Goal: Find contact information: Find contact information

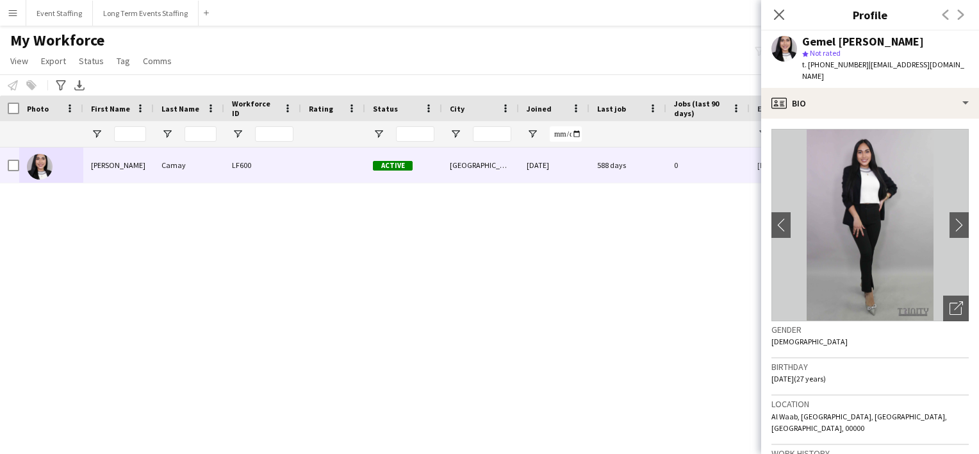
click at [782, 21] on app-icon "Close pop-in" at bounding box center [778, 14] width 15 height 15
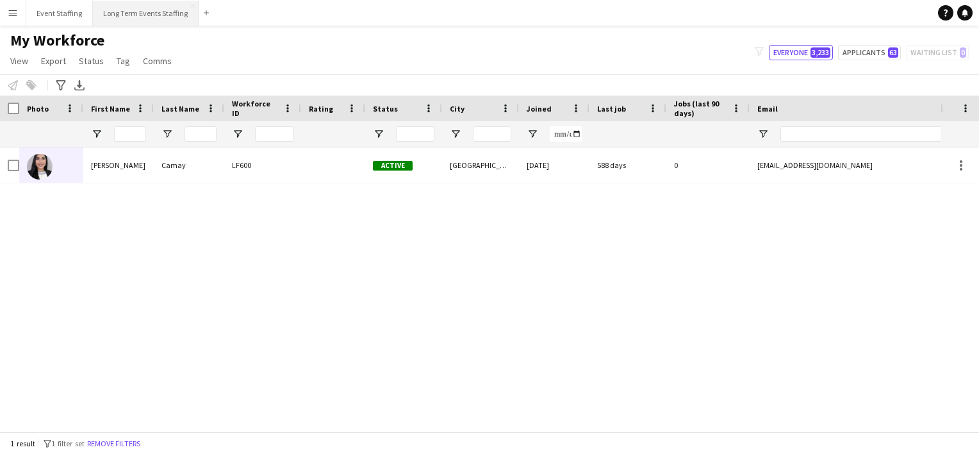
click at [120, 17] on button "Long Term Events Staffing Close" at bounding box center [146, 13] width 106 height 25
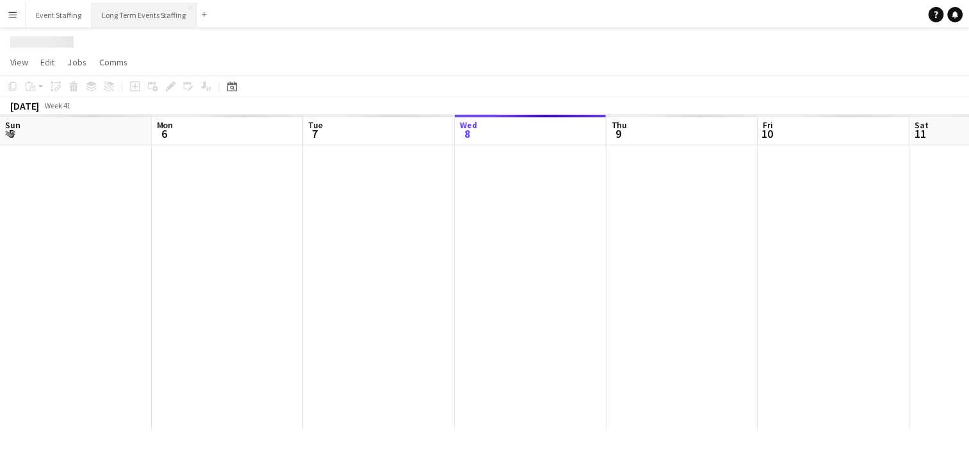
scroll to position [0, 306]
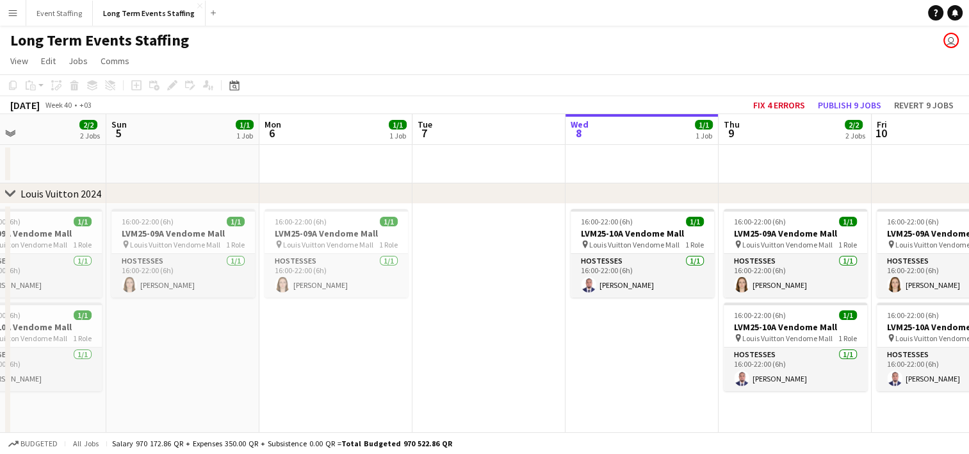
drag, startPoint x: 79, startPoint y: 275, endPoint x: 491, endPoint y: 265, distance: 412.0
click at [491, 265] on app-calendar-viewport "Thu 2 Fri 3 Sat 4 2/2 2 Jobs Sun 5 1/1 1 Job Mon 6 1/1 1 Job Tue 7 Wed 8 1/1 1 …" at bounding box center [484, 366] width 969 height 504
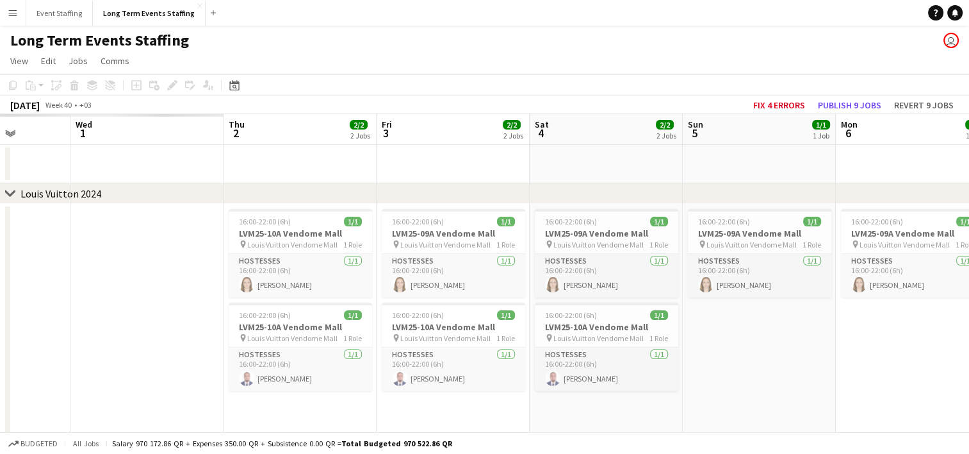
scroll to position [0, 380]
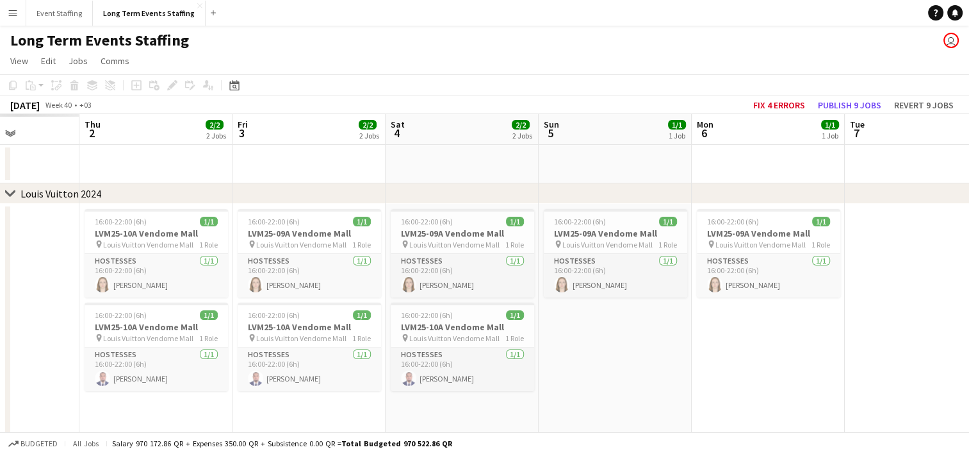
drag, startPoint x: 187, startPoint y: 338, endPoint x: 773, endPoint y: 387, distance: 588.2
click at [773, 387] on app-calendar-viewport "Mon 29 Tue 30 Wed 1 Thu 2 2/2 2 Jobs Fri 3 2/2 2 Jobs Sat 4 2/2 2 Jobs Sun 5 1/…" at bounding box center [484, 366] width 969 height 504
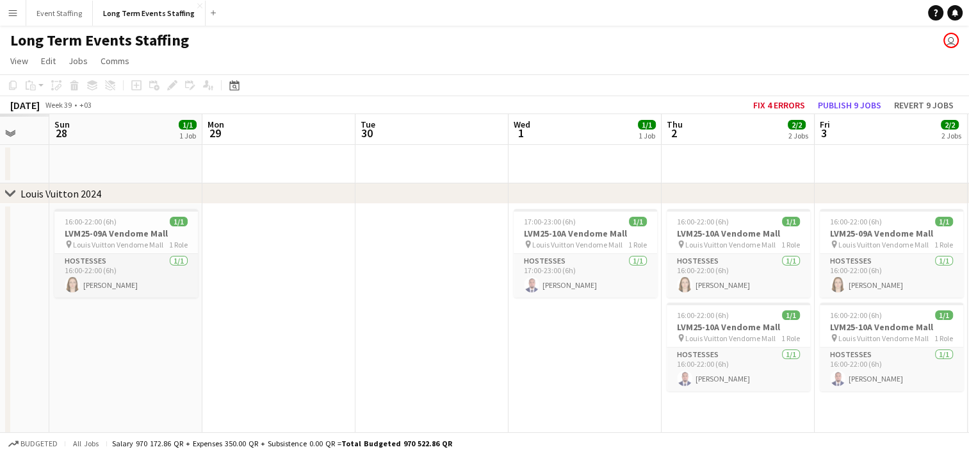
drag, startPoint x: 120, startPoint y: 354, endPoint x: 549, endPoint y: 392, distance: 430.9
click at [549, 392] on app-calendar-viewport "Fri 26 Sat 27 Sun 28 1/1 1 Job Mon 29 Tue 30 Wed 1 1/1 1 Job Thu 2 2/2 2 Jobs F…" at bounding box center [484, 366] width 969 height 504
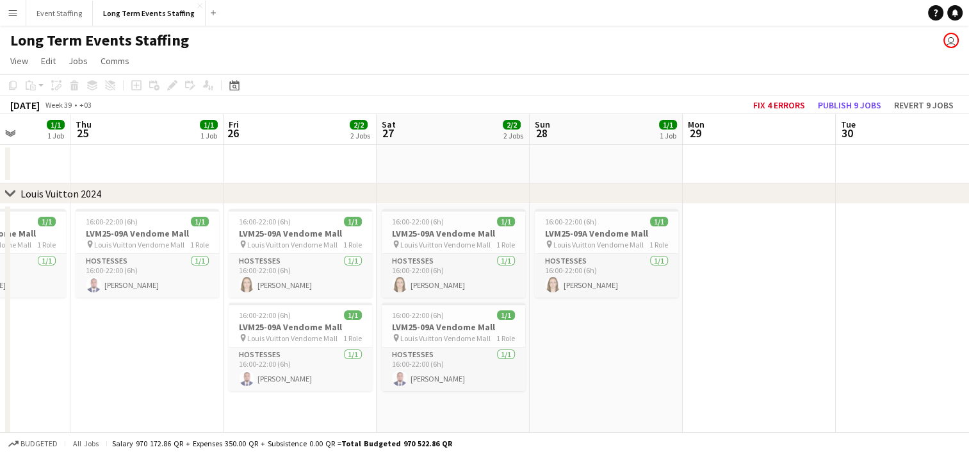
drag, startPoint x: 105, startPoint y: 365, endPoint x: 586, endPoint y: 395, distance: 482.1
click at [586, 395] on app-calendar-viewport "Mon 22 Tue 23 Wed 24 1/1 1 Job Thu 25 1/1 1 Job Fri 26 2/2 2 Jobs Sat 27 2/2 2 …" at bounding box center [484, 366] width 969 height 504
drag, startPoint x: 128, startPoint y: 371, endPoint x: 589, endPoint y: 384, distance: 460.8
click at [589, 384] on app-calendar-viewport "Mon 22 1/1 1 Job Tue 23 Wed 24 1/1 1 Job Thu 25 1/1 1 Job Fri 26 2/2 2 Jobs Sat…" at bounding box center [484, 366] width 969 height 504
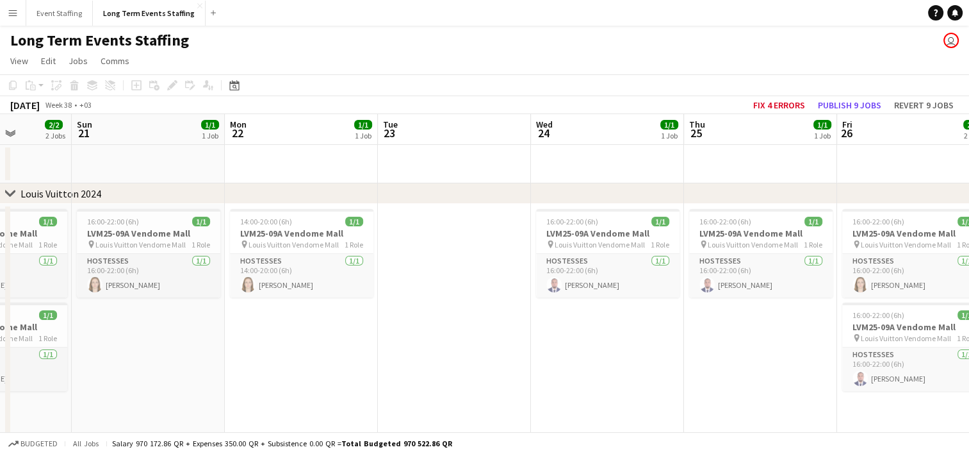
scroll to position [0, 296]
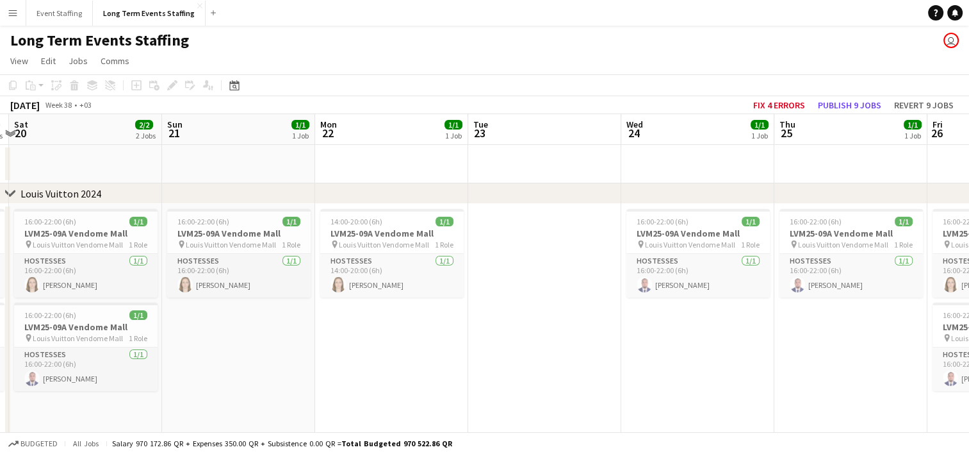
drag, startPoint x: 145, startPoint y: 349, endPoint x: 543, endPoint y: 368, distance: 398.3
click at [543, 368] on app-calendar-viewport "Thu 18 Fri 19 2/2 2 Jobs Sat 20 2/2 2 Jobs Sun 21 1/1 1 Job Mon 22 1/1 1 Job Tu…" at bounding box center [484, 366] width 969 height 504
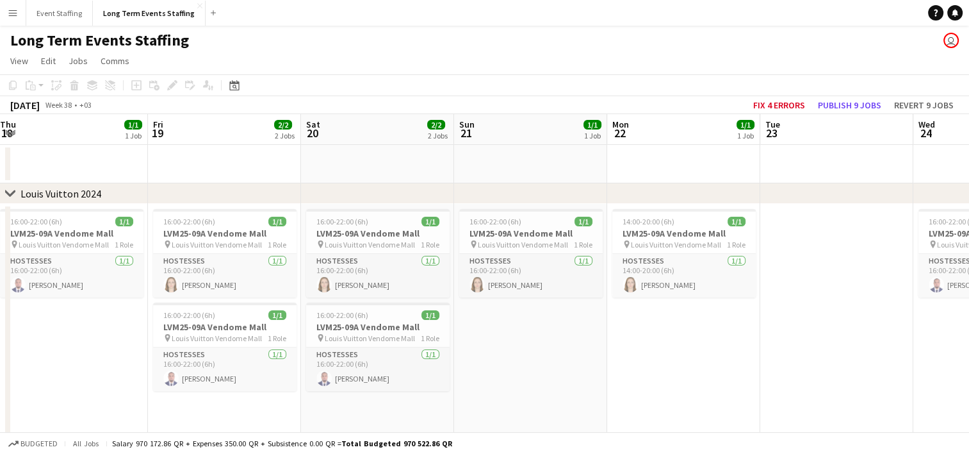
scroll to position [0, 258]
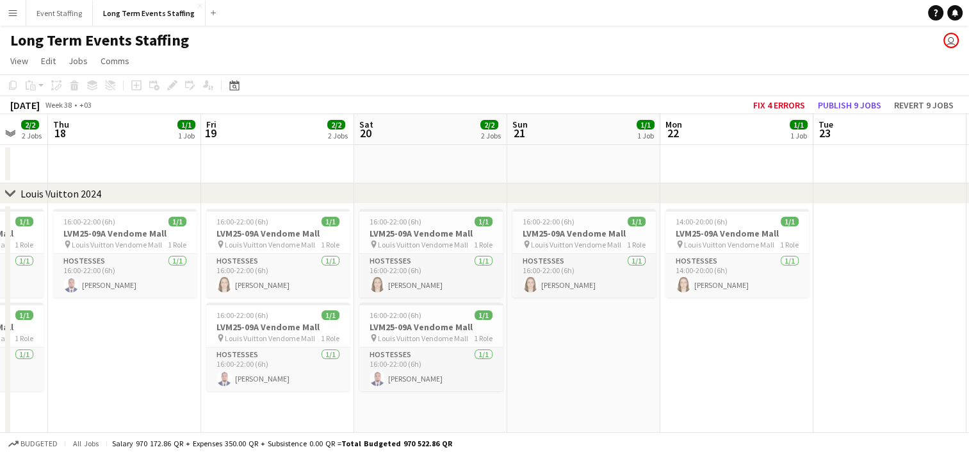
drag, startPoint x: 99, startPoint y: 405, endPoint x: 443, endPoint y: 393, distance: 344.2
click at [443, 393] on app-calendar-viewport "Tue 16 Wed 17 2/2 2 Jobs Thu 18 1/1 1 Job Fri 19 2/2 2 Jobs Sat 20 2/2 2 Jobs S…" at bounding box center [484, 366] width 969 height 504
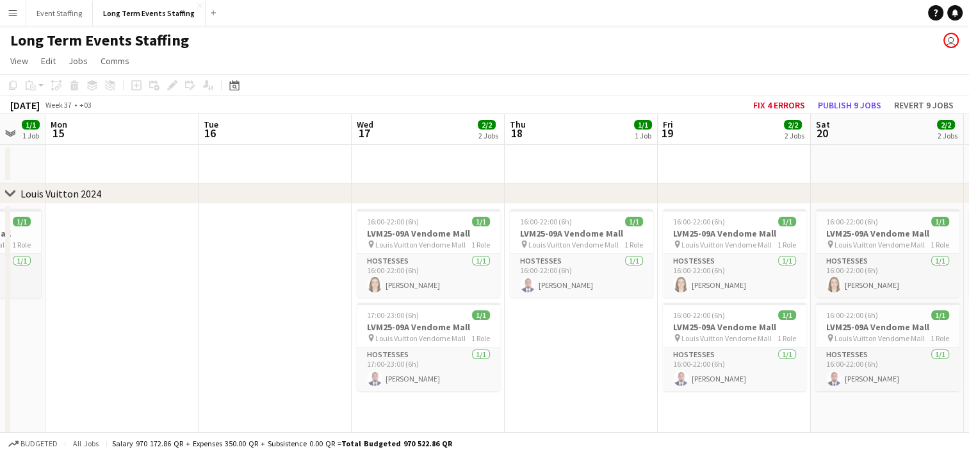
drag, startPoint x: 169, startPoint y: 401, endPoint x: 473, endPoint y: 356, distance: 306.9
click at [473, 356] on app-calendar-viewport "Sat 13 Sun 14 1/1 1 Job Mon 15 Tue 16 Wed 17 2/2 2 Jobs Thu 18 1/1 1 Job Fri 19…" at bounding box center [484, 366] width 969 height 504
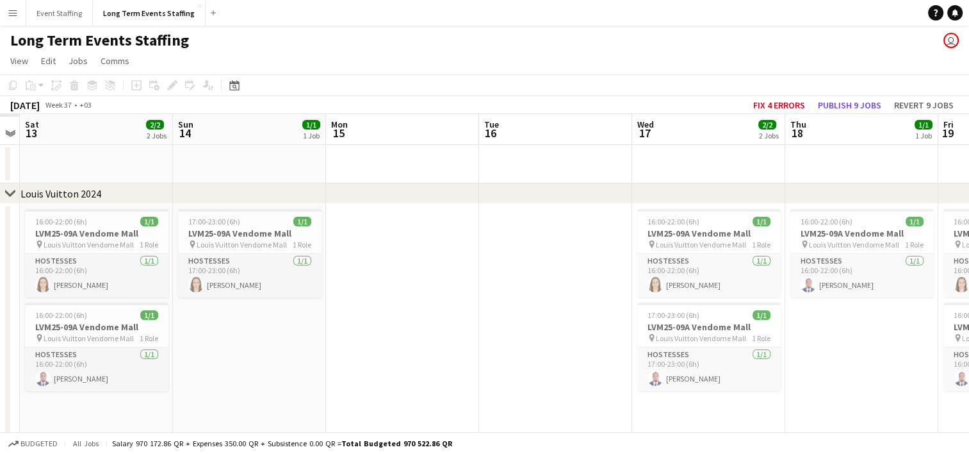
drag, startPoint x: 72, startPoint y: 331, endPoint x: 425, endPoint y: 287, distance: 355.7
click at [425, 287] on app-calendar-viewport "Thu 11 Fri 12 Sat 13 2/2 2 Jobs Sun 14 1/1 1 Job Mon 15 Tue 16 Wed 17 2/2 2 Job…" at bounding box center [484, 366] width 969 height 504
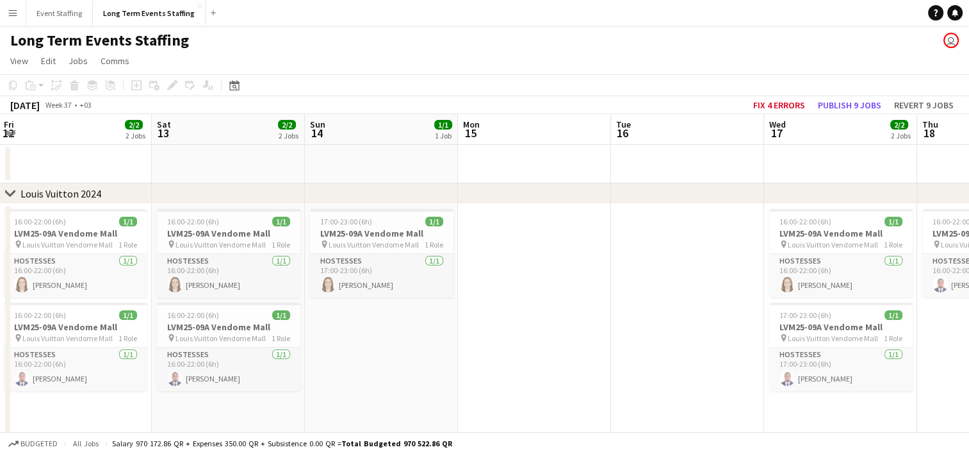
drag, startPoint x: 240, startPoint y: 404, endPoint x: 530, endPoint y: 233, distance: 336.5
click at [530, 233] on app-calendar-viewport "Wed 10 2/2 2 Jobs Thu 11 1/1 1 Job Fri 12 2/2 2 Jobs Sat 13 2/2 2 Jobs Sun 14 1…" at bounding box center [484, 366] width 969 height 504
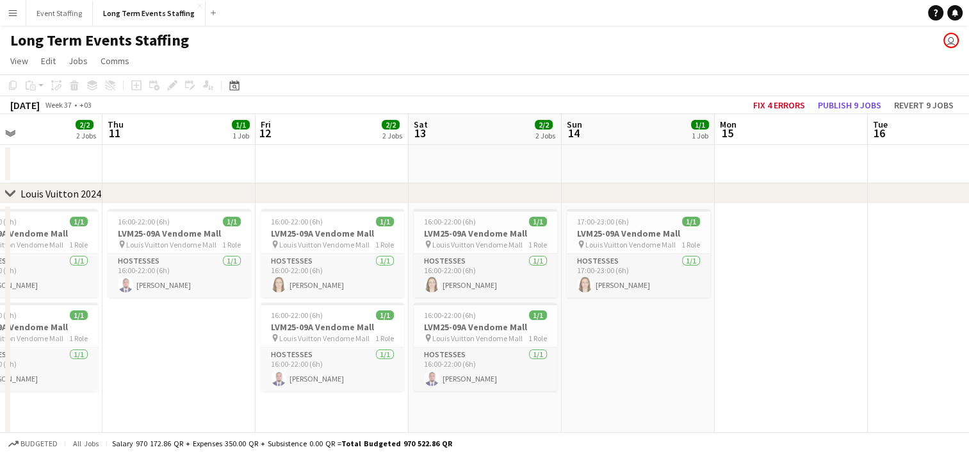
scroll to position [0, 352]
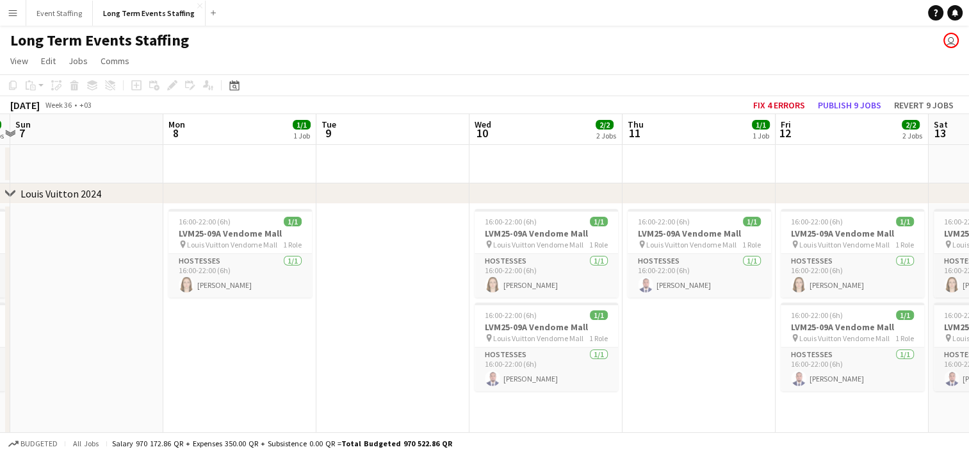
drag, startPoint x: 214, startPoint y: 375, endPoint x: 730, endPoint y: 366, distance: 515.8
click at [730, 366] on app-calendar-viewport "Fri 5 2/2 2 Jobs Sat 6 2/2 2 Jobs Sun 7 Mon 8 1/1 1 Job Tue 9 Wed 10 2/2 2 Jobs…" at bounding box center [484, 366] width 969 height 504
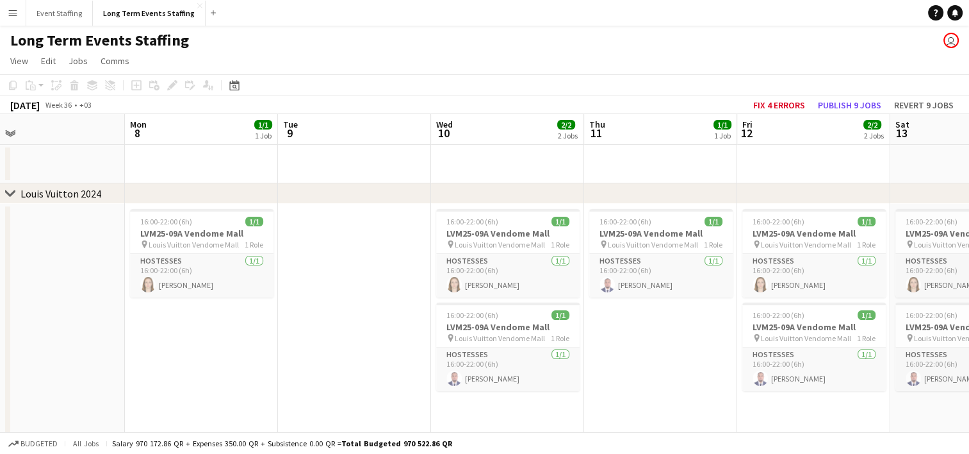
scroll to position [0, 318]
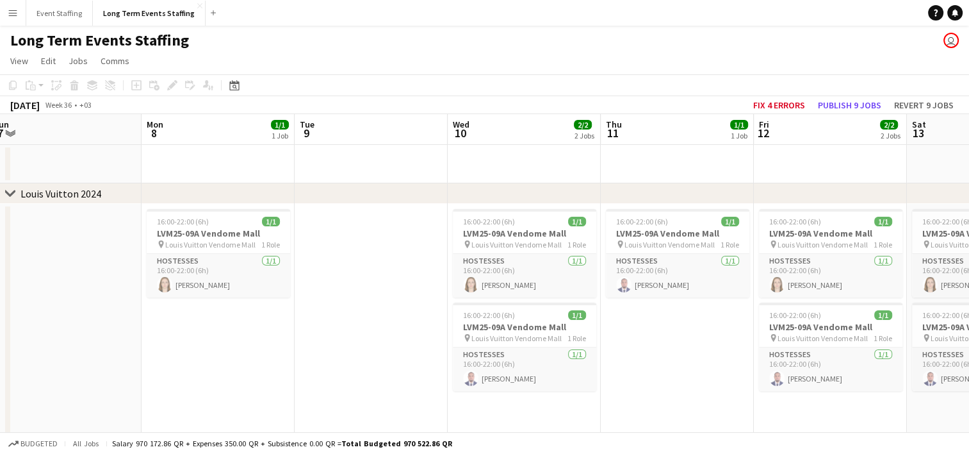
drag, startPoint x: 265, startPoint y: 393, endPoint x: 856, endPoint y: 373, distance: 591.0
click at [856, 373] on app-calendar-viewport "Fri 5 2/2 2 Jobs Sat 6 2/2 2 Jobs Sun 7 Mon 8 1/1 1 Job Tue 9 Wed 10 2/2 2 Jobs…" at bounding box center [484, 366] width 969 height 504
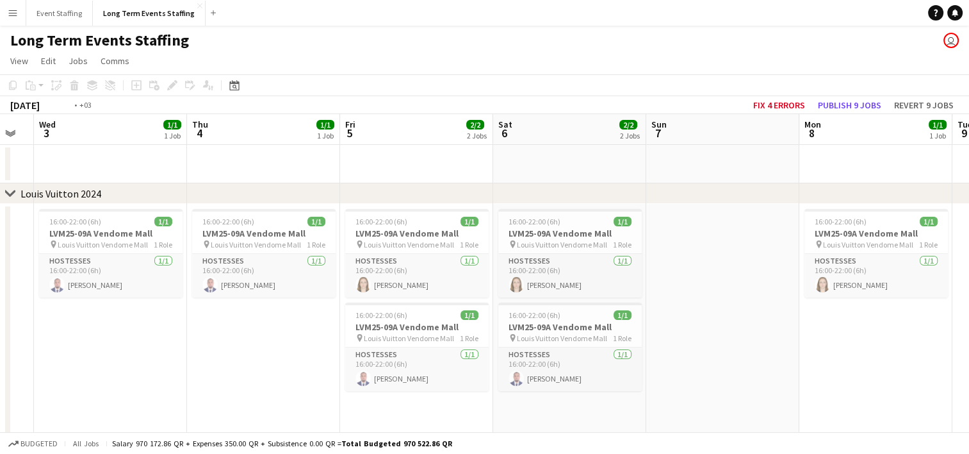
drag, startPoint x: 192, startPoint y: 375, endPoint x: 779, endPoint y: 357, distance: 587.1
click at [779, 357] on app-calendar-viewport "Mon 1 1/1 1 Job Tue 2 Wed 3 1/1 1 Job Thu 4 1/1 1 Job Fri 5 2/2 2 Jobs Sat 6 2/…" at bounding box center [484, 366] width 969 height 504
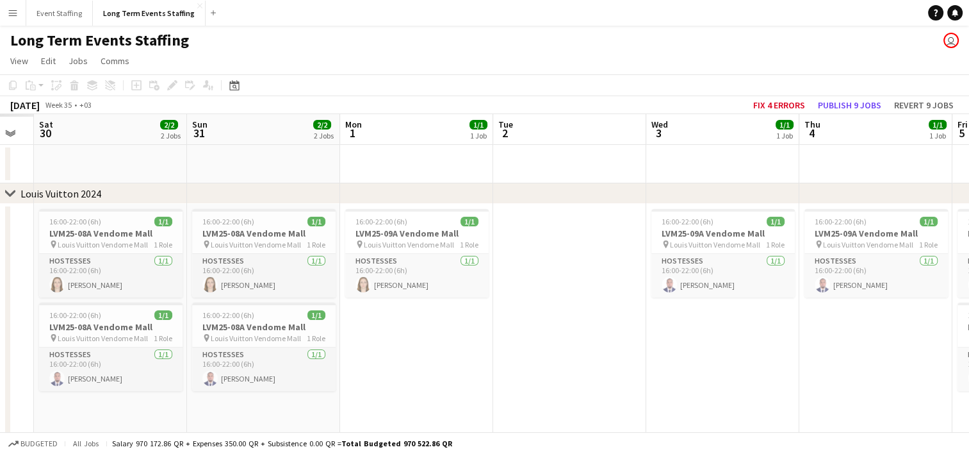
scroll to position [0, 343]
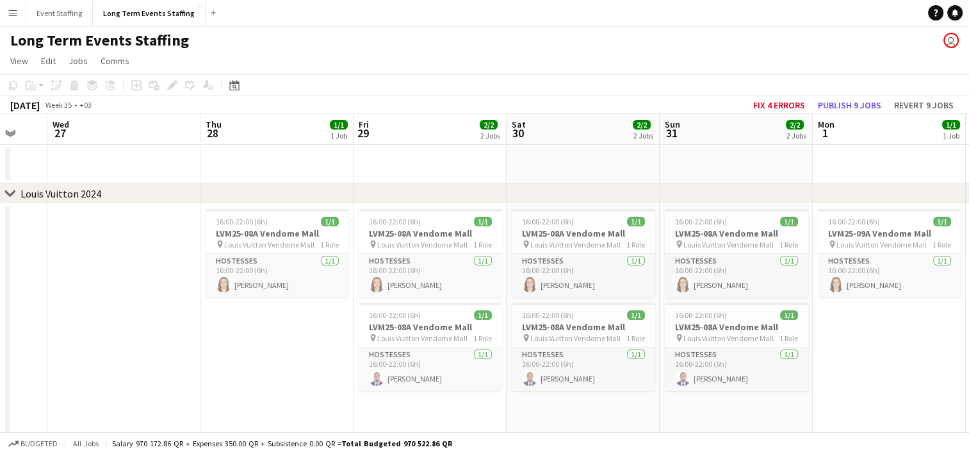
drag, startPoint x: 178, startPoint y: 416, endPoint x: 723, endPoint y: 397, distance: 544.8
click at [723, 397] on app-calendar-viewport "Mon 25 Tue 26 Wed 27 Thu 28 1/1 1 Job Fri 29 2/2 2 Jobs Sat 30 2/2 2 Jobs Sun 3…" at bounding box center [484, 366] width 969 height 504
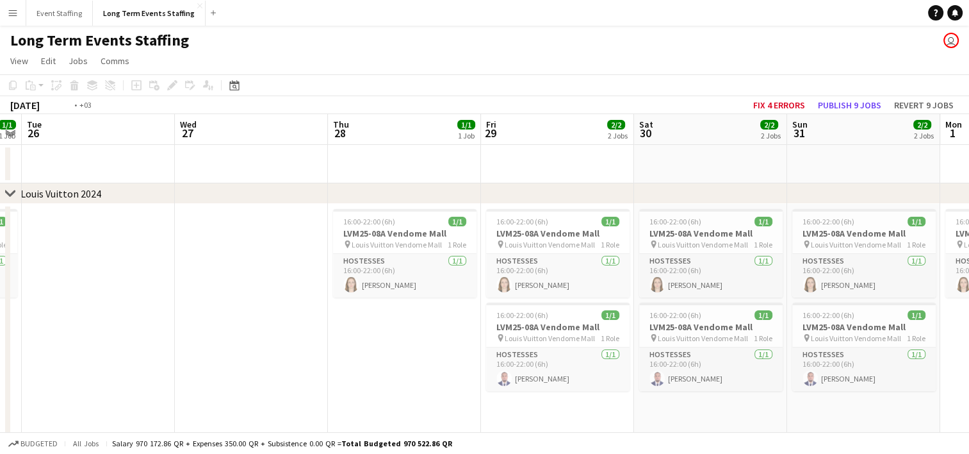
drag, startPoint x: 310, startPoint y: 376, endPoint x: 849, endPoint y: 366, distance: 538.9
click at [849, 366] on app-calendar-viewport "Sun 24 Mon 25 1/1 1 Job Tue 26 Wed 27 Thu 28 1/1 1 Job Fri 29 2/2 2 Jobs Sat 30…" at bounding box center [484, 366] width 969 height 504
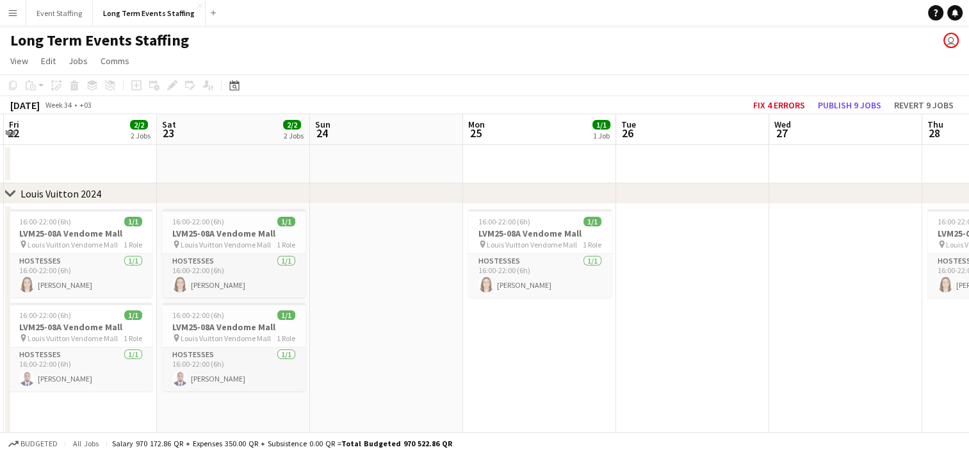
drag, startPoint x: 345, startPoint y: 407, endPoint x: 846, endPoint y: 408, distance: 500.3
click at [846, 408] on app-calendar-viewport "Wed 20 Thu 21 1/1 1 Job Fri 22 2/2 2 Jobs Sat 23 2/2 2 Jobs Sun 24 Mon 25 1/1 1…" at bounding box center [484, 366] width 969 height 504
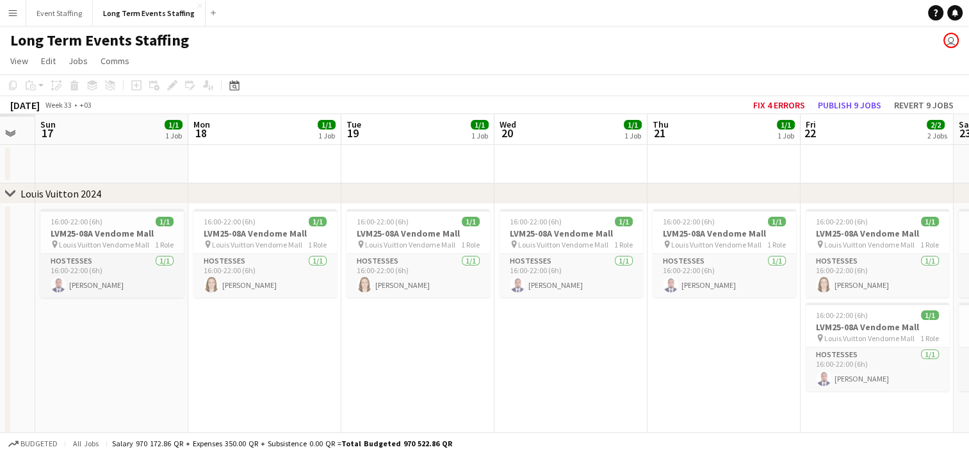
drag, startPoint x: 195, startPoint y: 386, endPoint x: 629, endPoint y: 375, distance: 433.8
click at [629, 375] on app-calendar-viewport "Fri 15 Sat 16 Sun 17 1/1 1 Job Mon 18 1/1 1 Job Tue 19 1/1 1 Job Wed 20 1/1 1 J…" at bounding box center [484, 366] width 969 height 504
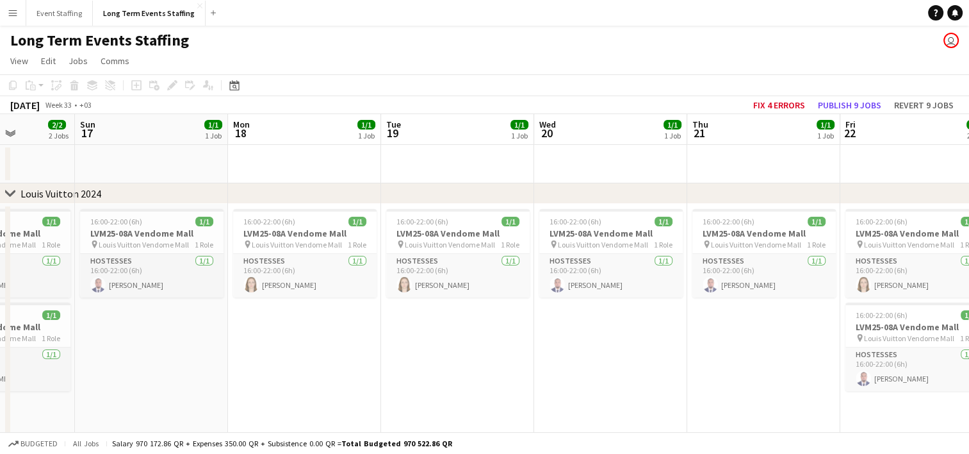
drag, startPoint x: 197, startPoint y: 379, endPoint x: 693, endPoint y: 393, distance: 496.0
click at [693, 393] on app-calendar-viewport "Thu 14 Fri 15 2/2 2 Jobs Sat 16 2/2 2 Jobs Sun 17 1/1 1 Job Mon 18 1/1 1 Job Tu…" at bounding box center [484, 366] width 969 height 504
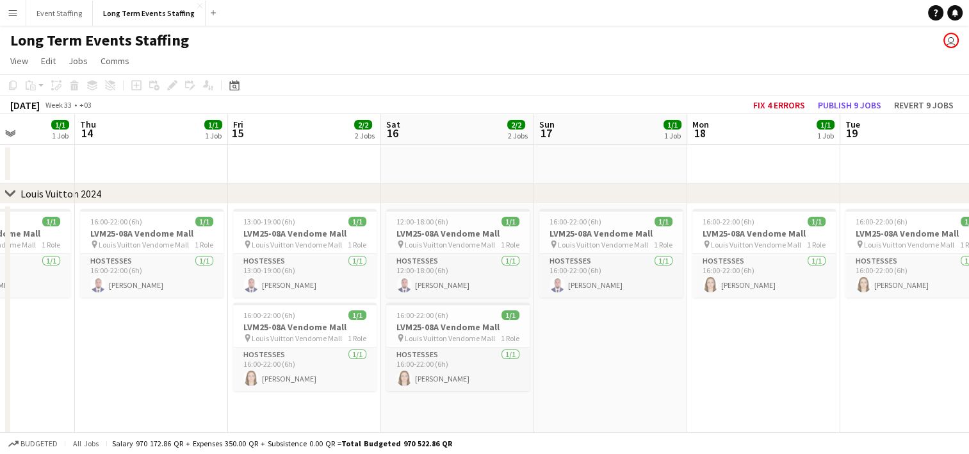
scroll to position [0, 386]
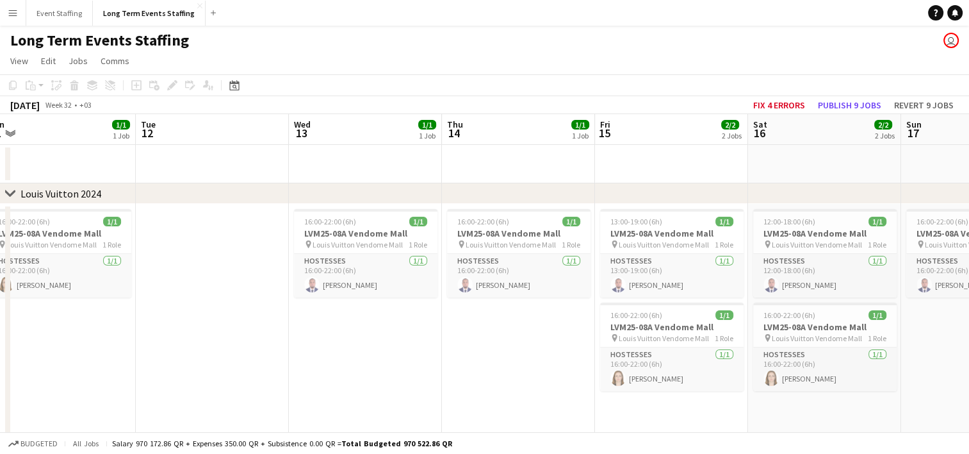
drag, startPoint x: 127, startPoint y: 377, endPoint x: 570, endPoint y: 381, distance: 442.7
click at [570, 381] on app-calendar-viewport "Sat 9 Sun 10 Mon 11 1/1 1 Job Tue 12 Wed 13 1/1 1 Job Thu 14 1/1 1 Job Fri 15 2…" at bounding box center [484, 366] width 969 height 504
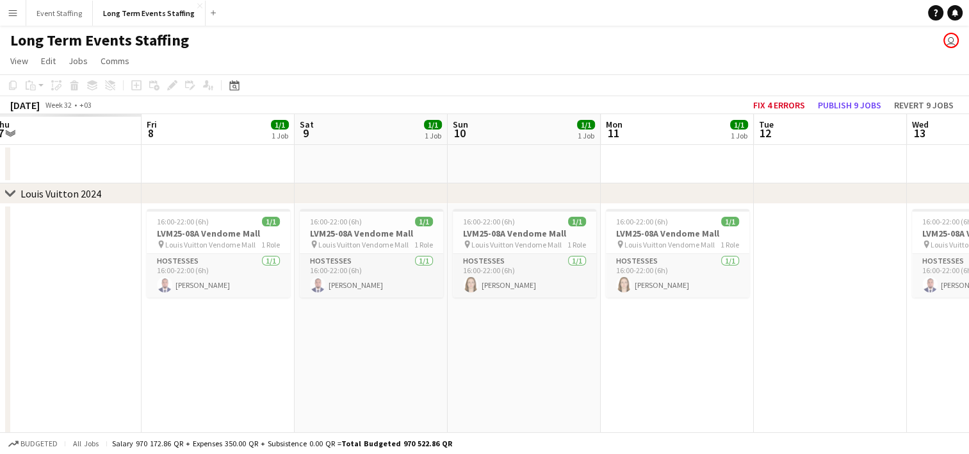
drag, startPoint x: 212, startPoint y: 398, endPoint x: 757, endPoint y: 422, distance: 545.0
click at [757, 422] on app-calendar-viewport "Tue 5 Wed 6 Thu 7 Fri 8 1/1 1 Job Sat 9 1/1 1 Job Sun 10 1/1 1 Job Mon 11 1/1 1…" at bounding box center [484, 366] width 969 height 504
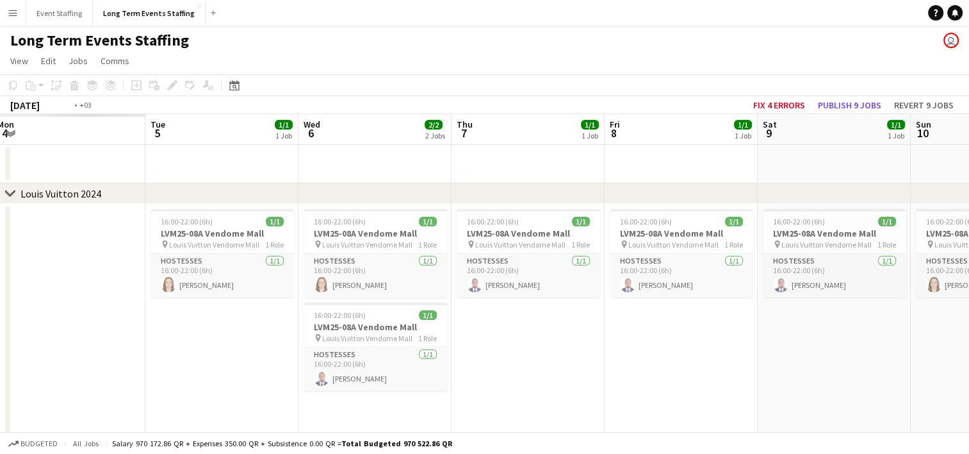
drag, startPoint x: 326, startPoint y: 387, endPoint x: 978, endPoint y: 373, distance: 652.3
click at [969, 373] on html "Menu Boards Boards Boards All jobs Status Workforce Workforce My Workforce Recr…" at bounding box center [484, 320] width 969 height 640
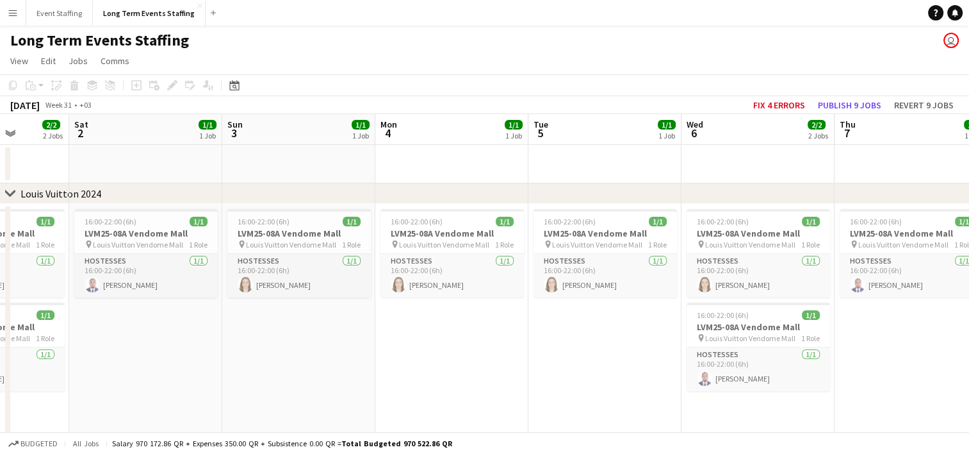
drag, startPoint x: 354, startPoint y: 366, endPoint x: 915, endPoint y: 362, distance: 561.2
click at [969, 362] on html "Menu Boards Boards Boards All jobs Status Workforce Workforce My Workforce Recr…" at bounding box center [484, 320] width 969 height 640
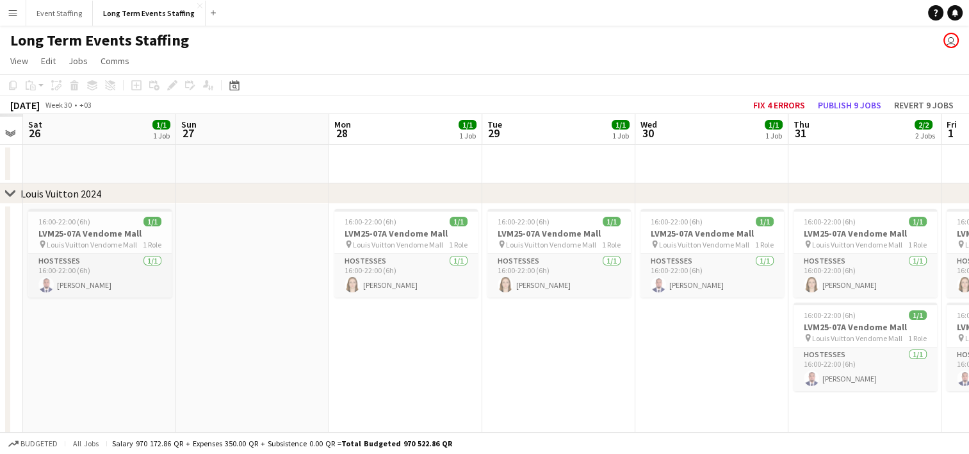
drag, startPoint x: 127, startPoint y: 418, endPoint x: 750, endPoint y: 409, distance: 622.7
click at [750, 409] on app-calendar-viewport "Thu 24 Fri 25 Sat 26 1/1 1 Job Sun 27 Mon 28 1/1 1 Job Tue 29 1/1 1 Job Wed 30 …" at bounding box center [484, 366] width 969 height 504
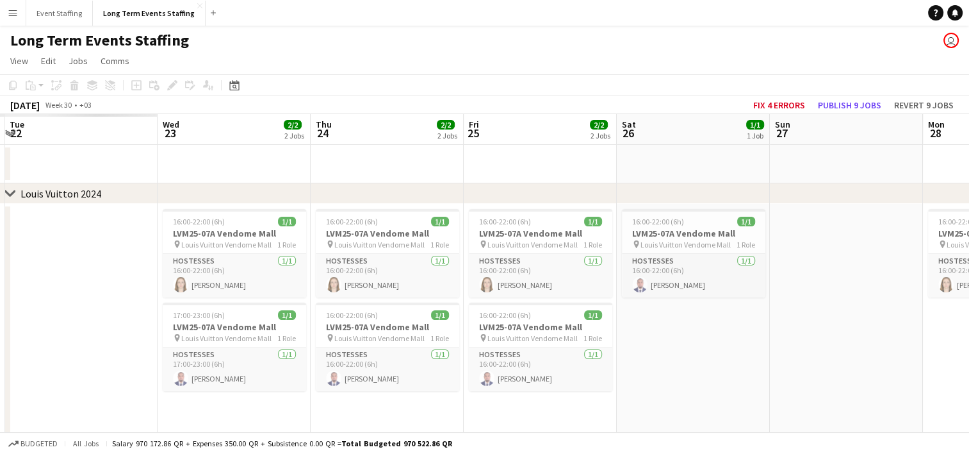
drag, startPoint x: 215, startPoint y: 413, endPoint x: 871, endPoint y: 430, distance: 656.2
click at [871, 430] on app-calendar-viewport "Sun 20 Mon 21 Tue 22 Wed 23 2/2 2 Jobs Thu 24 2/2 2 Jobs Fri 25 2/2 2 Jobs Sat …" at bounding box center [484, 366] width 969 height 504
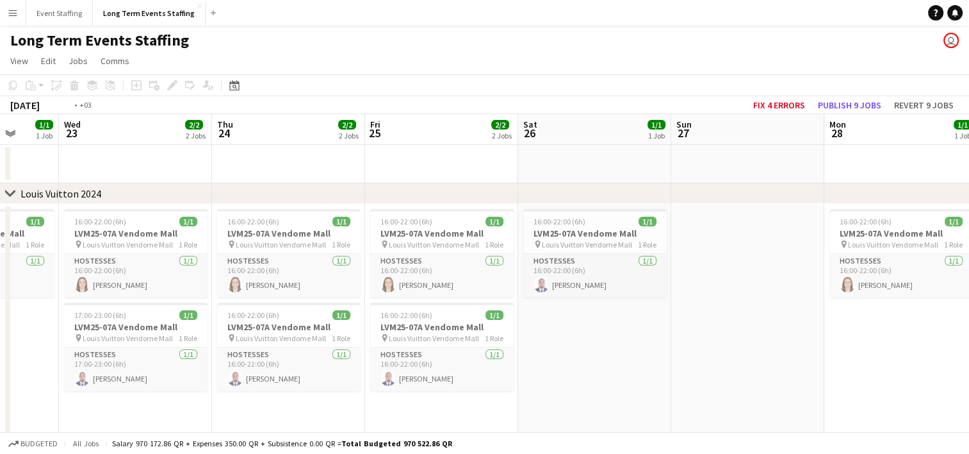
scroll to position [0, 385]
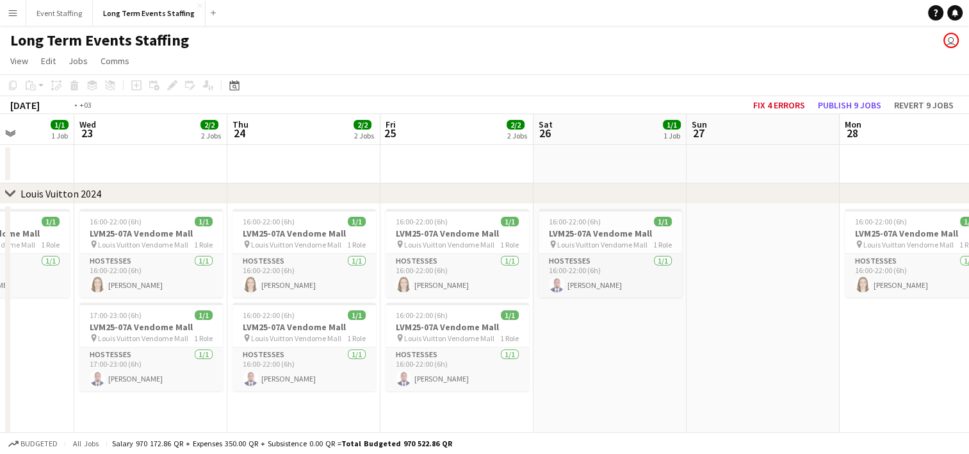
drag, startPoint x: 76, startPoint y: 409, endPoint x: 748, endPoint y: 438, distance: 672.7
click at [748, 438] on app-board "Long Term Events Staffing user View Day view expanded Day view collapsed Month …" at bounding box center [484, 333] width 969 height 614
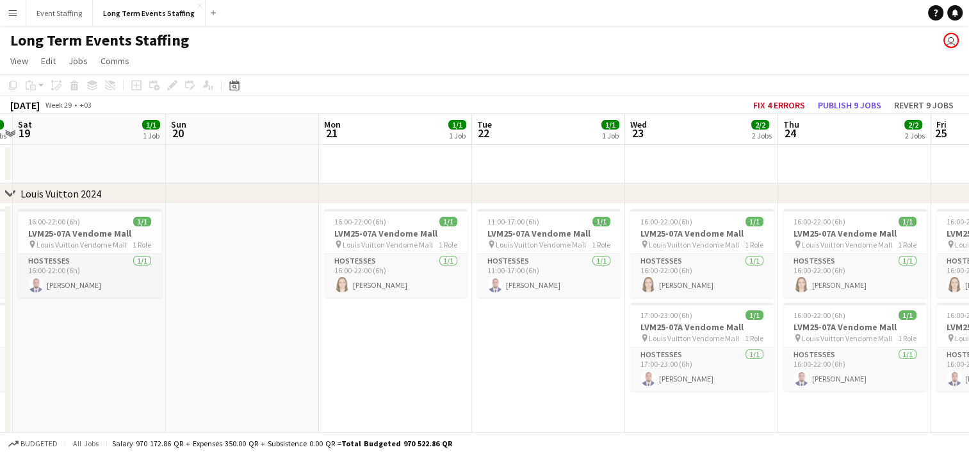
drag, startPoint x: 138, startPoint y: 384, endPoint x: 693, endPoint y: 400, distance: 554.4
click at [693, 400] on app-calendar-viewport "Thu 17 2/2 2 Jobs Fri 18 2/2 2 Jobs Sat 19 1/1 1 Job Sun 20 Mon 21 1/1 1 Job Tu…" at bounding box center [484, 366] width 969 height 504
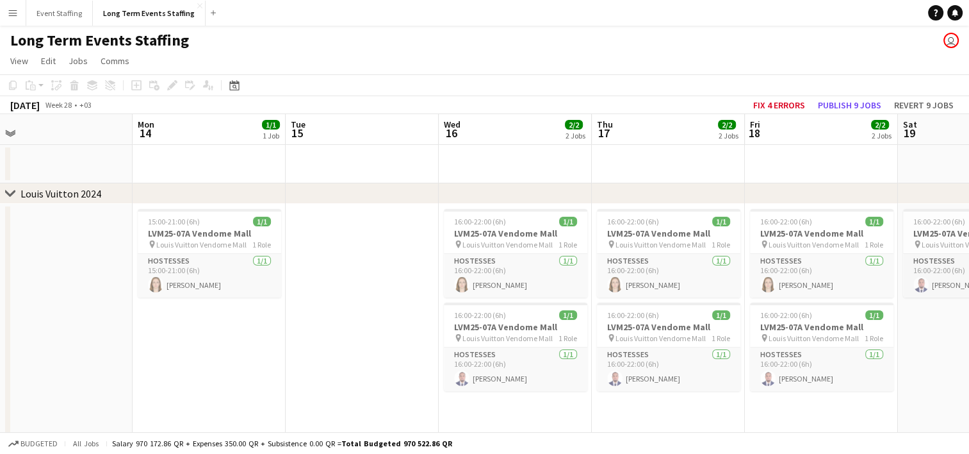
scroll to position [0, 301]
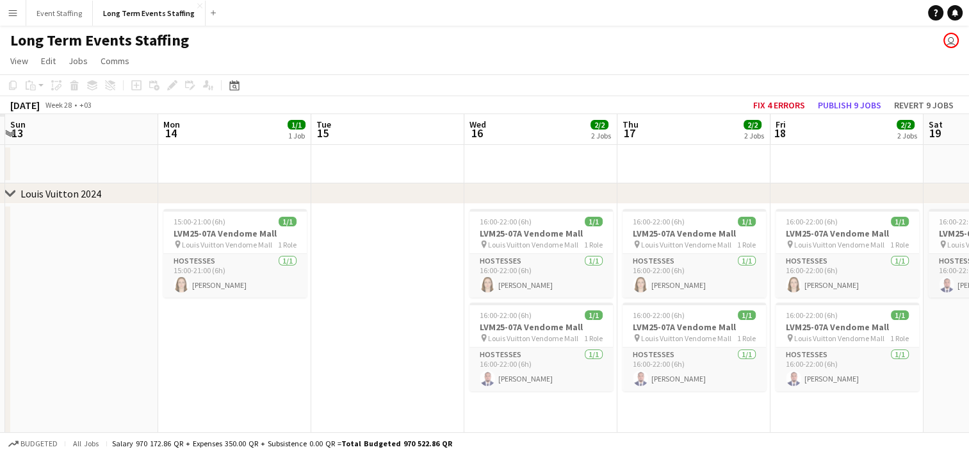
drag, startPoint x: 152, startPoint y: 406, endPoint x: 600, endPoint y: 430, distance: 449.1
click at [600, 430] on app-calendar-viewport "Fri 11 Sat 12 Sun 13 Mon 14 1/1 1 Job Tue 15 Wed 16 2/2 2 Jobs Thu 17 2/2 2 Job…" at bounding box center [484, 366] width 969 height 504
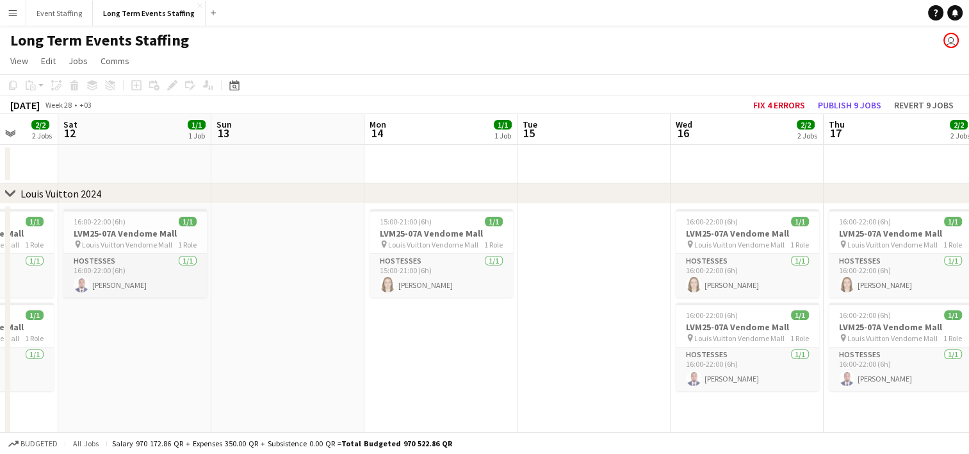
drag, startPoint x: 100, startPoint y: 372, endPoint x: 455, endPoint y: 236, distance: 380.6
click at [455, 236] on app-calendar-viewport "Wed 9 Thu 10 Fri 11 2/2 2 Jobs Sat 12 1/1 1 Job Sun 13 Mon 14 1/1 1 Job Tue 15 …" at bounding box center [484, 366] width 969 height 504
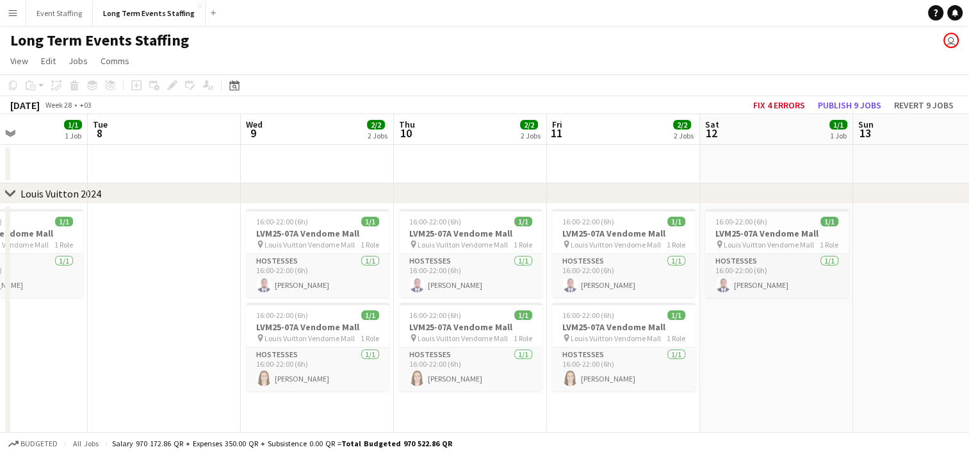
drag, startPoint x: 95, startPoint y: 411, endPoint x: 589, endPoint y: 249, distance: 520.0
click at [589, 249] on app-calendar-viewport "Sat 5 Sun 6 Mon 7 1/1 1 Job Tue 8 Wed 9 2/2 2 Jobs Thu 10 2/2 2 Jobs Fri 11 2/2…" at bounding box center [484, 366] width 969 height 504
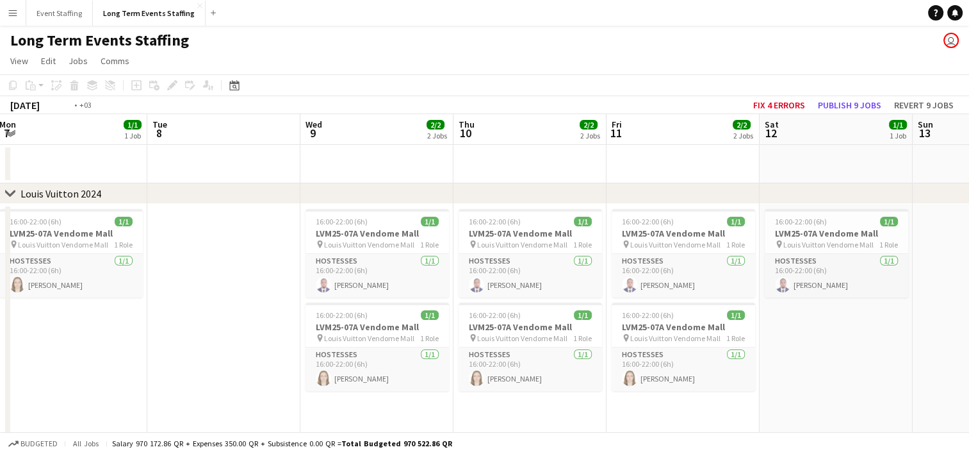
drag, startPoint x: 156, startPoint y: 305, endPoint x: 821, endPoint y: 320, distance: 665.1
click at [821, 320] on app-calendar-viewport "Sat 5 1/1 1 Job Sun 6 Mon 7 1/1 1 Job Tue 8 Wed 9 2/2 2 Jobs Thu 10 2/2 2 Jobs …" at bounding box center [484, 366] width 969 height 504
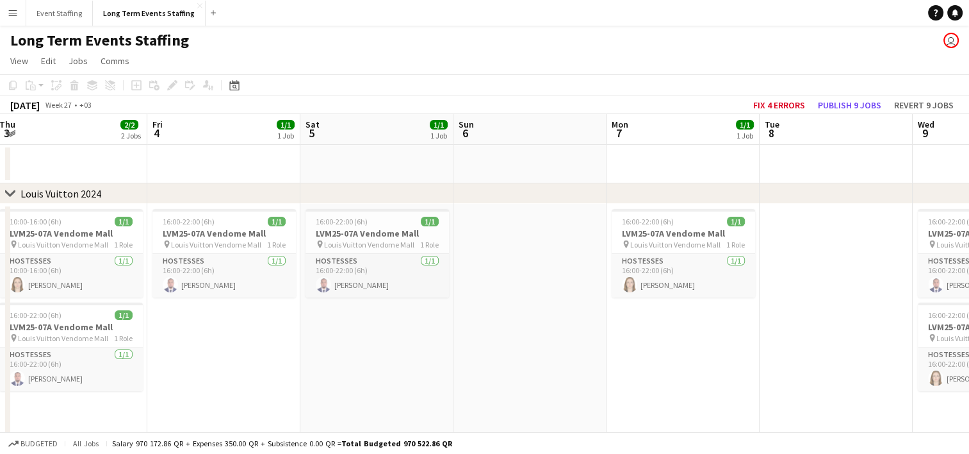
scroll to position [0, 318]
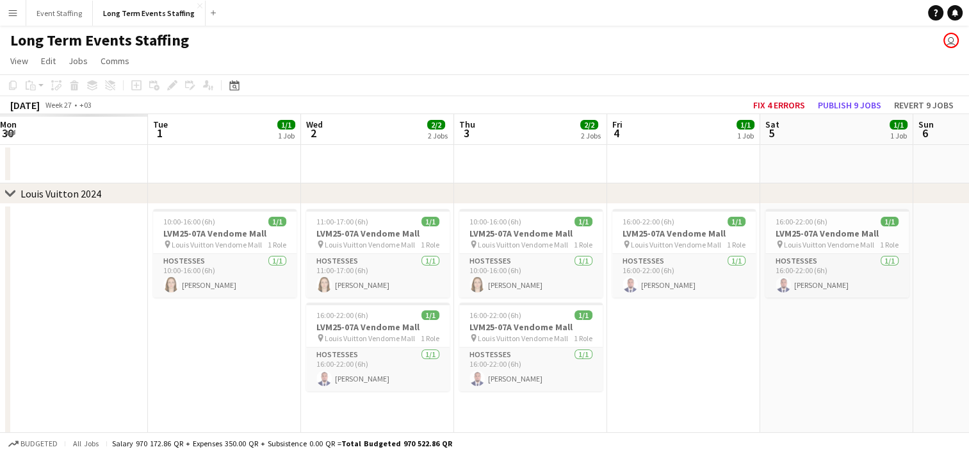
drag
click at [623, 398] on app-calendar-viewport "Sat 28 Sun 29 Mon 30 Tue 1 1/1 1 Job Wed 2 2/2 2 Jobs Thu 3 2/2 2 Jobs Fri 4 1/…" at bounding box center [484, 366] width 969 height 504
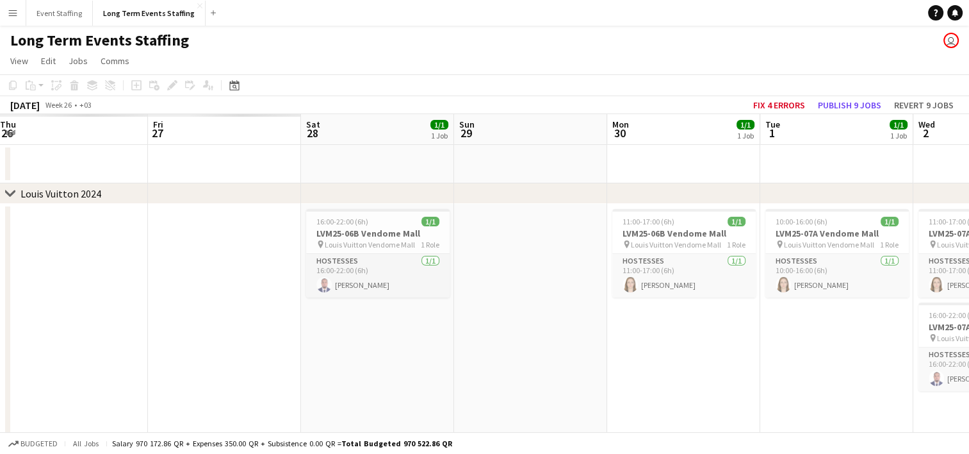
scroll to position [0, 332]
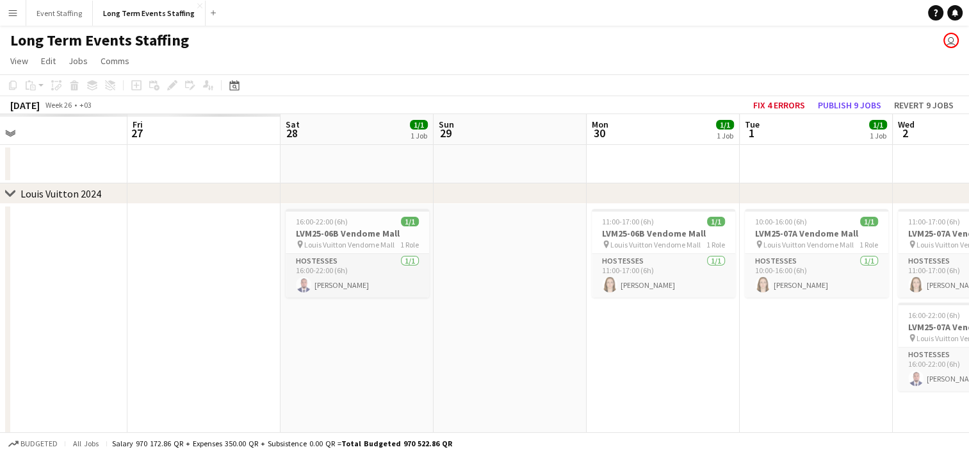
click at [969, 382] on html "Menu Boards Boards Boards All jobs Status Workforce Workforce My Workforce Recr…" at bounding box center [484, 320] width 969 height 640
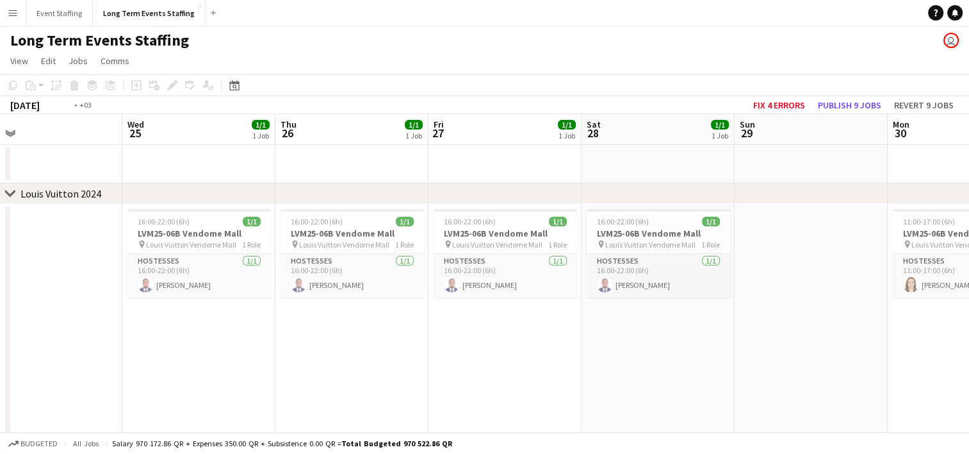
click at [910, 380] on app-calendar-viewport "Sun 22 Mon 23 Tue 24 Wed 25 1/1 1 Job Thu 26 1/1 1 Job Fri 27 1/1 1 Job Sat 28 …" at bounding box center [484, 366] width 969 height 504
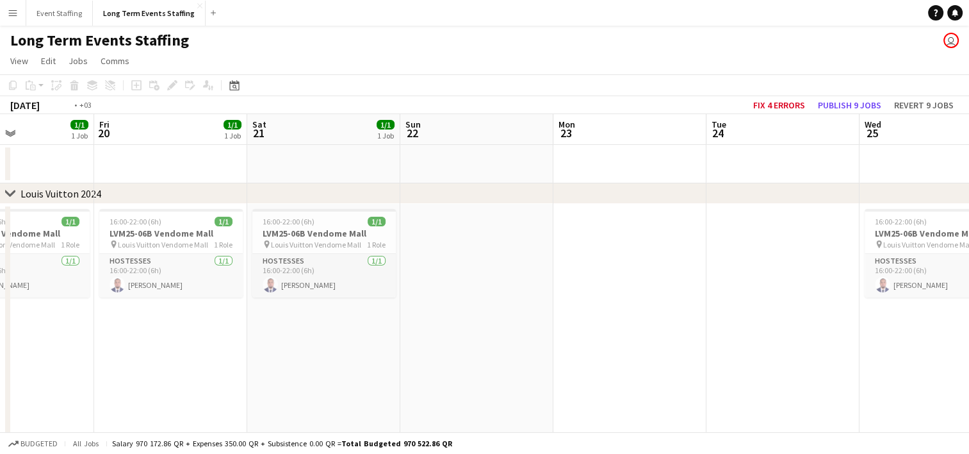
click at [870, 372] on app-calendar-viewport "Tue 17 Wed 18 1/1 1 Job Thu 19 1/1 1 Job Fri 20 1/1 1 Job Sat 21 1/1 1 Job Sun …" at bounding box center [484, 366] width 969 height 504
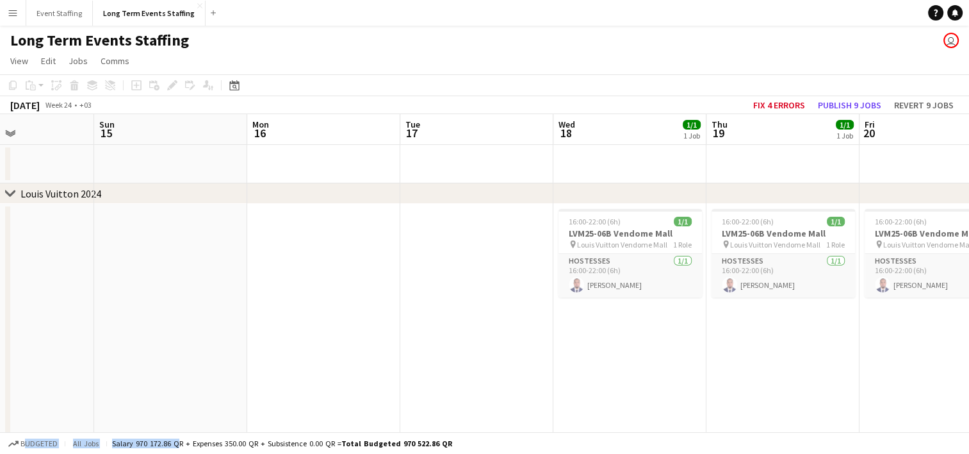
click at [969, 448] on html "Menu Boards Boards Boards All jobs Status Workforce Workforce My Workforce Recr…" at bounding box center [484, 320] width 969 height 640
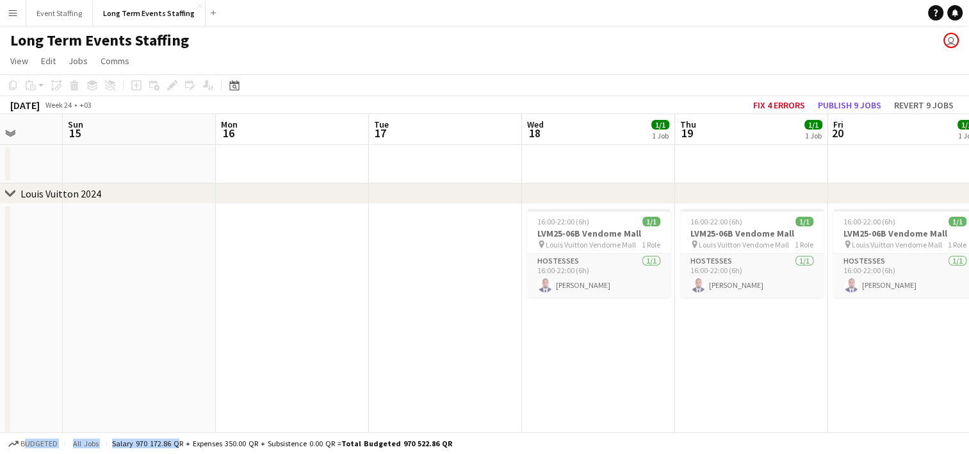
click at [661, 331] on app-calendar-viewport "Thu 12 1/1 1 Job Fri 13 Sat 14 Sun 15 Mon 16 Tue 17 Wed 18 1/1 1 Job Thu 19 1/1…" at bounding box center [484, 366] width 969 height 504
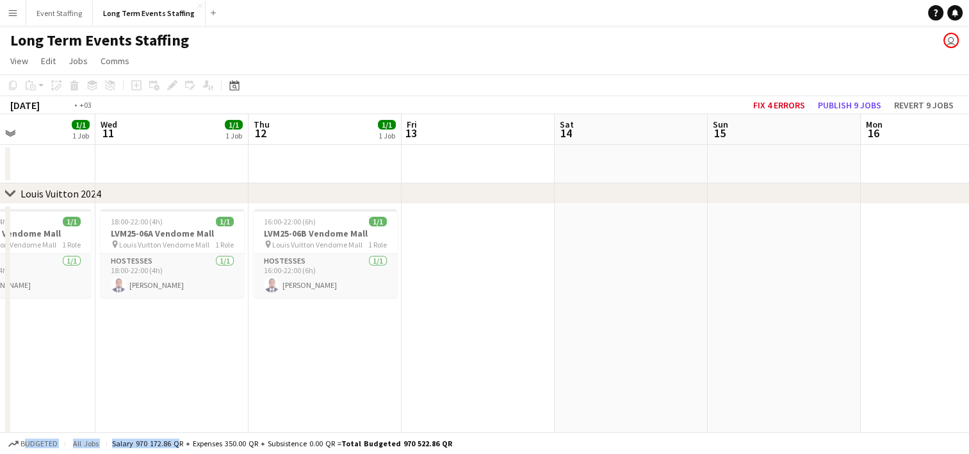
scroll to position [0, 320]
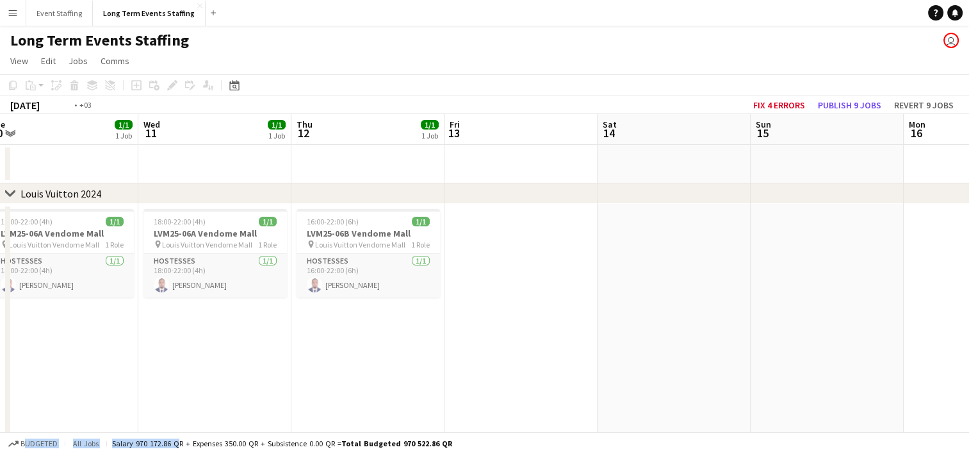
click at [653, 402] on app-calendar-viewport "Sun 8 Mon 9 1/1 1 Job Tue 10 1/1 1 Job Wed 11 1/1 1 Job Thu 12 1/1 1 Job Fri 13…" at bounding box center [484, 366] width 969 height 504
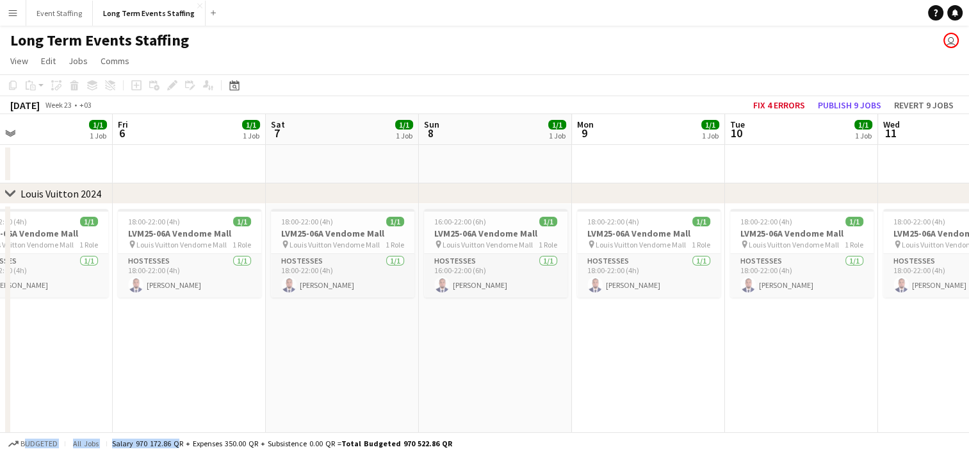
click at [543, 391] on app-calendar-viewport "Tue 3 Wed 4 Thu 5 1/1 1 Job Fri 6 1/1 1 Job Sat 7 1/1 1 Job Sun 8 1/1 1 Job Mon…" at bounding box center [484, 366] width 969 height 504
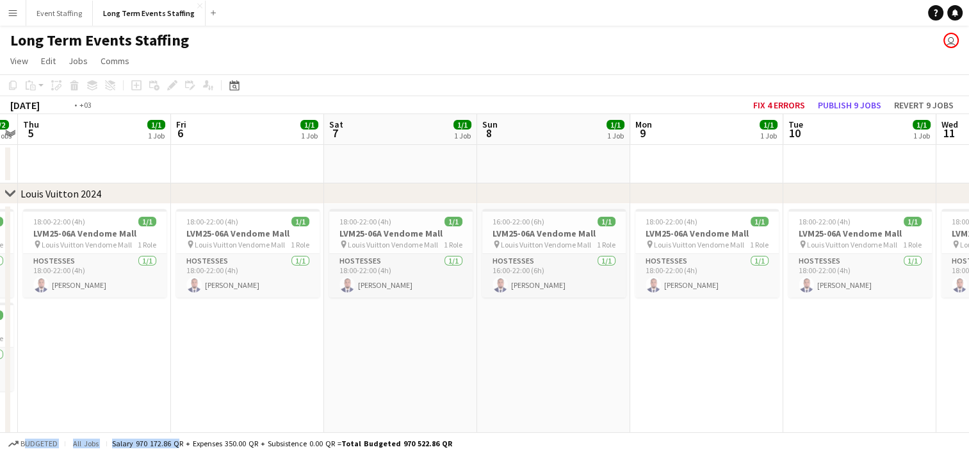
click at [631, 386] on app-calendar-viewport "Tue 3 1/1 1 Job Wed 4 2/2 2 Jobs Thu 5 1/1 1 Job Fri 6 1/1 1 Job Sat 7 1/1 1 Jo…" at bounding box center [484, 366] width 969 height 504
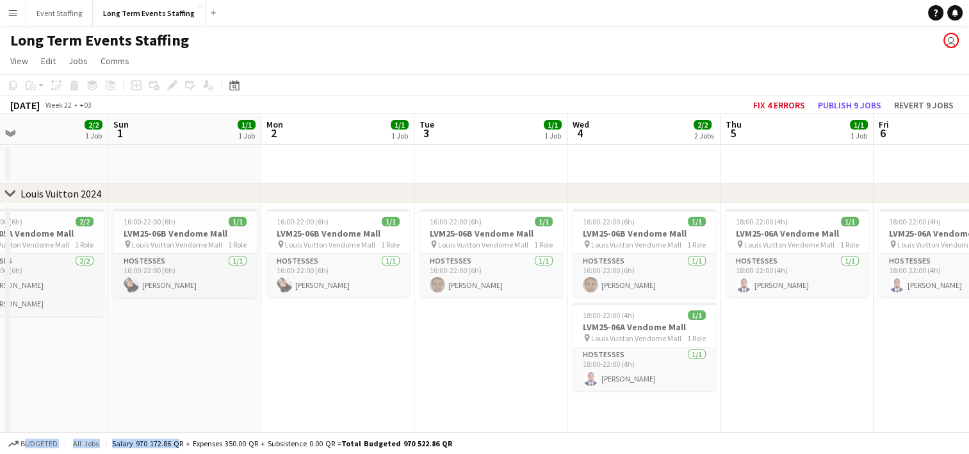
scroll to position [0, 352]
click at [475, 416] on app-calendar-viewport "Thu 29 2/2 1 Job Fri 30 3/3 1 Job Sat 31 2/2 1 Job Sun 1 1/1 1 Job Mon 2 1/1 1 …" at bounding box center [484, 366] width 969 height 504
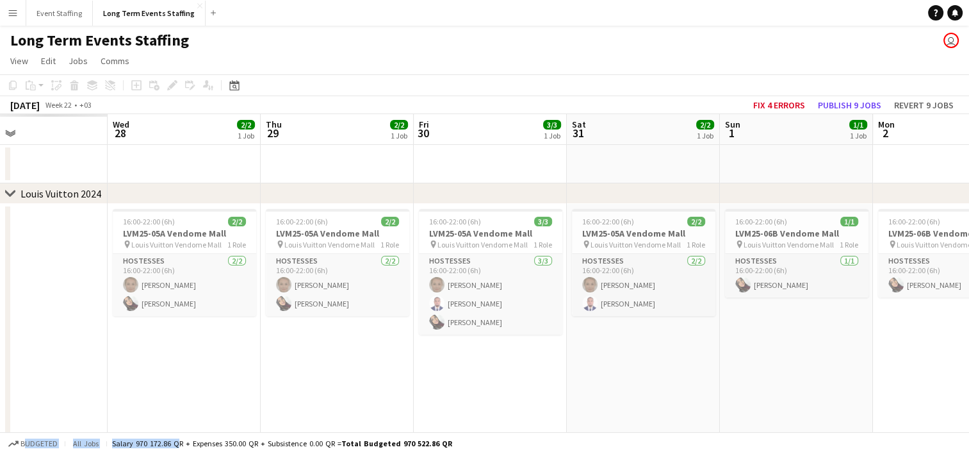
click at [558, 373] on app-calendar-viewport "Sun 25 Mon 26 Tue 27 Wed 28 2/2 1 Job Thu 29 2/2 1 Job Fri 30 3/3 1 Job Sat 31 …" at bounding box center [484, 366] width 969 height 504
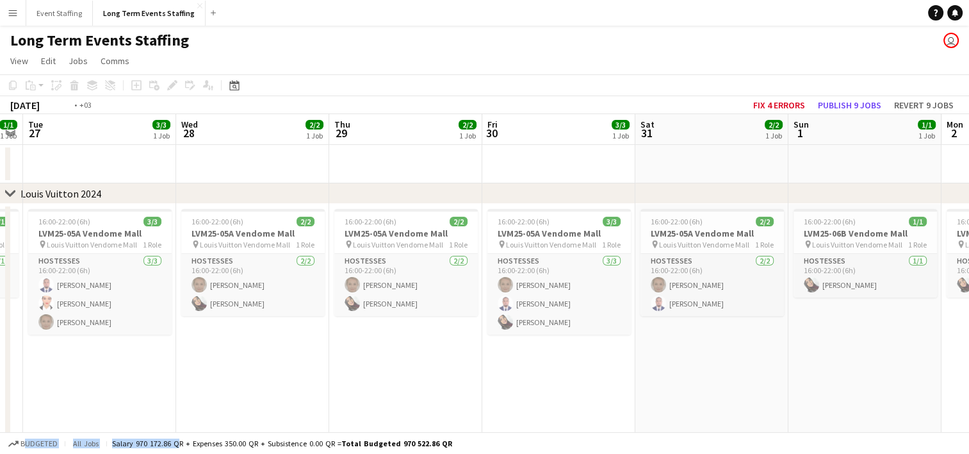
click at [619, 401] on app-calendar-viewport "Sun 25 2/2 1 Job Mon 26 1/1 1 Job Tue 27 3/3 1 Job Wed 28 2/2 1 Job Thu 29 2/2 …" at bounding box center [484, 366] width 969 height 504
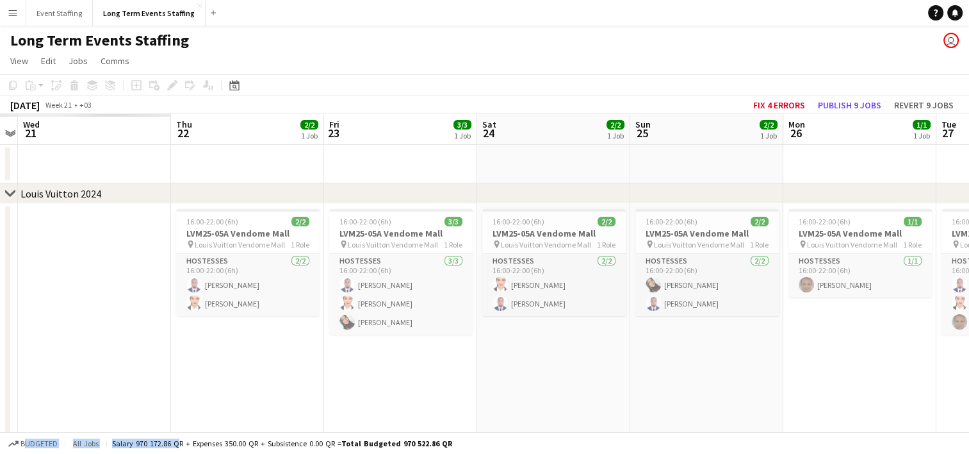
click at [779, 404] on app-calendar-viewport "Mon 19 Tue 20 Wed 21 Thu 22 2/2 1 Job Fri 23 3/3 1 Job Sat 24 2/2 1 Job Sun 25 …" at bounding box center [484, 366] width 969 height 504
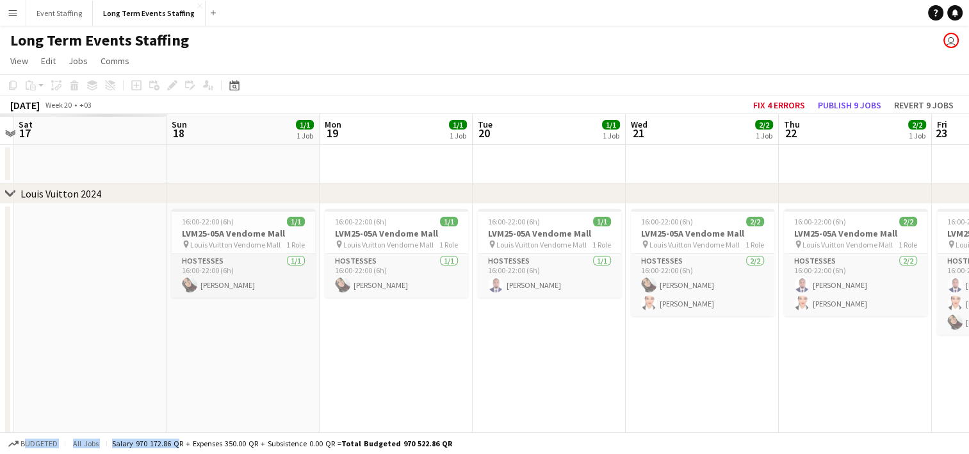
click at [905, 414] on app-calendar-viewport "Thu 15 Fri 16 Sat 17 Sun 18 1/1 1 Job Mon 19 1/1 1 Job Tue 20 1/1 1 Job Wed 21 …" at bounding box center [484, 366] width 969 height 504
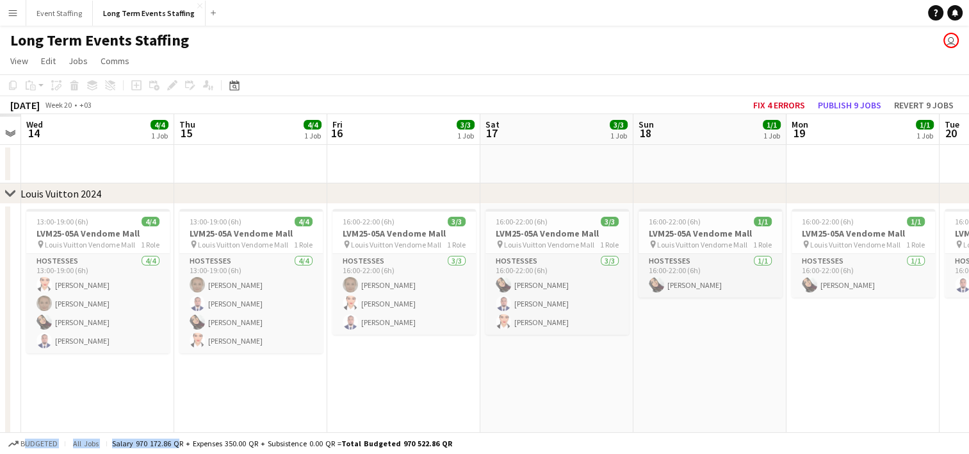
click at [586, 365] on app-calendar-viewport "Mon 12 Tue 13 Wed 14 4/4 1 Job Thu 15 4/4 1 Job Fri 16 3/3 1 Job Sat 17 3/3 1 J…" at bounding box center [484, 366] width 969 height 504
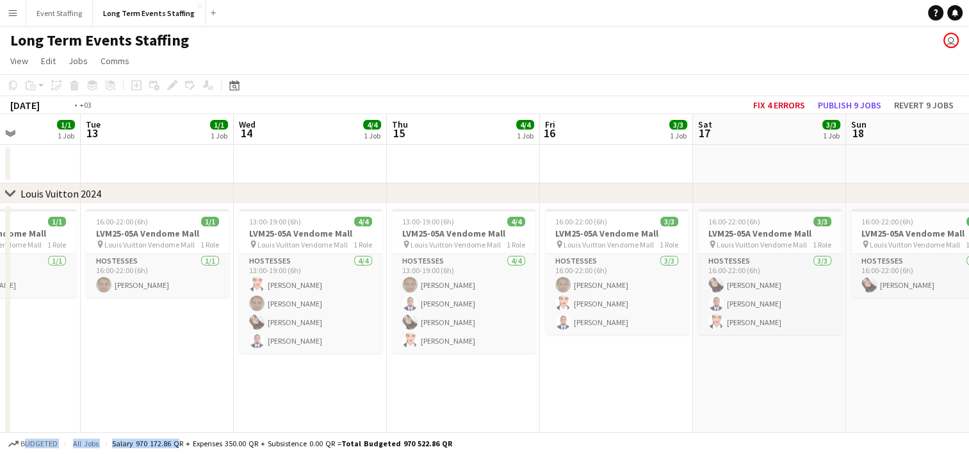
click at [680, 366] on app-calendar-viewport "Sat 10 Sun 11 1/1 1 Job Mon 12 1/1 1 Job Tue 13 1/1 1 Job Wed 14 4/4 1 Job Thu …" at bounding box center [484, 366] width 969 height 504
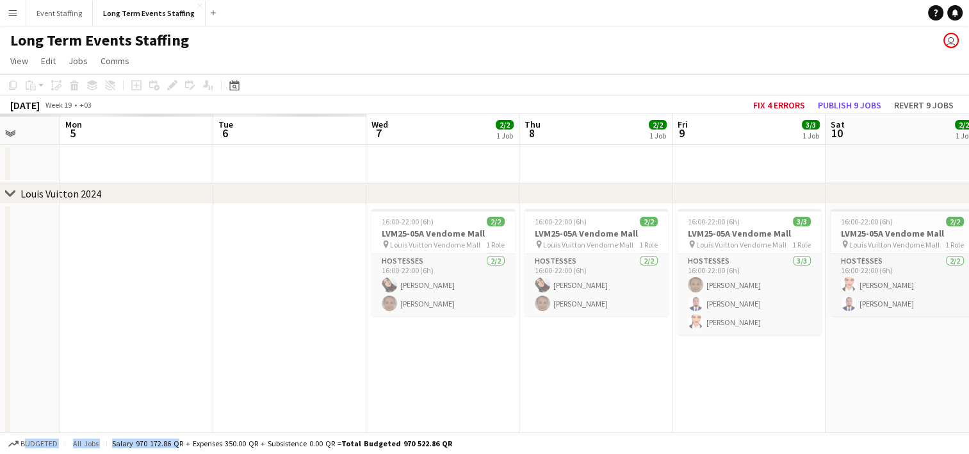
click at [768, 422] on app-calendar-viewport "Sat 3 Sun 4 Mon 5 Tue 6 Wed 7 2/2 1 Job Thu 8 2/2 1 Job Fri 9 3/3 1 Job Sat 10 …" at bounding box center [484, 366] width 969 height 504
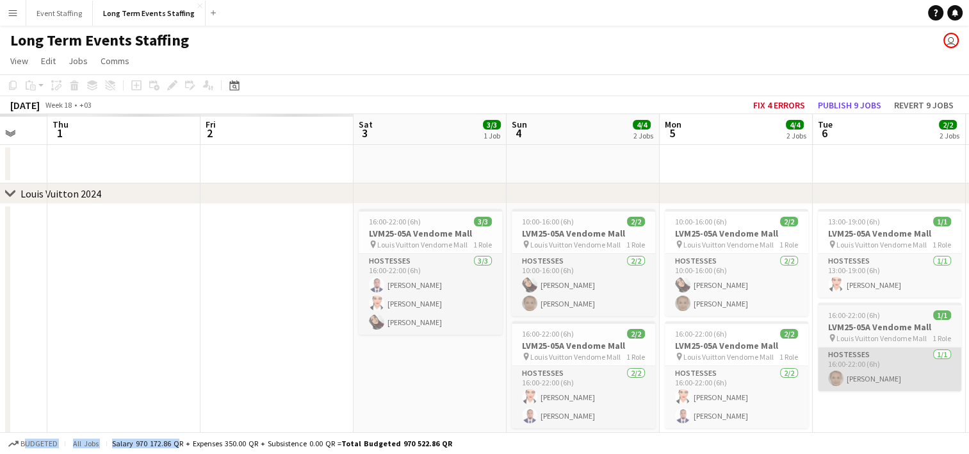
scroll to position [0, 390]
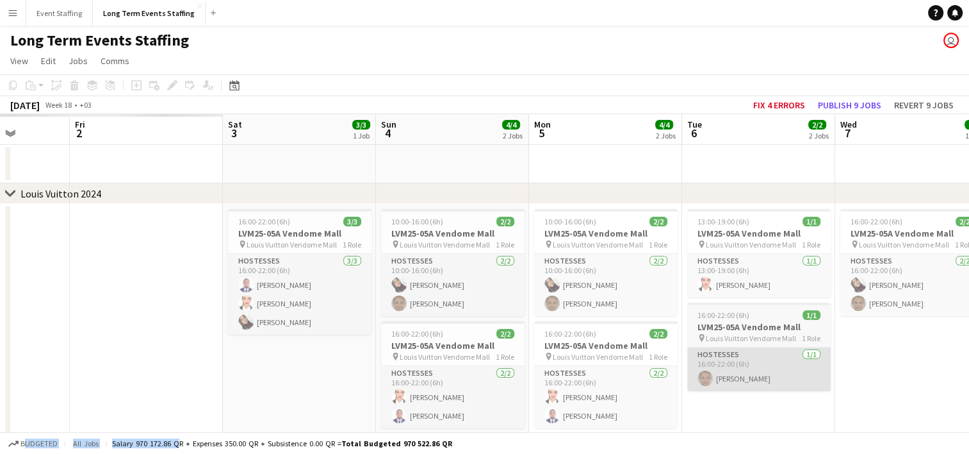
click at [718, 386] on app-calendar-viewport "Tue 29 Wed 30 Thu 1 Fri 2 Sat 3 3/3 1 Job Sun 4 4/4 2 Jobs Mon 5 4/4 2 Jobs Tue…" at bounding box center [484, 384] width 969 height 541
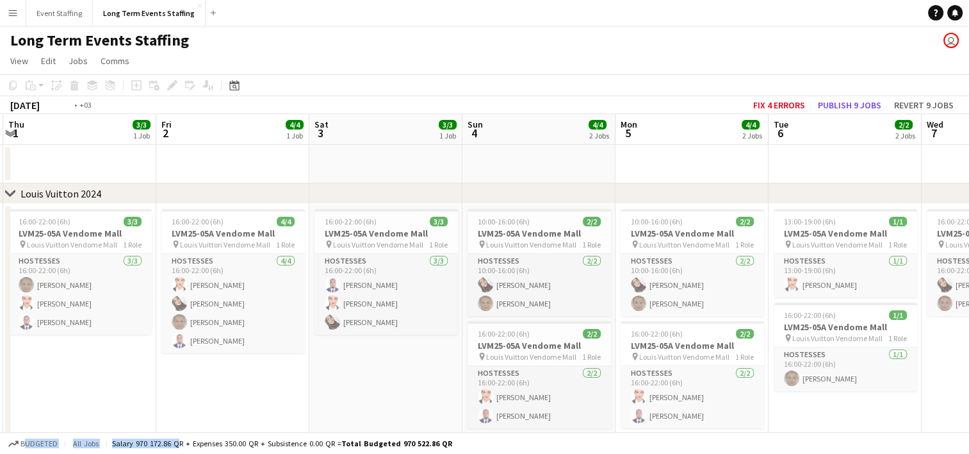
click at [807, 363] on app-calendar-viewport "Tue 29 2/2 1 Job Wed 30 2/2 1 Job Thu 1 3/3 1 Job Fri 2 4/4 1 Job Sat 3 3/3 1 J…" at bounding box center [484, 384] width 969 height 541
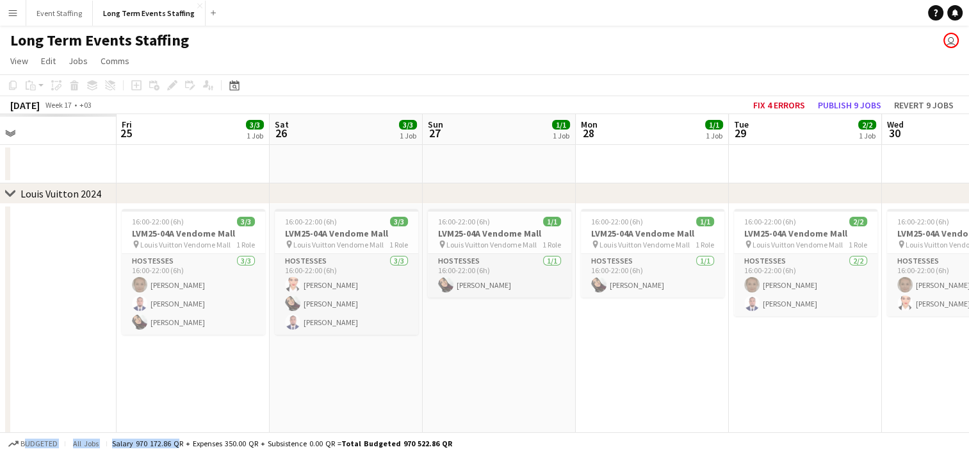
click at [935, 386] on app-calendar-viewport "Wed 23 Thu 24 Fri 25 3/3 1 Job Sat 26 3/3 1 Job Sun 27 1/1 1 Job Mon 28 1/1 1 J…" at bounding box center [484, 384] width 969 height 541
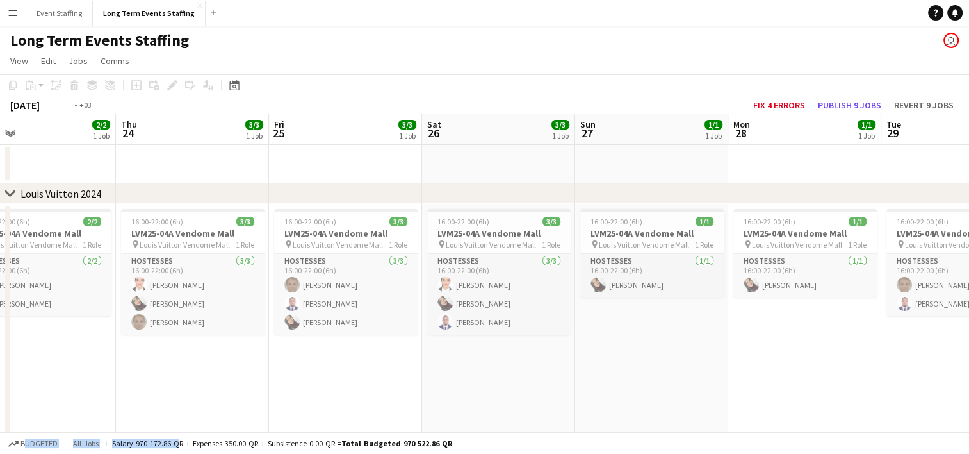
click at [969, 399] on html "Menu Boards Boards Boards All jobs Status Workforce Workforce My Workforce Recr…" at bounding box center [484, 338] width 969 height 677
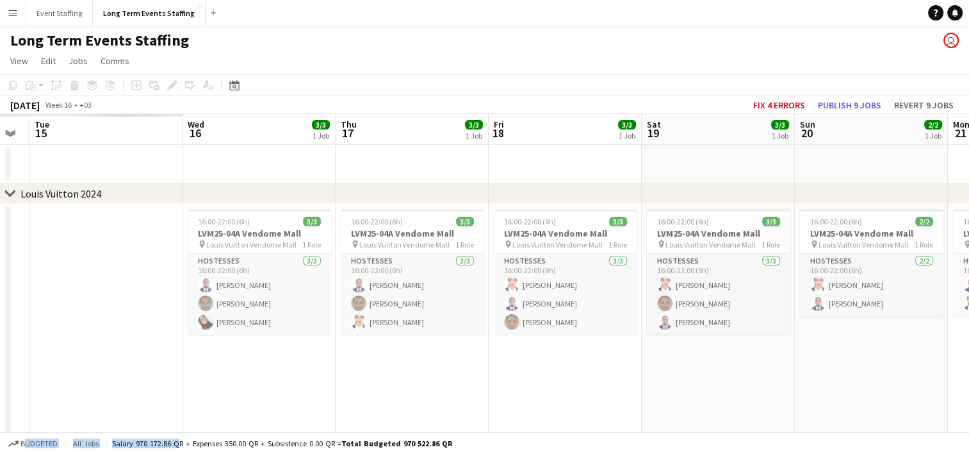
click at [969, 379] on html "Menu Boards Boards Boards All jobs Status Workforce Workforce My Workforce Recr…" at bounding box center [484, 338] width 969 height 677
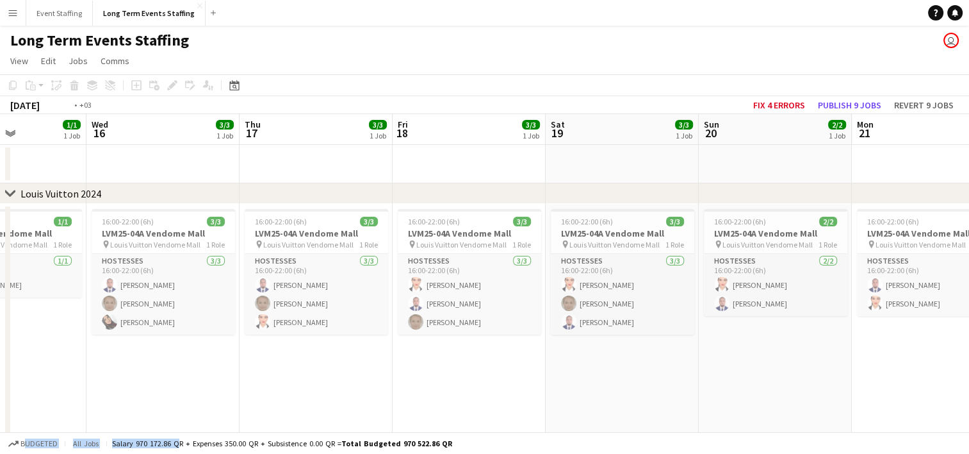
scroll to position [0, 417]
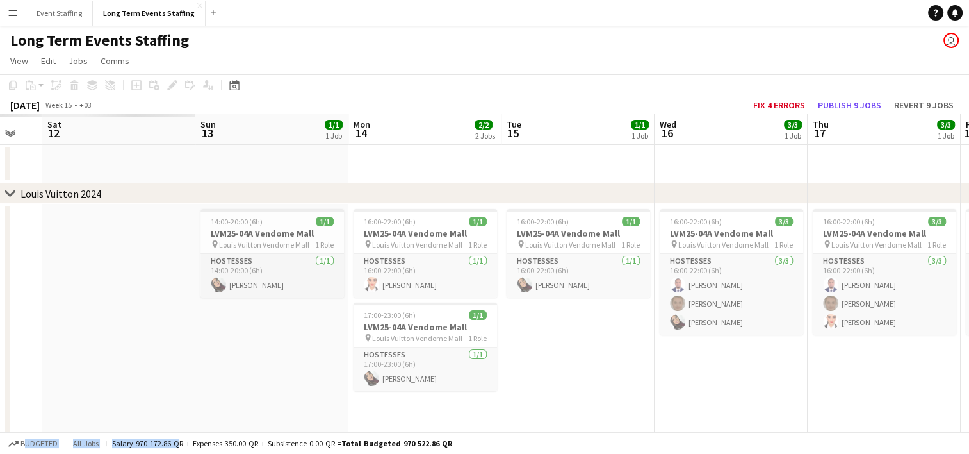
click at [969, 413] on html "Menu Boards Boards Boards All jobs Status Workforce Workforce My Workforce Recr…" at bounding box center [484, 338] width 969 height 677
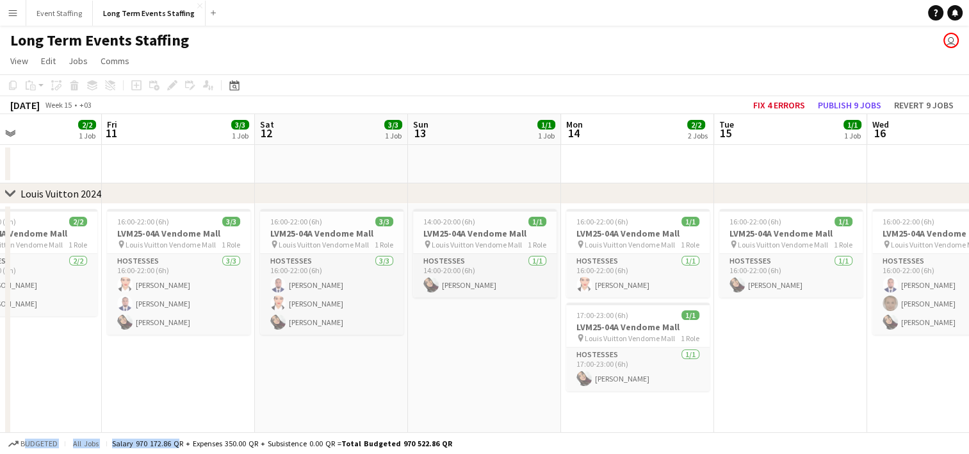
click at [744, 400] on app-calendar-viewport "Tue 8 Wed 9 3/3 1 Job Thu 10 2/2 1 Job Fri 11 3/3 1 Job Sat 12 3/3 1 Job Sun 13…" at bounding box center [484, 384] width 969 height 541
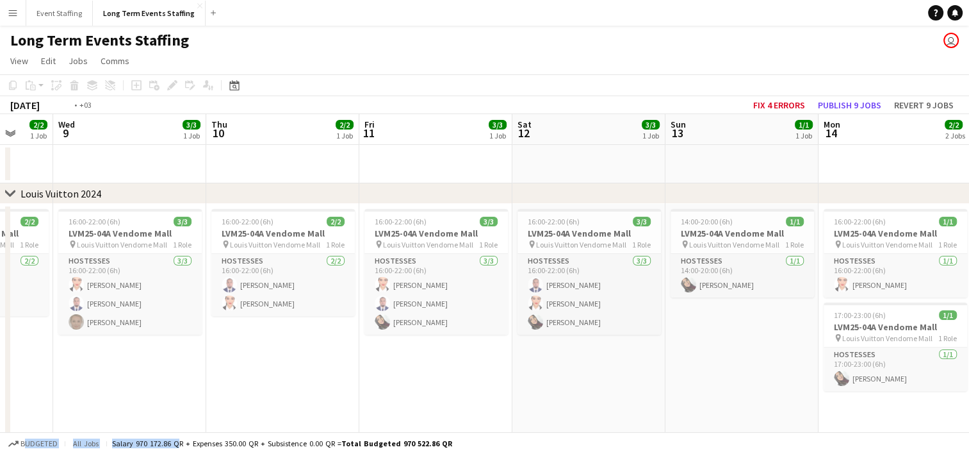
click at [835, 404] on app-calendar-viewport "Sun 6 1/1 1 Job Mon 7 2/2 1 Job Tue 8 2/2 1 Job Wed 9 3/3 1 Job Thu 10 2/2 1 Jo…" at bounding box center [484, 384] width 969 height 541
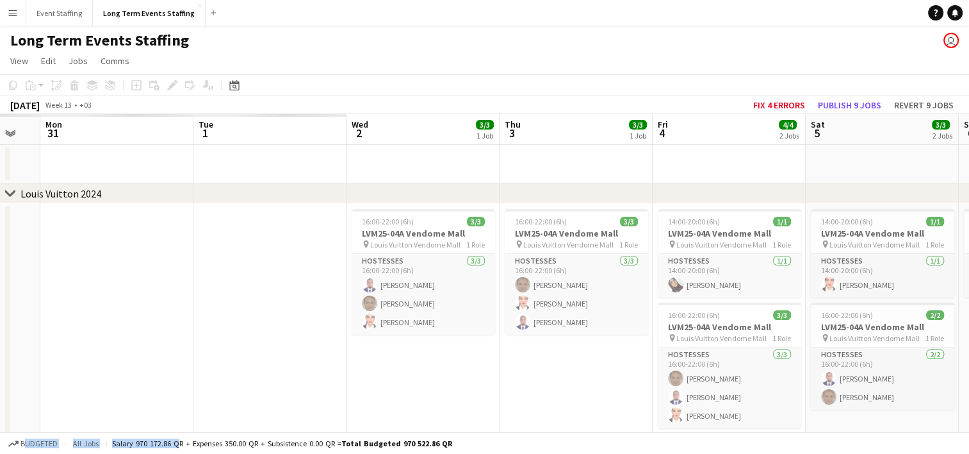
click at [794, 400] on app-calendar-viewport "Sat 29 Sun 30 Mon 31 Tue 1 Wed 2 3/3 1 Job Thu 3 3/3 1 Job Fri 4 4/4 2 Jobs Sat…" at bounding box center [484, 384] width 969 height 541
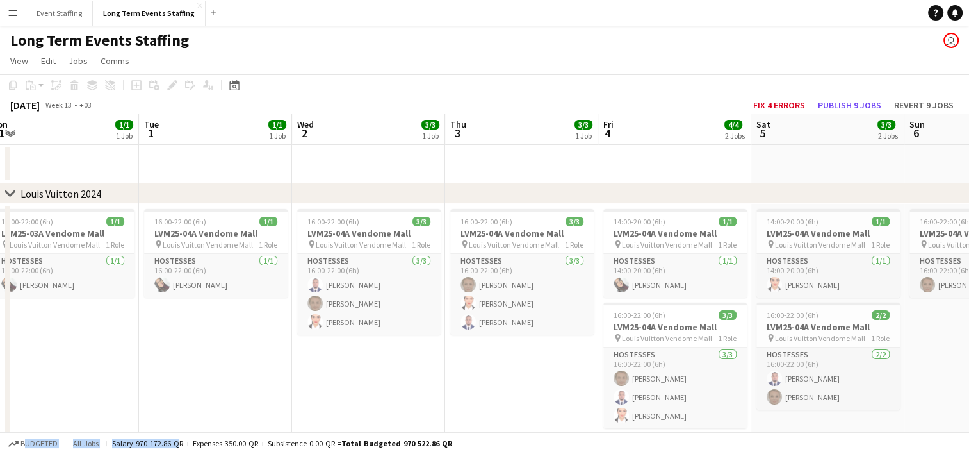
click at [839, 433] on app-board "Long Term Events Staffing user View Day view expanded Day view collapsed Month …" at bounding box center [484, 352] width 969 height 652
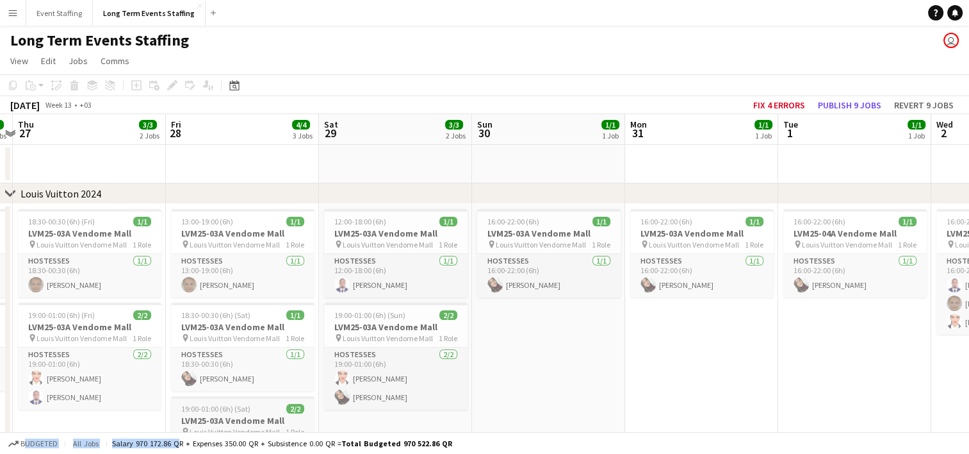
scroll to position [0, 312]
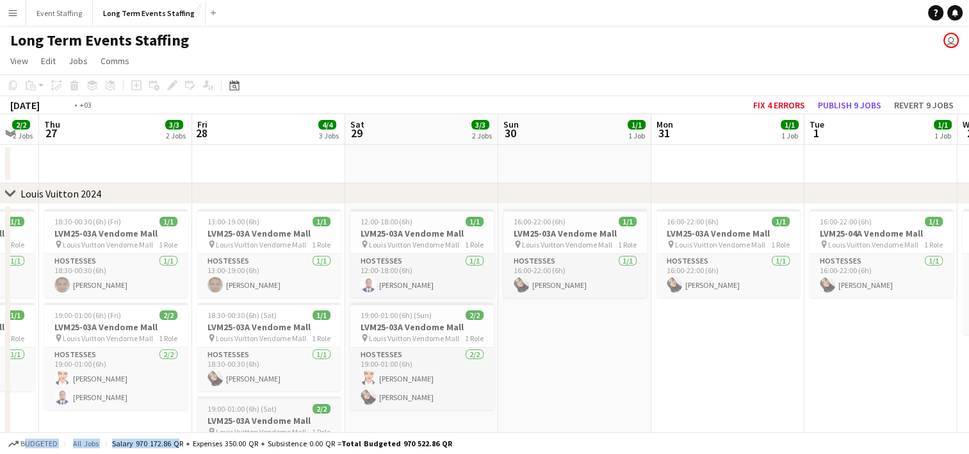
click at [830, 415] on app-calendar-viewport "Tue 25 2/2 2 Jobs Wed 26 2/2 2 Jobs Thu 27 3/3 2 Jobs Fri 28 4/4 3 Jobs Sat 29 …" at bounding box center [484, 428] width 969 height 629
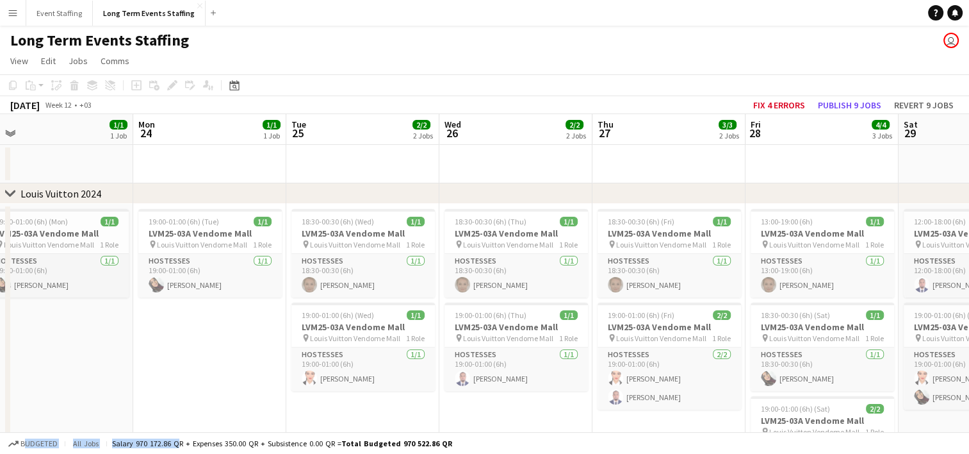
click at [738, 368] on app-calendar-viewport "Fri 21 4/4 2 Jobs Sat 22 3/3 1 Job Sun 23 1/1 1 Job Mon 24 1/1 1 Job Tue 25 2/2…" at bounding box center [484, 428] width 969 height 629
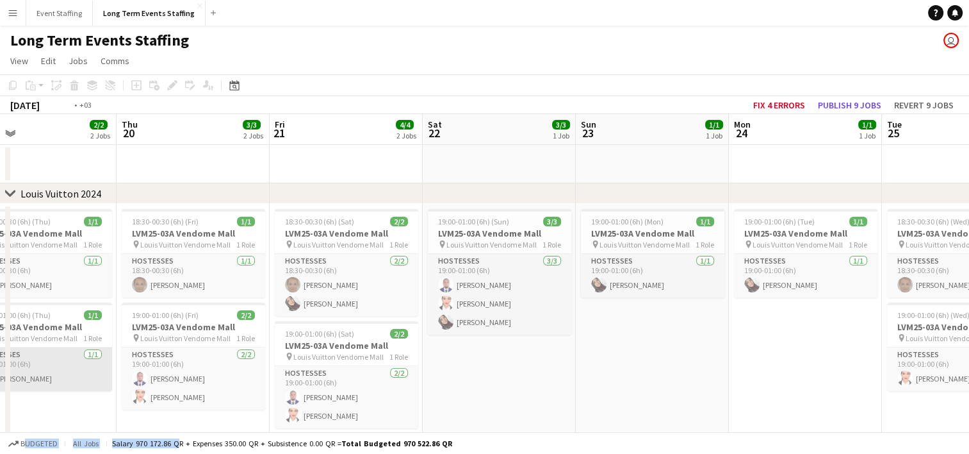
click at [718, 373] on app-calendar-viewport "Mon 17 1/1 1 Job Tue 18 2/2 2 Jobs Wed 19 2/2 2 Jobs Thu 20 3/3 2 Jobs Fri 21 4…" at bounding box center [484, 428] width 969 height 629
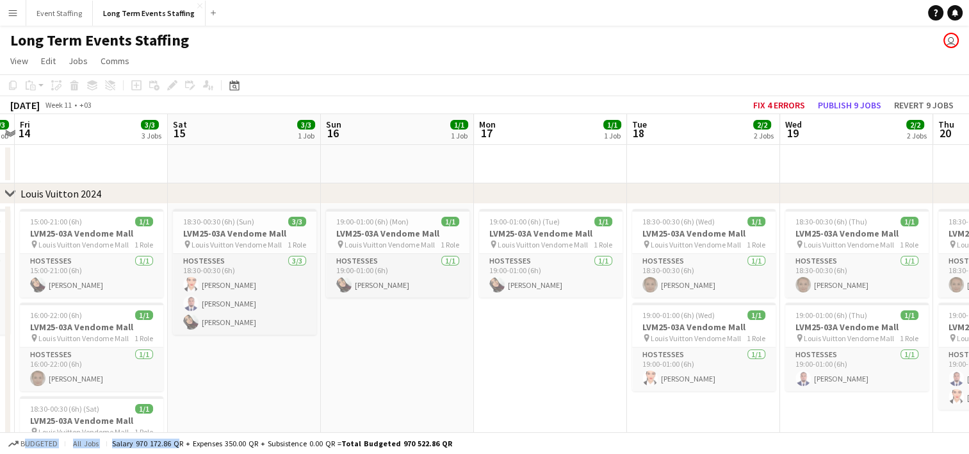
click at [710, 406] on app-calendar-viewport "Wed 12 Thu 13 3/3 1 Job Fri 14 3/3 3 Jobs Sat 15 3/3 1 Job Sun 16 1/1 1 Job Mon…" at bounding box center [484, 428] width 969 height 629
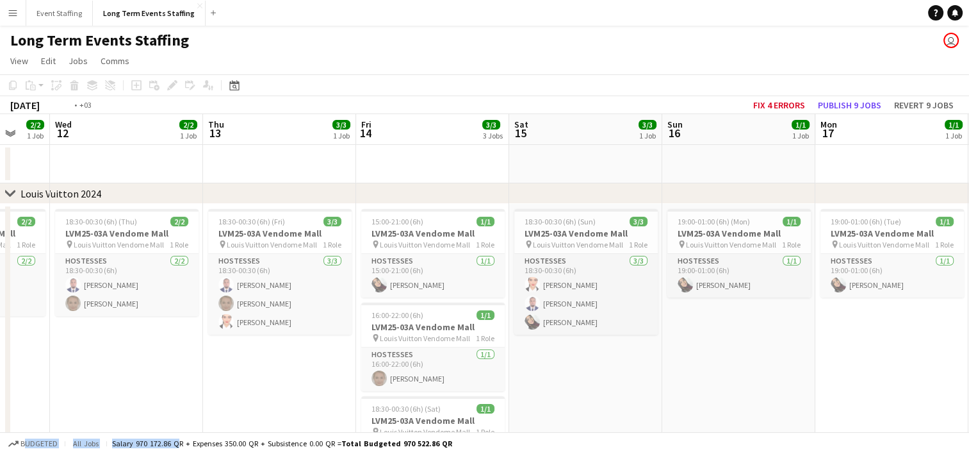
click at [830, 416] on app-calendar-viewport "Mon 10 2/2 1 Job Tue 11 2/2 1 Job Wed 12 2/2 1 Job Thu 13 3/3 1 Job Fri 14 3/3 …" at bounding box center [484, 428] width 969 height 629
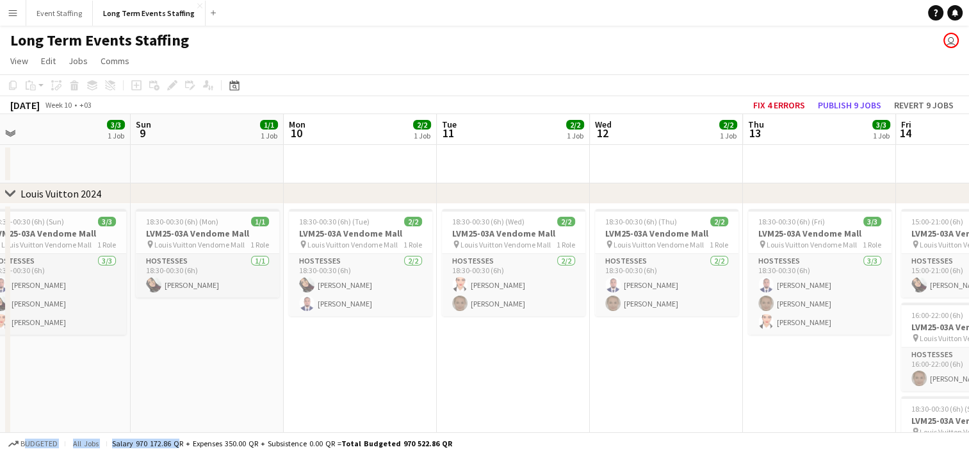
click at [794, 423] on app-calendar-viewport "Thu 6 3/3 1 Job Fri 7 3/3 3 Jobs Sat 8 3/3 1 Job Sun 9 1/1 1 Job Mon 10 2/2 1 J…" at bounding box center [484, 428] width 969 height 629
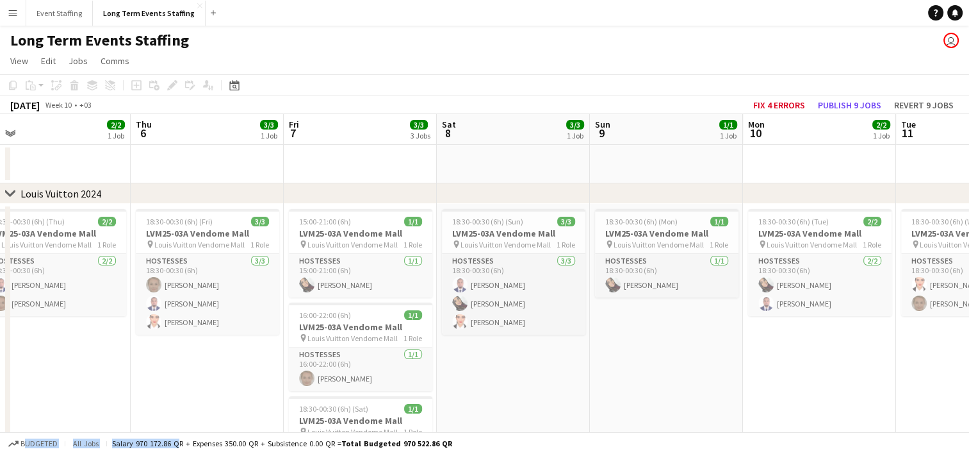
scroll to position [0, 289]
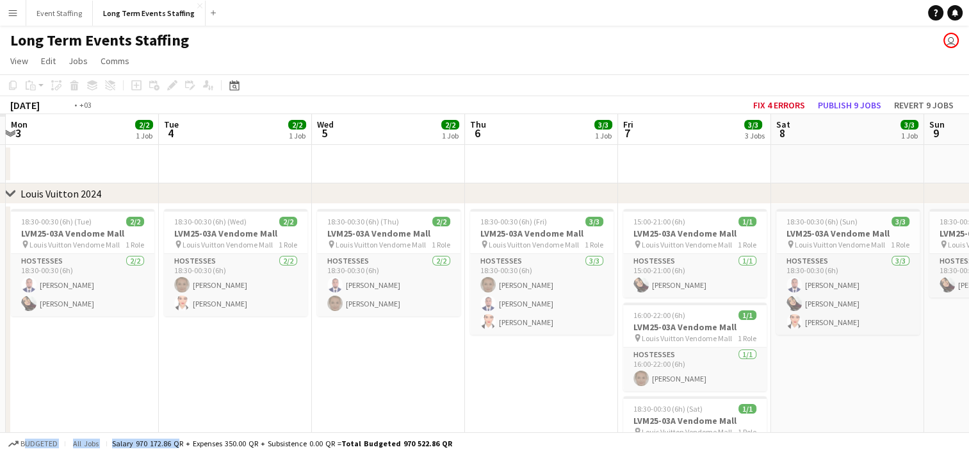
click at [618, 430] on app-calendar-viewport "Sat 1 Sun 2 Mon 3 2/2 1 Job Tue 4 2/2 1 Job Wed 5 2/2 1 Job Thu 6 3/3 1 Job Fri…" at bounding box center [484, 428] width 969 height 629
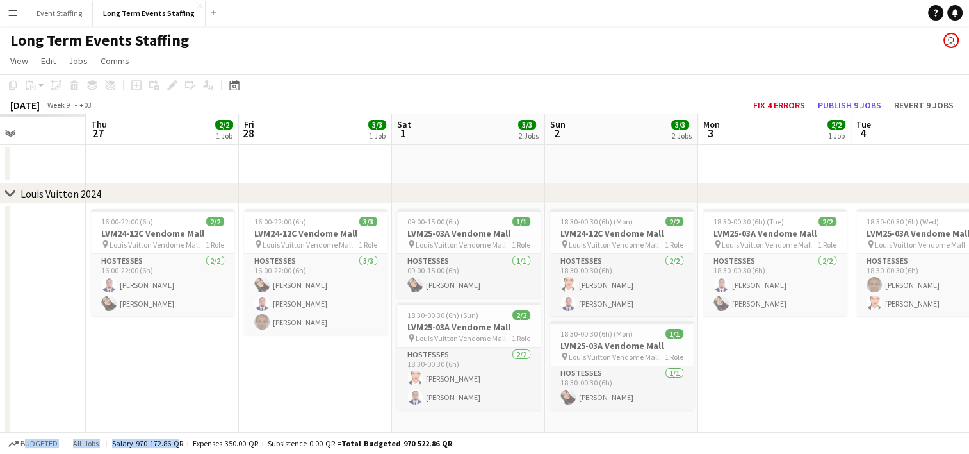
click at [655, 423] on app-calendar-viewport "Mon 24 Tue 25 Wed 26 Thu 27 2/2 1 Job Fri 28 3/3 1 Job Sat 1 3/3 2 Jobs Sun 2 3…" at bounding box center [484, 428] width 969 height 629
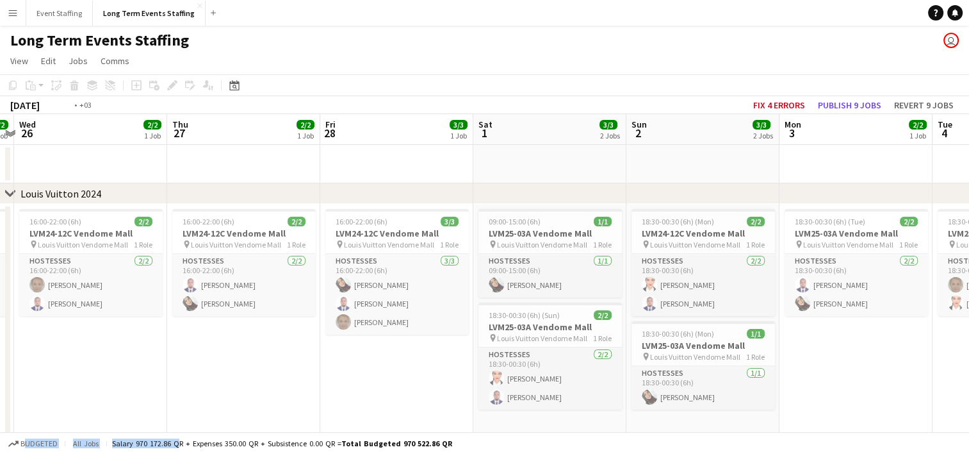
click at [662, 436] on app-board "Long Term Events Staffing user View Day view expanded Day view collapsed Month …" at bounding box center [484, 395] width 969 height 739
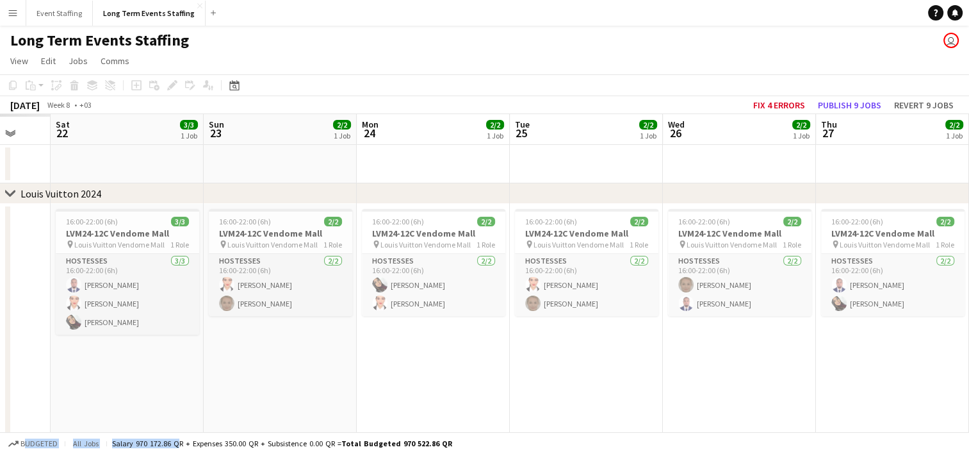
click at [643, 399] on app-calendar-viewport "Thu 20 Fri 21 Sat 22 3/3 1 Job Sun 23 2/2 1 Job Mon 24 2/2 1 Job Tue 25 2/2 1 J…" at bounding box center [484, 428] width 969 height 629
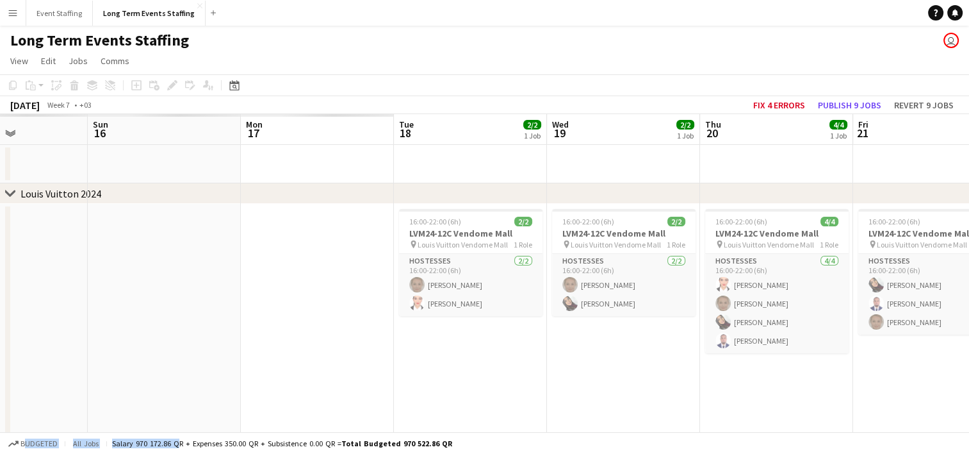
scroll to position [0, 340]
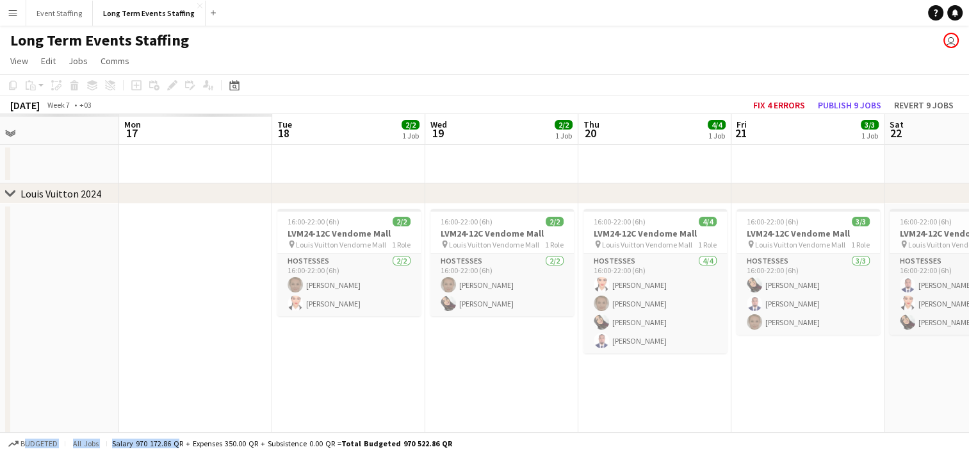
click at [830, 420] on app-calendar-viewport "Fri 14 Sat 15 Sun 16 Mon 17 Tue 18 2/2 1 Job Wed 19 2/2 1 Job Thu 20 4/4 1 Job …" at bounding box center [484, 428] width 969 height 629
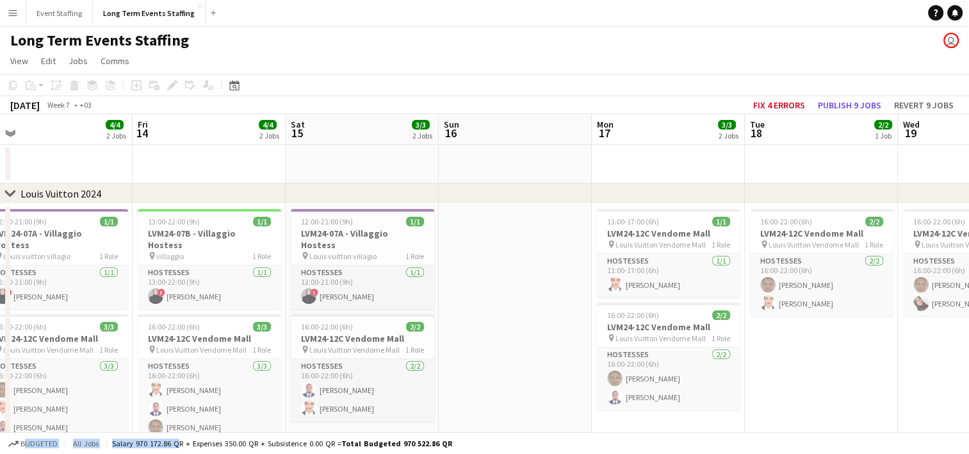
click at [533, 309] on app-calendar-viewport "Tue 11 3/3 2 Jobs Wed 12 3/3 2 Jobs Thu 13 4/4 2 Jobs Fri 14 4/4 2 Jobs Sat 15 …" at bounding box center [484, 428] width 969 height 629
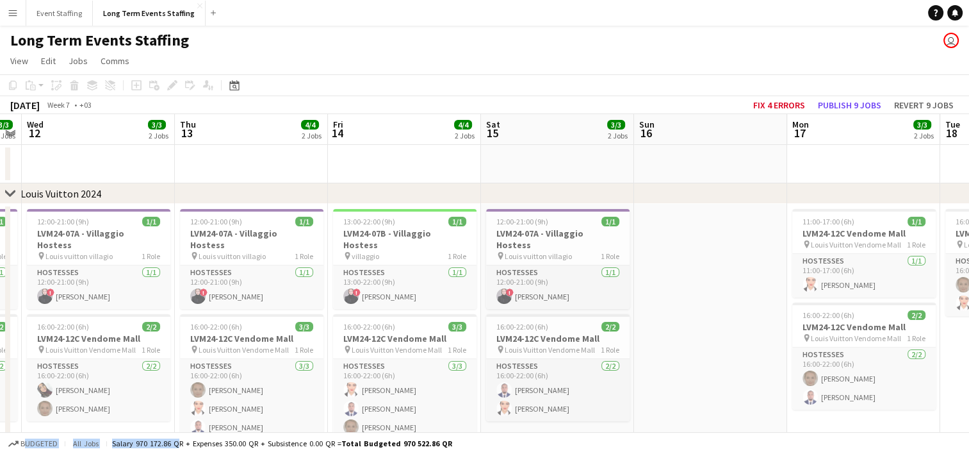
click at [656, 304] on app-calendar-viewport "Mon 10 3/3 3 Jobs Tue 11 3/3 2 Jobs Wed 12 3/3 2 Jobs Thu 13 4/4 2 Jobs Fri 14 …" at bounding box center [484, 428] width 969 height 629
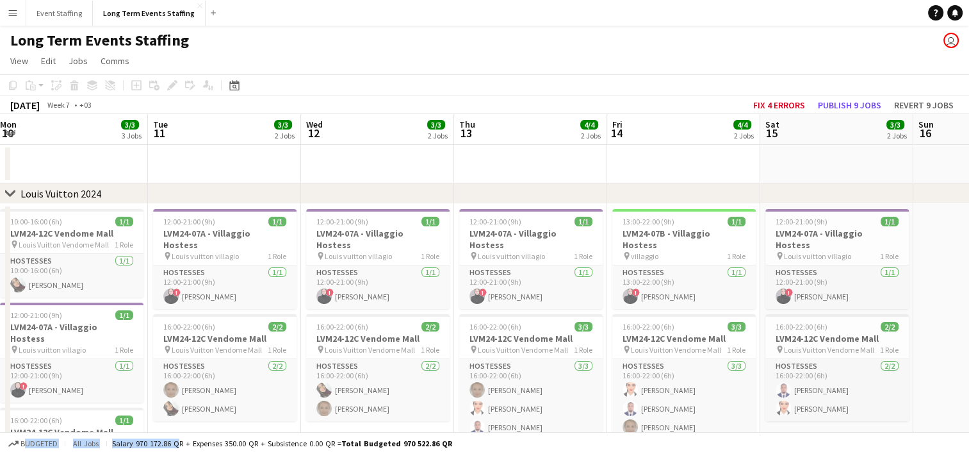
click at [406, 247] on app-calendar-viewport "Sat 8 Sun 9 3/3 3 Jobs Mon 10 3/3 3 Jobs Tue 11 3/3 2 Jobs Wed 12 3/3 2 Jobs Th…" at bounding box center [484, 428] width 969 height 629
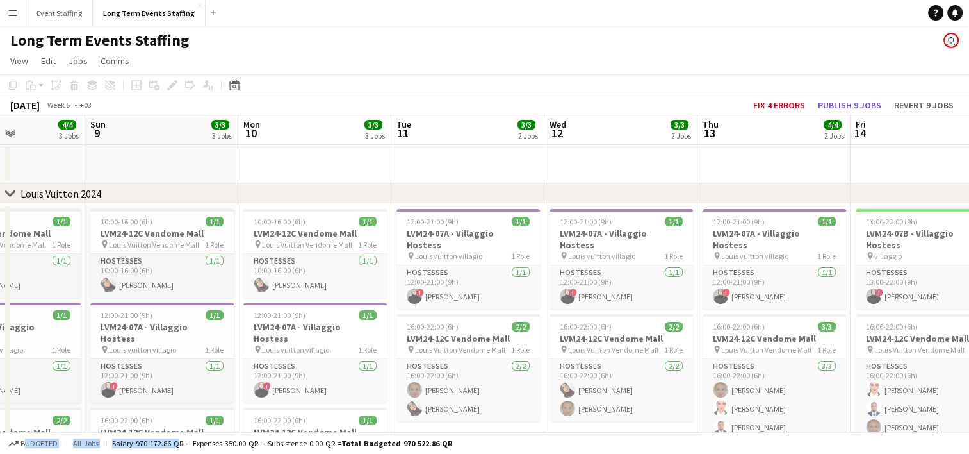
scroll to position [0, 356]
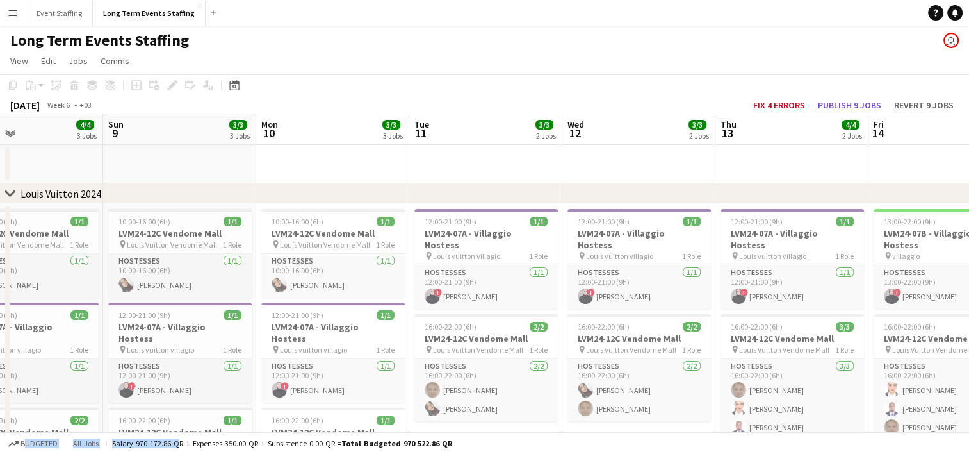
click at [395, 257] on app-calendar-viewport "Thu 6 4/4 3 Jobs Fri 7 4/4 3 Jobs Sat 8 4/4 3 Jobs Sun 9 3/3 3 Jobs Mon 10 3/3 …" at bounding box center [484, 428] width 969 height 629
click at [969, 184] on html "Menu Boards Boards Boards All jobs Status Workforce Workforce My Workforce Recr…" at bounding box center [484, 382] width 969 height 765
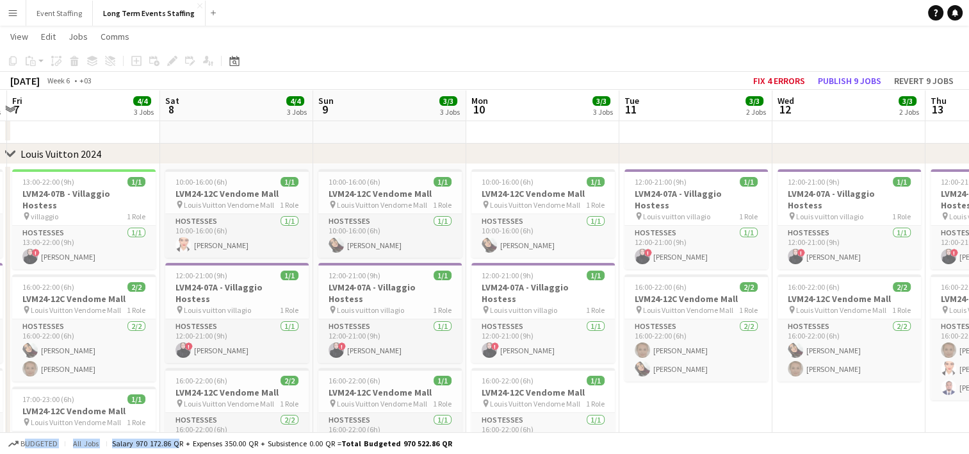
scroll to position [0, 333]
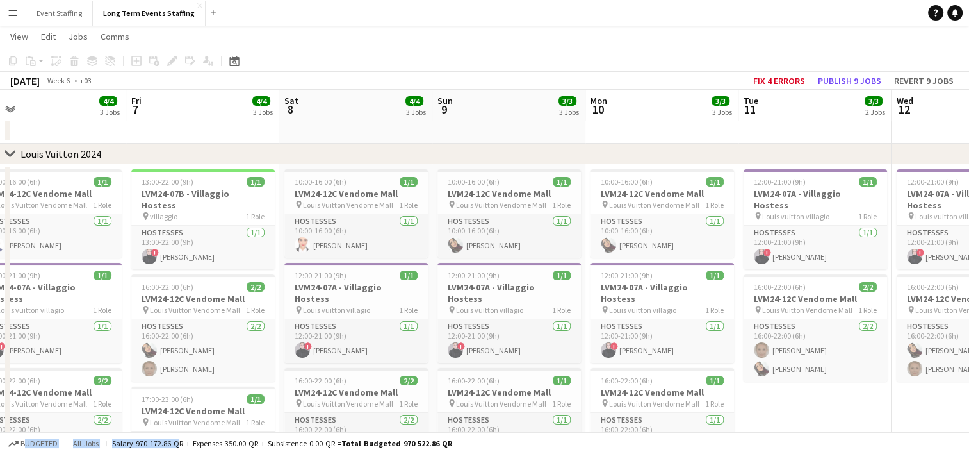
click at [472, 243] on app-calendar-viewport "Tue 4 Wed 5 3/3 3 Jobs Thu 6 4/4 3 Jobs Fri 7 4/4 3 Jobs Sat 8 4/4 3 Jobs Sun 9…" at bounding box center [484, 358] width 969 height 692
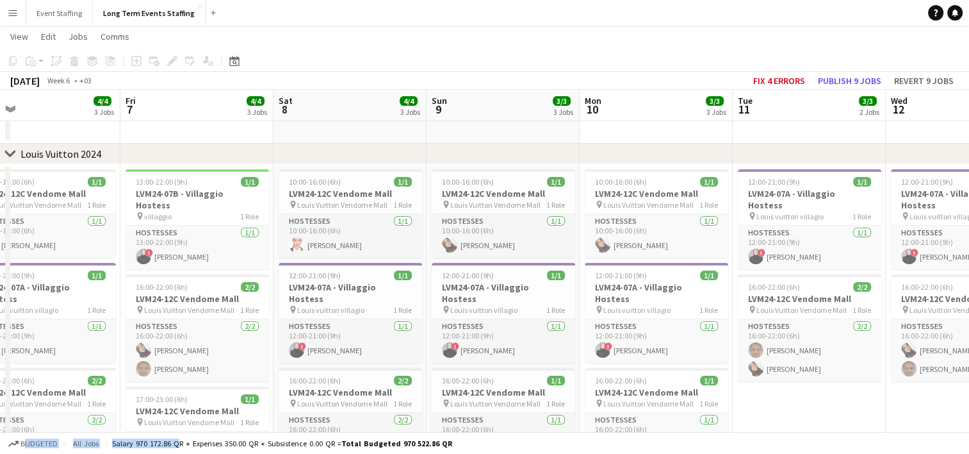
scroll to position [0, 357]
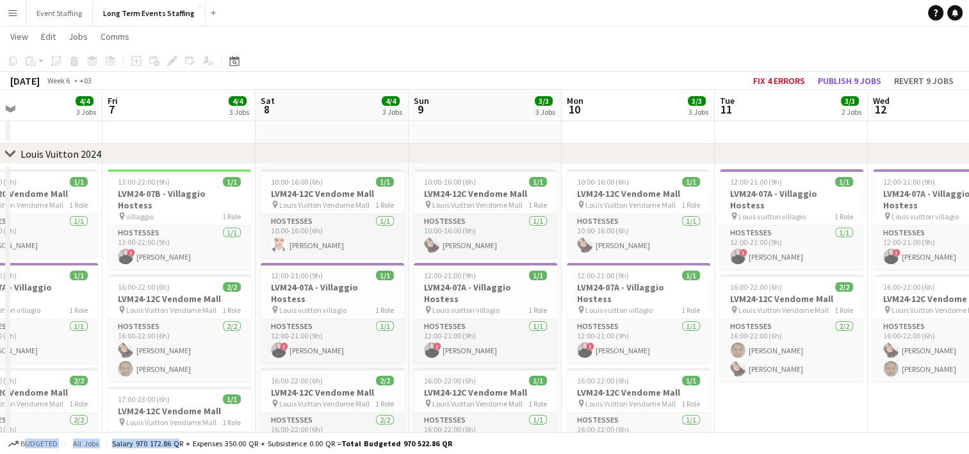
click at [423, 199] on app-calendar-viewport "Tue 4 3/3 2 Jobs Wed 5 3/3 3 Jobs Thu 6 4/4 3 Jobs Fri 7 4/4 3 Jobs Sat 8 4/4 3…" at bounding box center [484, 358] width 969 height 692
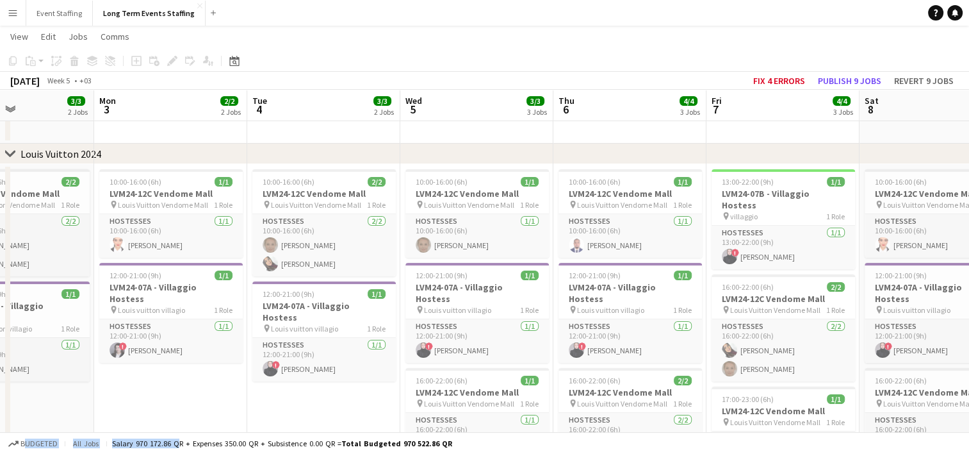
scroll to position [0, 370]
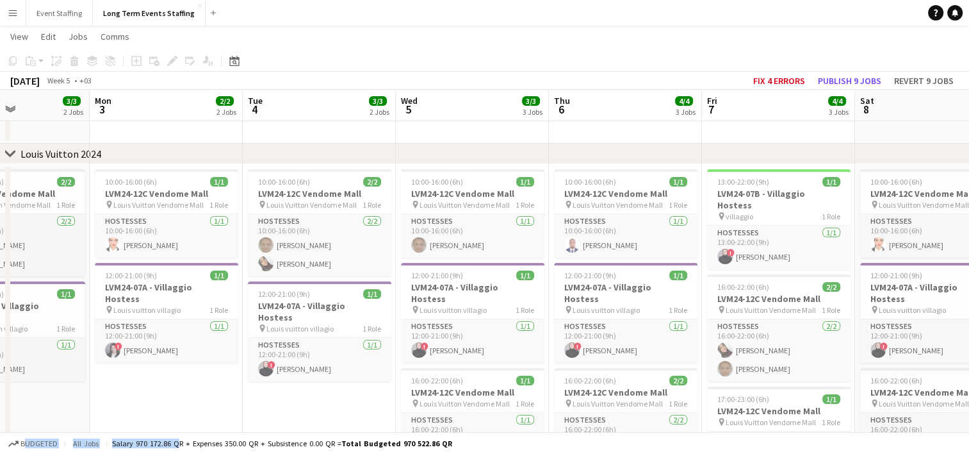
click at [448, 328] on app-calendar-viewport "Fri 31 Sat 1 Sun 2 3/3 2 Jobs Mon 3 2/2 2 Jobs Tue 4 3/3 2 Jobs Wed 5 3/3 3 Job…" at bounding box center [484, 358] width 969 height 692
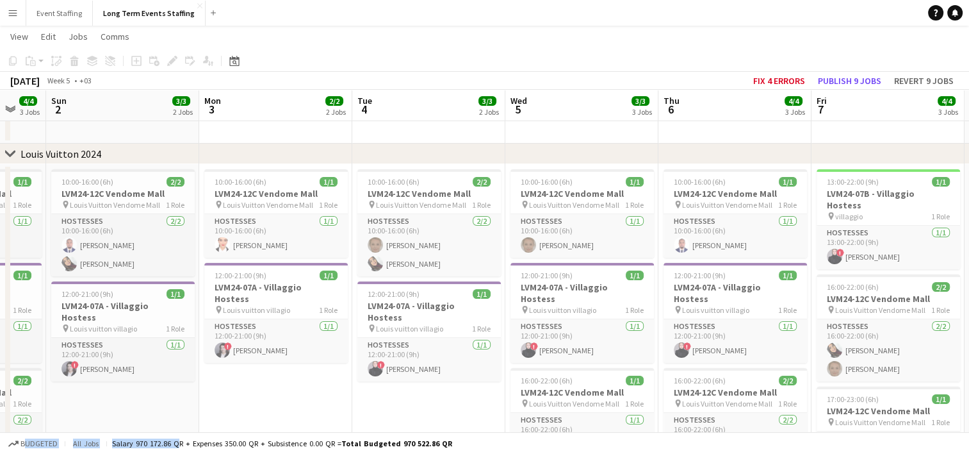
click at [411, 280] on app-calendar-viewport "Fri 31 4/4 3 Jobs Sat 1 4/4 3 Jobs Sun 2 3/3 2 Jobs Mon 3 2/2 2 Jobs Tue 4 3/3 …" at bounding box center [484, 358] width 969 height 692
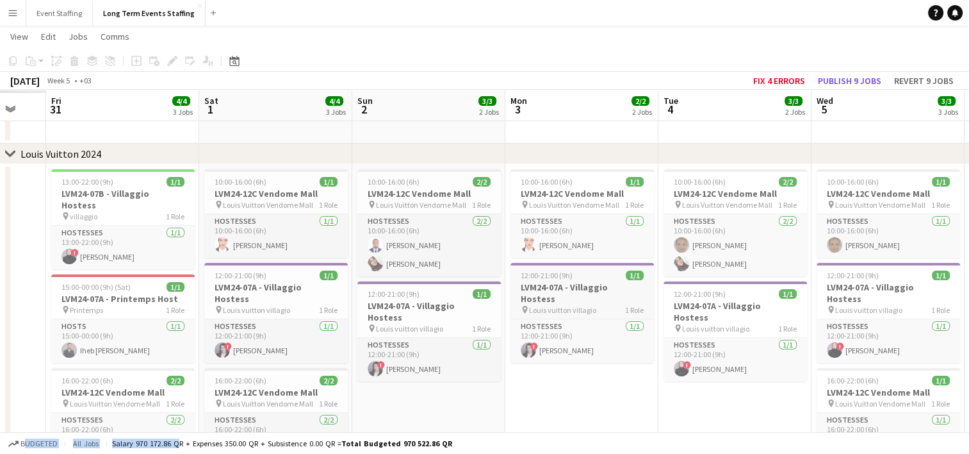
scroll to position [0, 393]
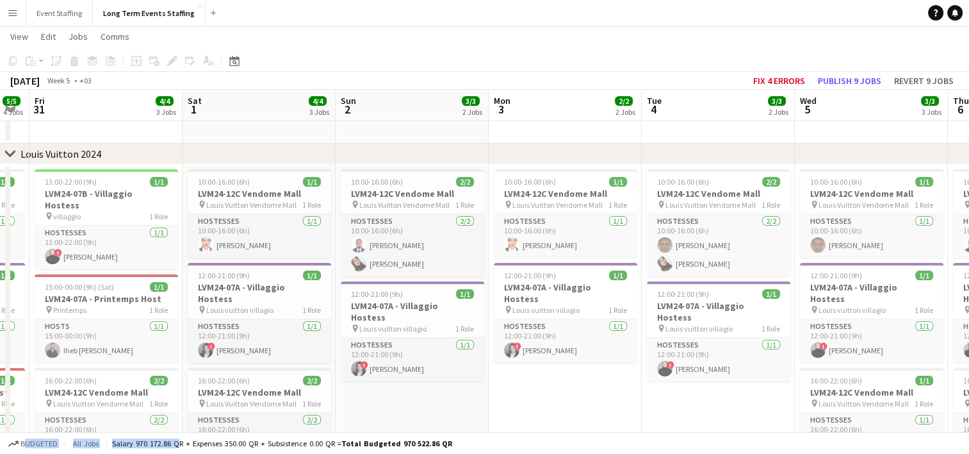
click at [443, 290] on app-calendar-viewport "Wed 29 4/4 4 Jobs Thu 30 5/5 4 Jobs Fri 31 4/4 3 Jobs Sat 1 4/4 3 Jobs Sun 2 3/…" at bounding box center [484, 411] width 969 height 798
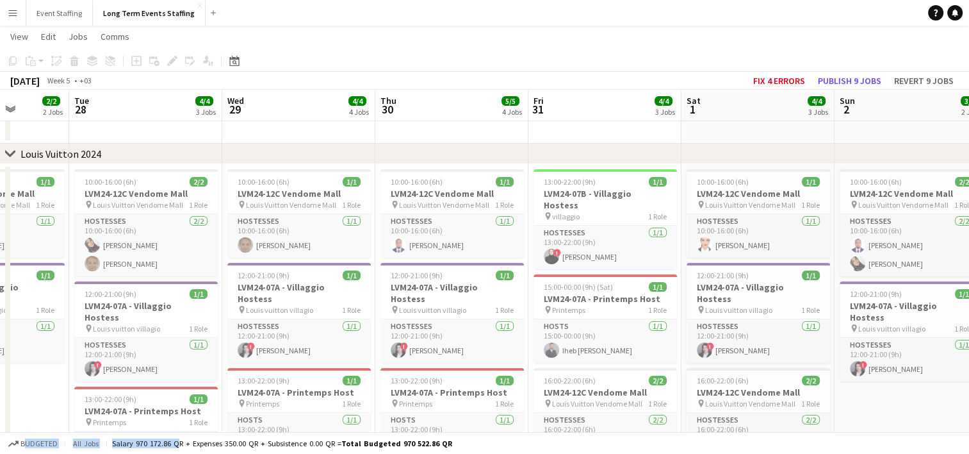
click at [375, 346] on app-calendar-viewport "Sun 26 4/4 3 Jobs Mon 27 2/2 2 Jobs Tue 28 4/4 3 Jobs Wed 29 4/4 4 Jobs Thu 30 …" at bounding box center [484, 411] width 969 height 798
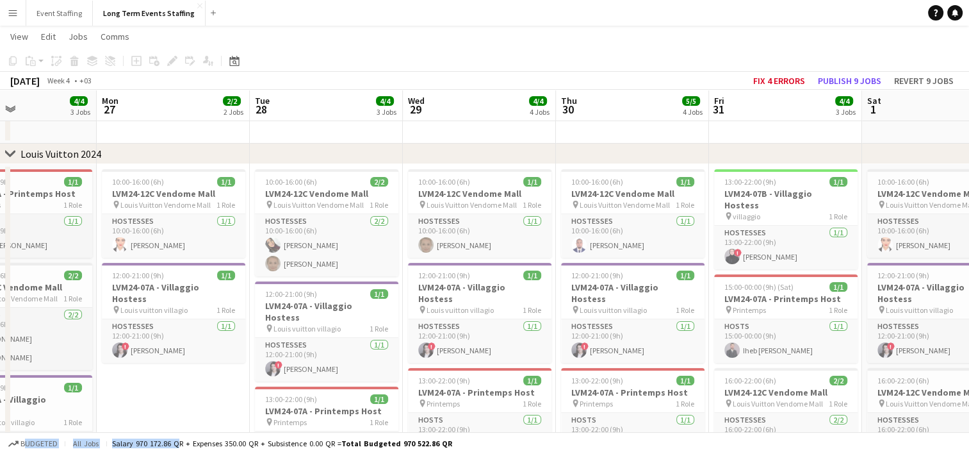
scroll to position [0, 305]
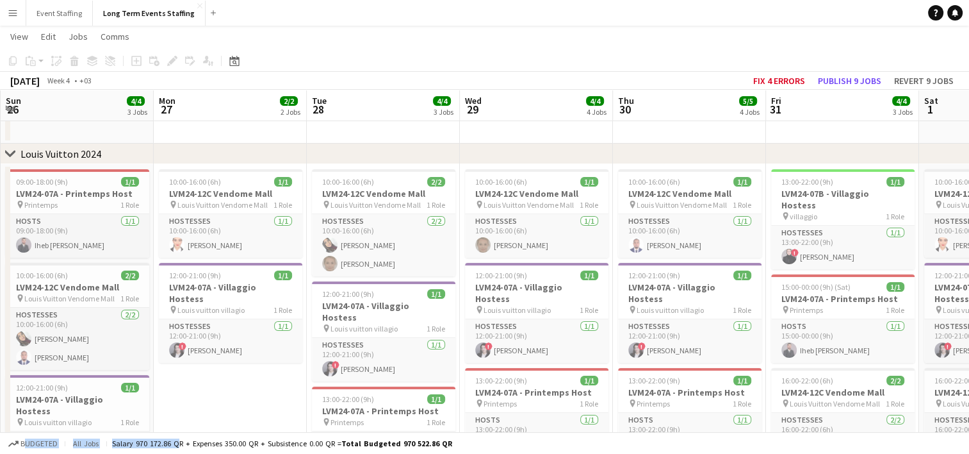
click at [380, 300] on app-calendar-viewport "Fri 24 Sat 25 5/5 5 Jobs Sun 26 4/4 3 Jobs Mon 27 2/2 2 Jobs Tue 28 4/4 3 Jobs …" at bounding box center [484, 454] width 969 height 885
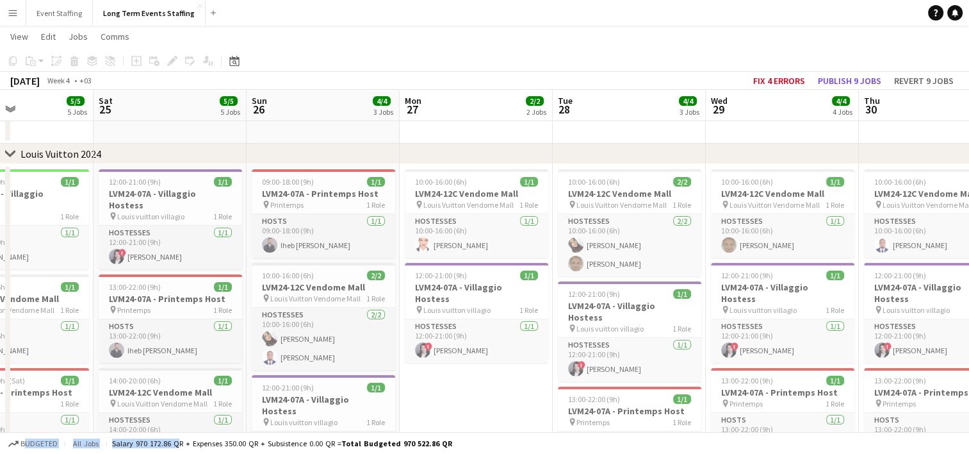
click at [286, 322] on app-calendar-viewport "Wed 22 Thu 23 5/5 5 Jobs Fri 24 5/5 5 Jobs Sat 25 5/5 5 Jobs Sun 26 4/4 3 Jobs …" at bounding box center [484, 460] width 969 height 896
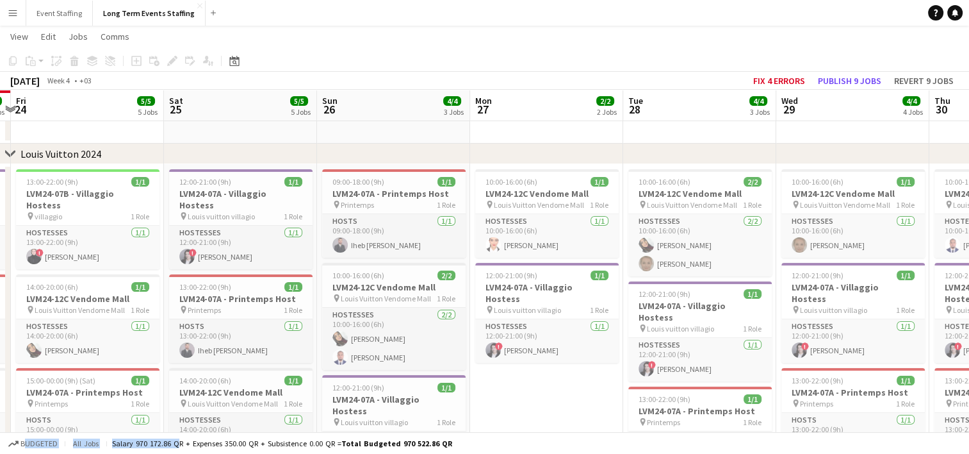
click at [391, 350] on app-calendar-viewport "Wed 22 4/4 3 Jobs Thu 23 5/5 5 Jobs Fri 24 5/5 5 Jobs Sat 25 5/5 5 Jobs Sun 26 …" at bounding box center [484, 460] width 969 height 896
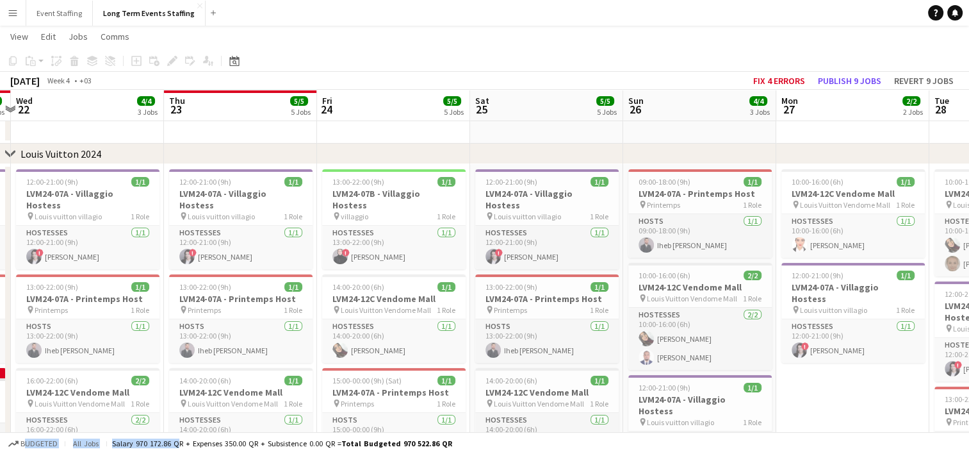
scroll to position [0, 381]
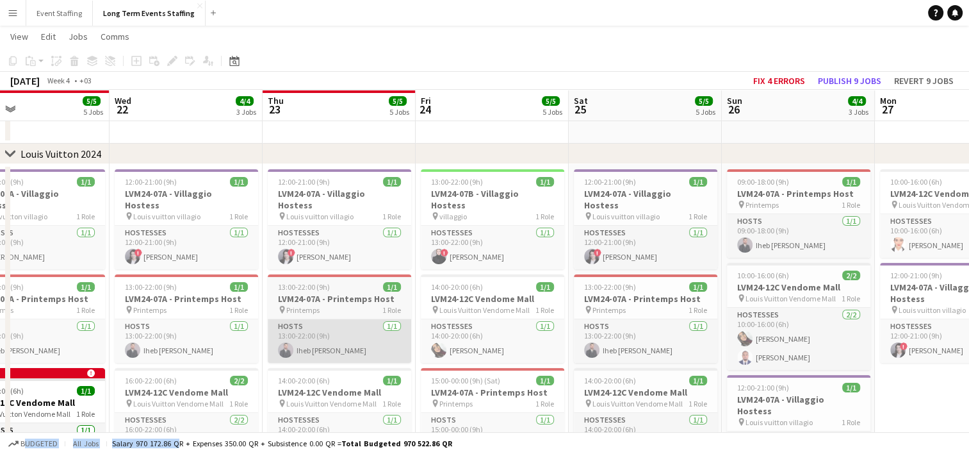
click at [372, 308] on app-calendar-viewport "Sun 19 Mon 20 4/4 4 Jobs Tue 21 5/5 5 Jobs Wed 22 4/4 3 Jobs Thu 23 5/5 5 Jobs …" at bounding box center [484, 460] width 969 height 896
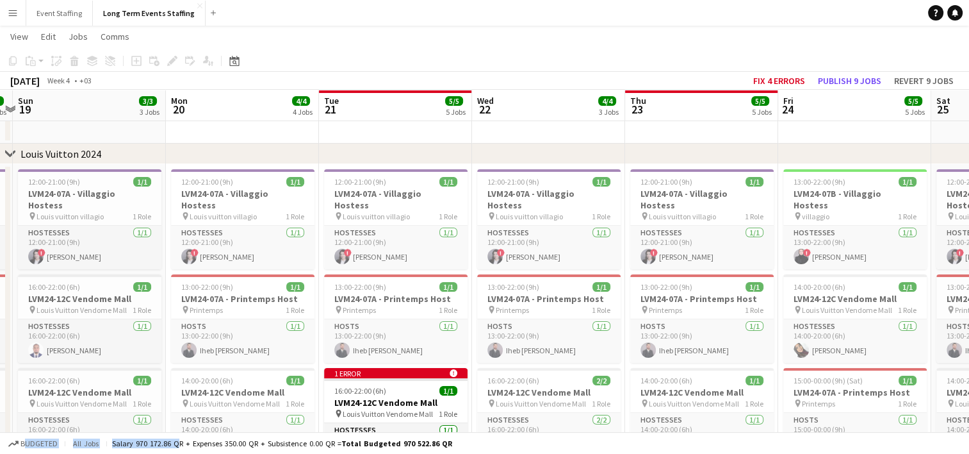
scroll to position [0, 341]
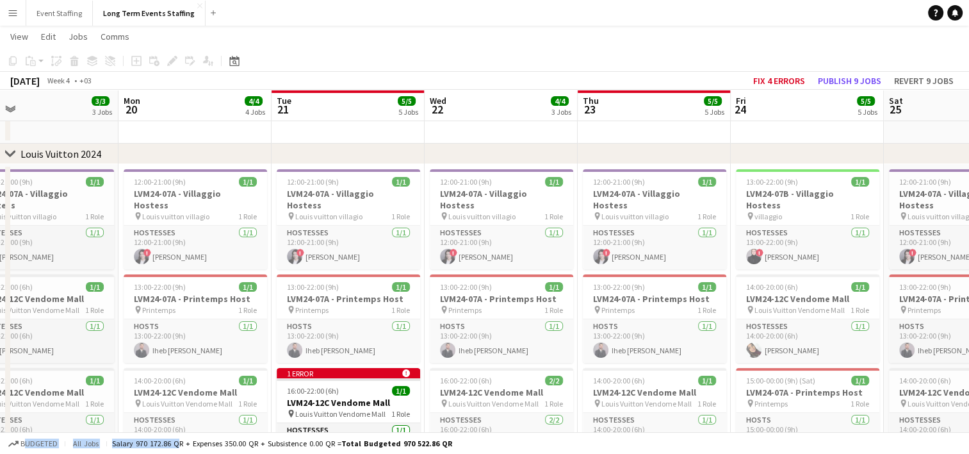
click at [557, 306] on app-calendar-viewport "Fri 17 Sat 18 5/5 5 Jobs Sun 19 3/3 3 Jobs Mon 20 4/4 4 Jobs Tue 21 5/5 5 Jobs …" at bounding box center [484, 460] width 969 height 896
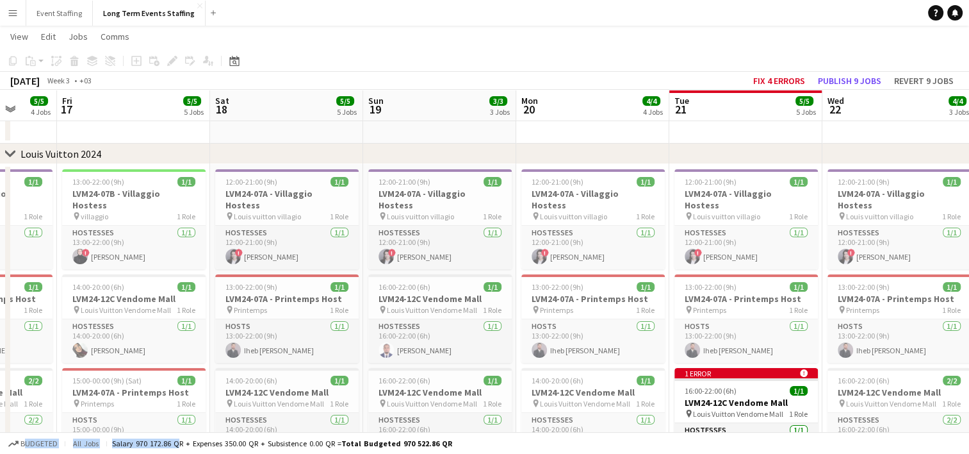
drag, startPoint x: 120, startPoint y: 318, endPoint x: 366, endPoint y: 308, distance: 246.2
click at [366, 308] on app-calendar-viewport "Tue 14 Wed 15 4/4 3 Jobs Thu 16 5/5 4 Jobs Fri 17 5/5 5 Jobs Sat 18 5/5 5 Jobs …" at bounding box center [484, 460] width 969 height 896
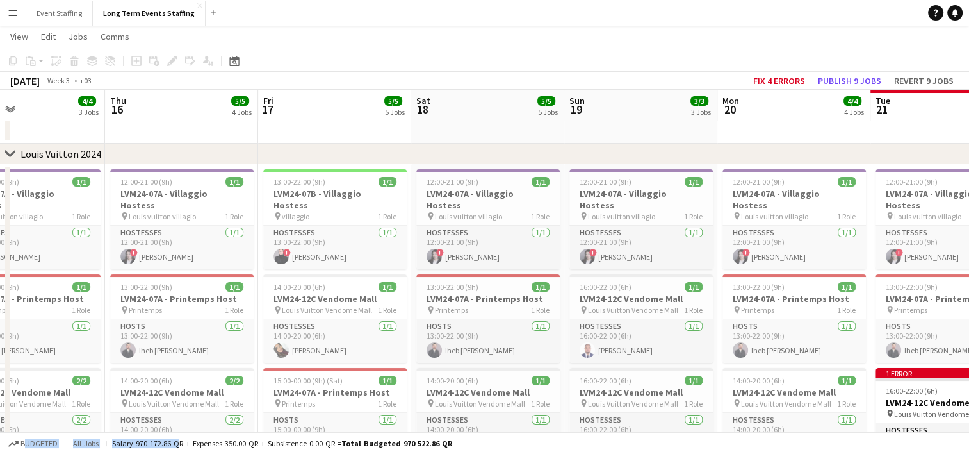
click at [292, 307] on app-calendar-viewport "Mon 13 Tue 14 4/4 4 Jobs Wed 15 4/4 3 Jobs Thu 16 5/5 4 Jobs Fri 17 5/5 5 Jobs …" at bounding box center [484, 460] width 969 height 896
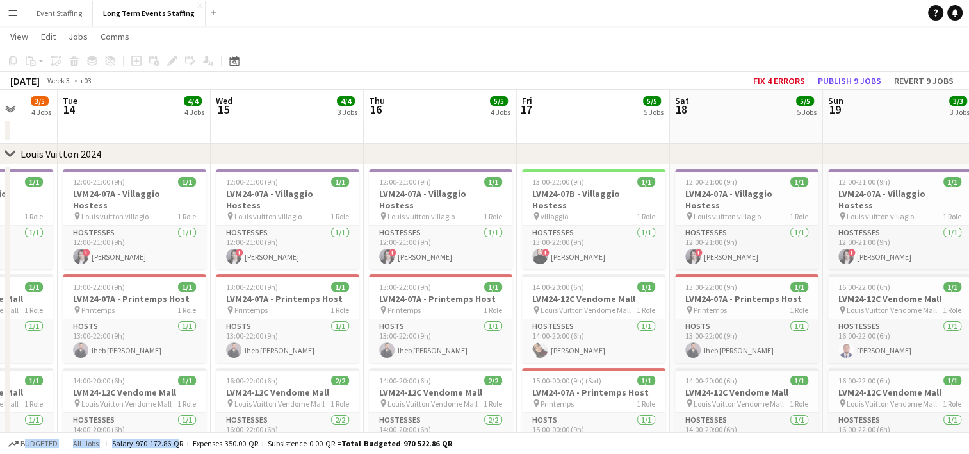
drag, startPoint x: 103, startPoint y: 307, endPoint x: 361, endPoint y: 340, distance: 260.3
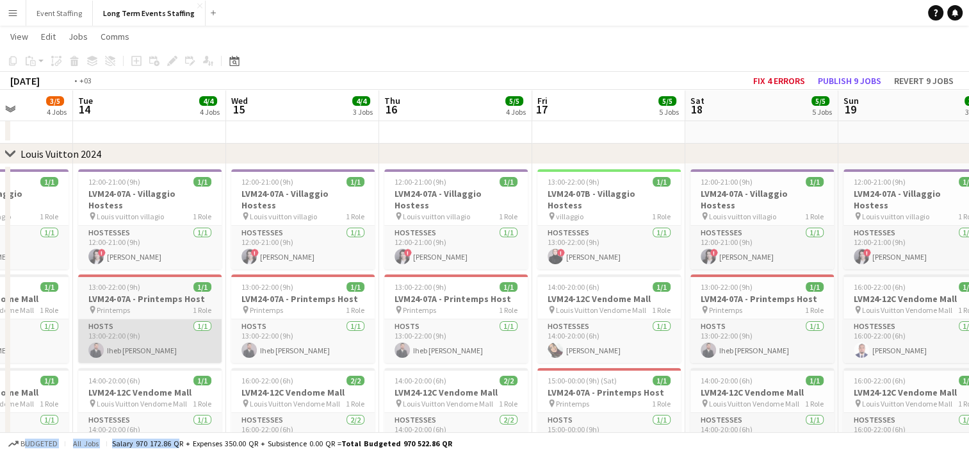
drag, startPoint x: 169, startPoint y: 340, endPoint x: 372, endPoint y: 336, distance: 202.5
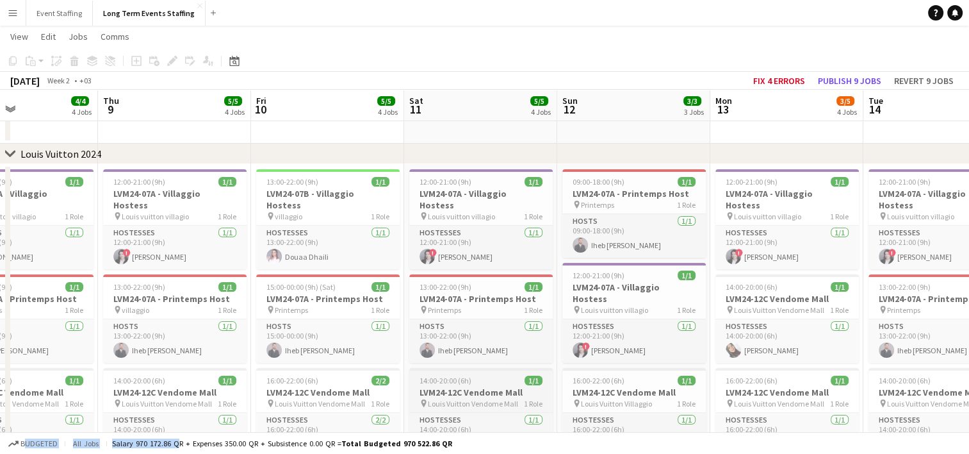
drag, startPoint x: 156, startPoint y: 318, endPoint x: 552, endPoint y: 384, distance: 402.0
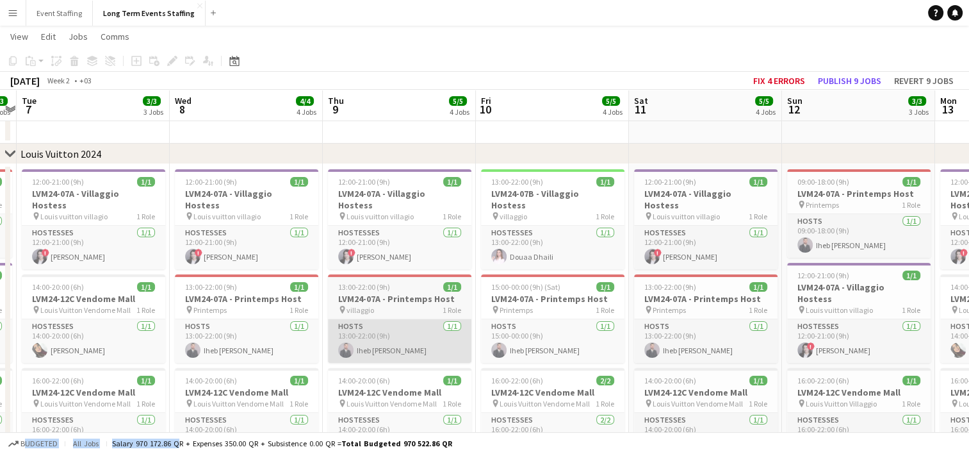
drag, startPoint x: 144, startPoint y: 315, endPoint x: 441, endPoint y: 327, distance: 298.2
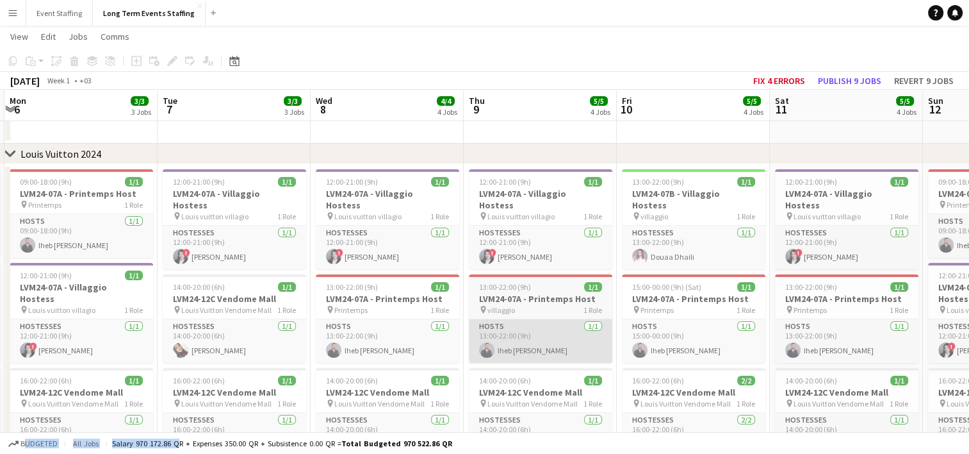
scroll to position [0, 300]
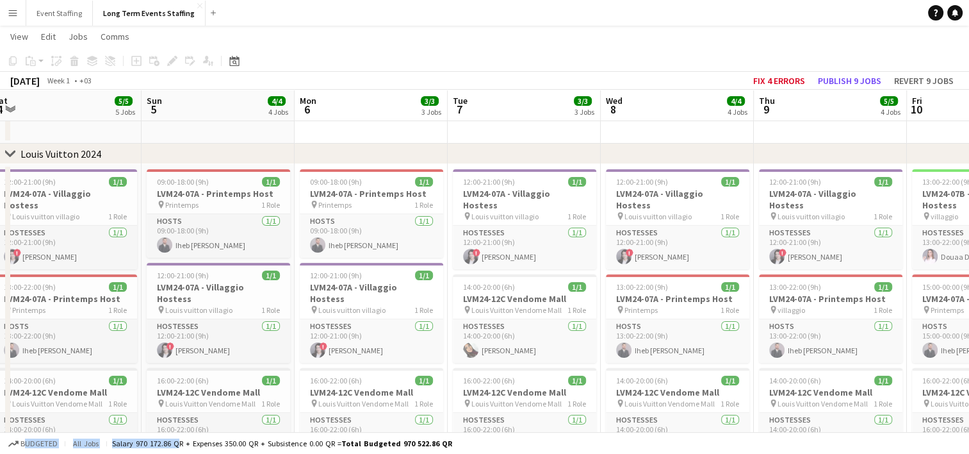
drag, startPoint x: 144, startPoint y: 328, endPoint x: 443, endPoint y: 315, distance: 300.1
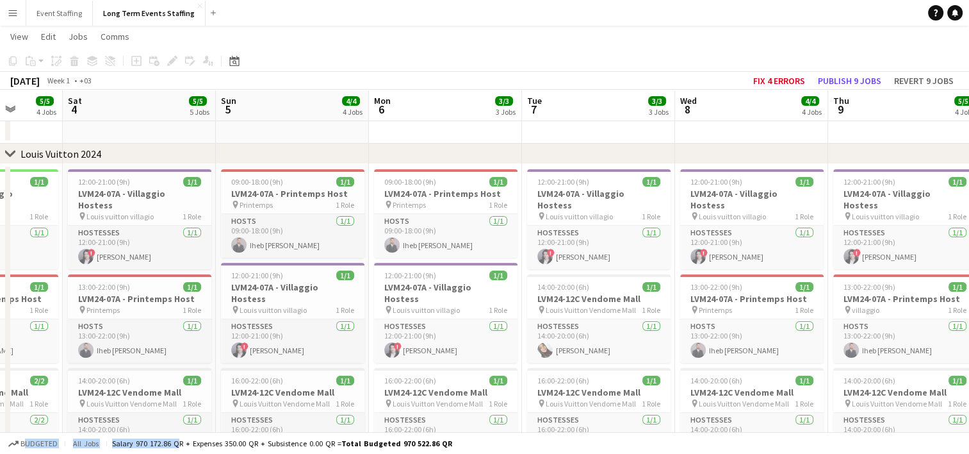
drag, startPoint x: 124, startPoint y: 292, endPoint x: 456, endPoint y: 327, distance: 333.7
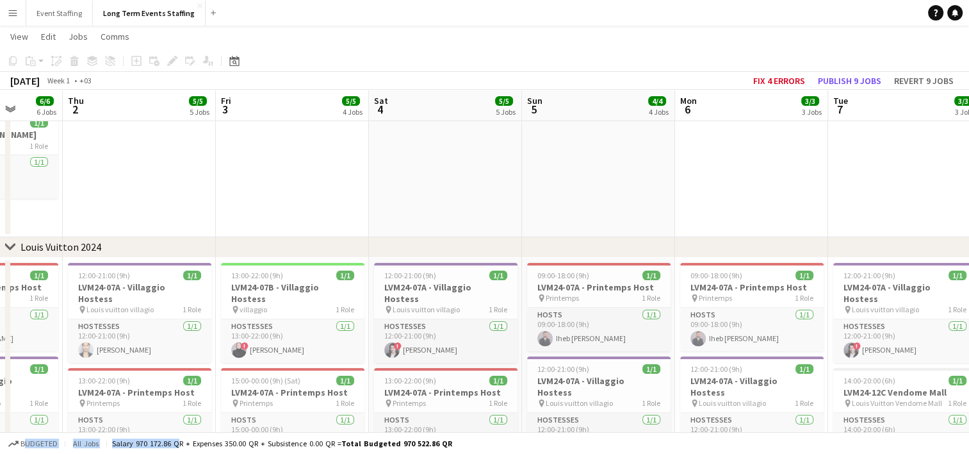
scroll to position [0, 282]
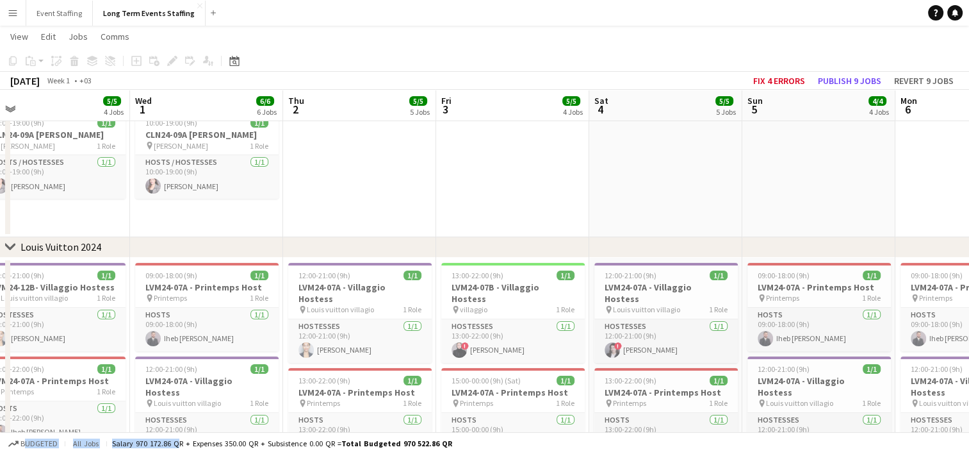
drag, startPoint x: 49, startPoint y: 321, endPoint x: 317, endPoint y: 331, distance: 268.6
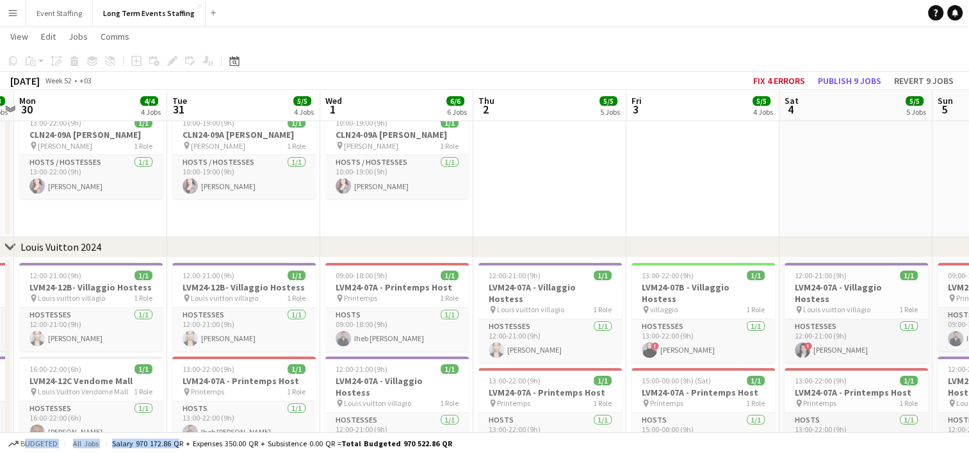
drag, startPoint x: 169, startPoint y: 331, endPoint x: 387, endPoint y: 315, distance: 218.4
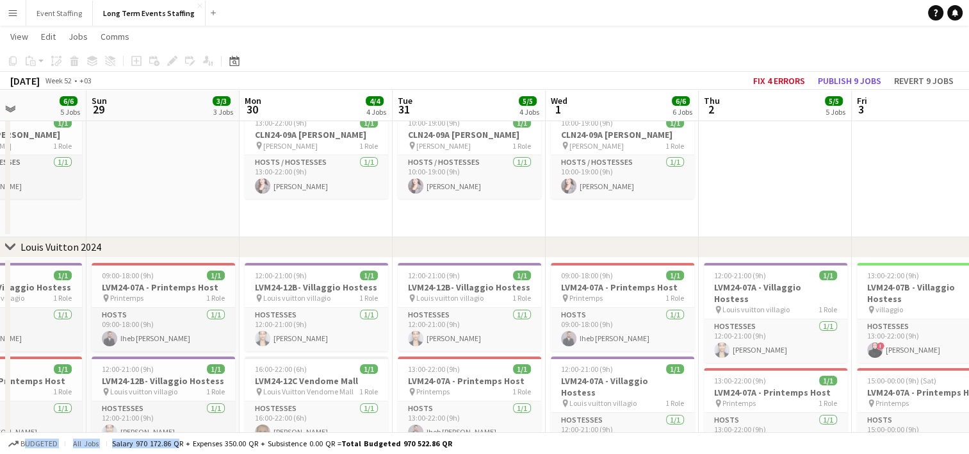
drag, startPoint x: 123, startPoint y: 302, endPoint x: 366, endPoint y: 226, distance: 255.1
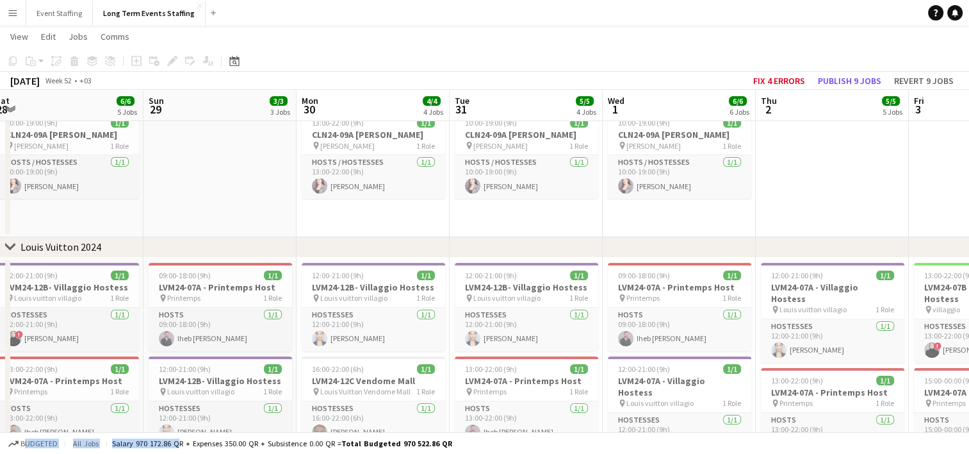
drag, startPoint x: 116, startPoint y: 315, endPoint x: 434, endPoint y: 300, distance: 318.1
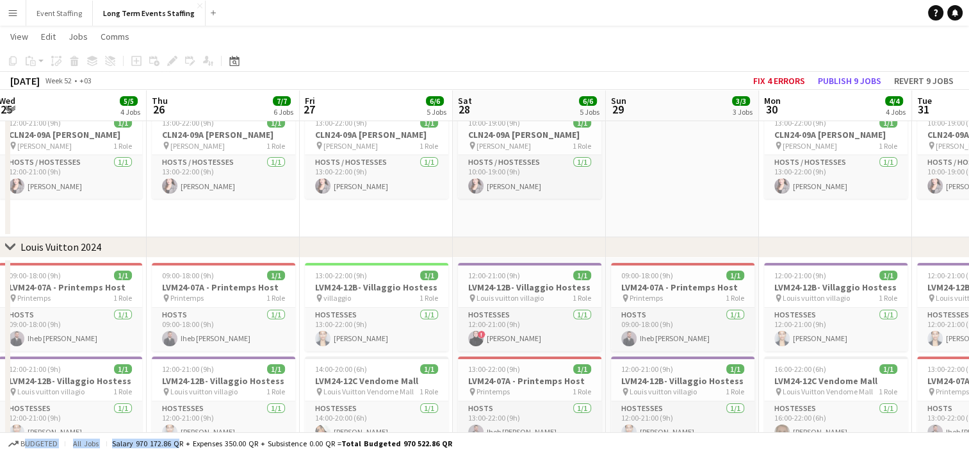
drag, startPoint x: 187, startPoint y: 327, endPoint x: 489, endPoint y: 297, distance: 303.8
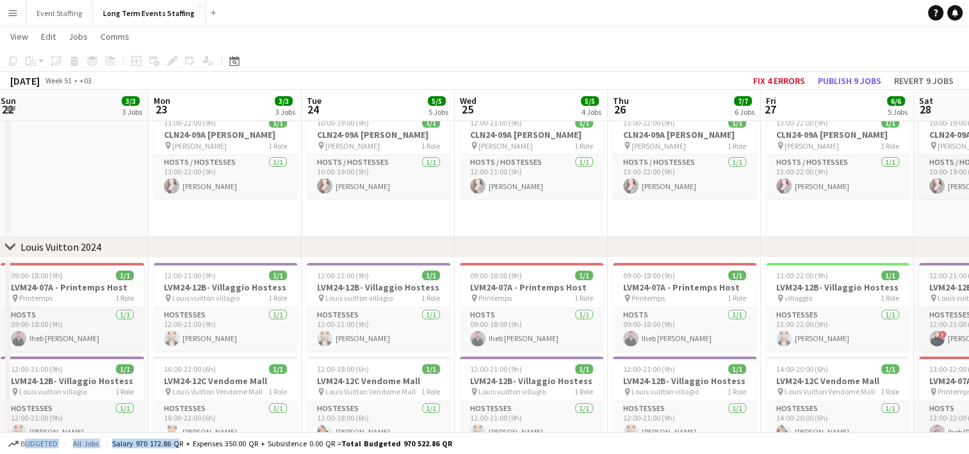
scroll to position [0, 309]
drag, startPoint x: 256, startPoint y: 311, endPoint x: 564, endPoint y: 344, distance: 309.9
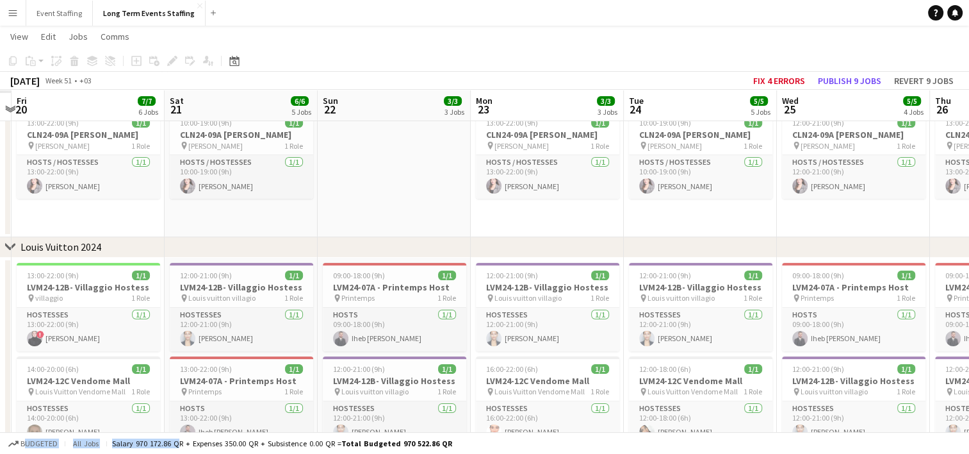
drag, startPoint x: 233, startPoint y: 333, endPoint x: 554, endPoint y: 338, distance: 321.0
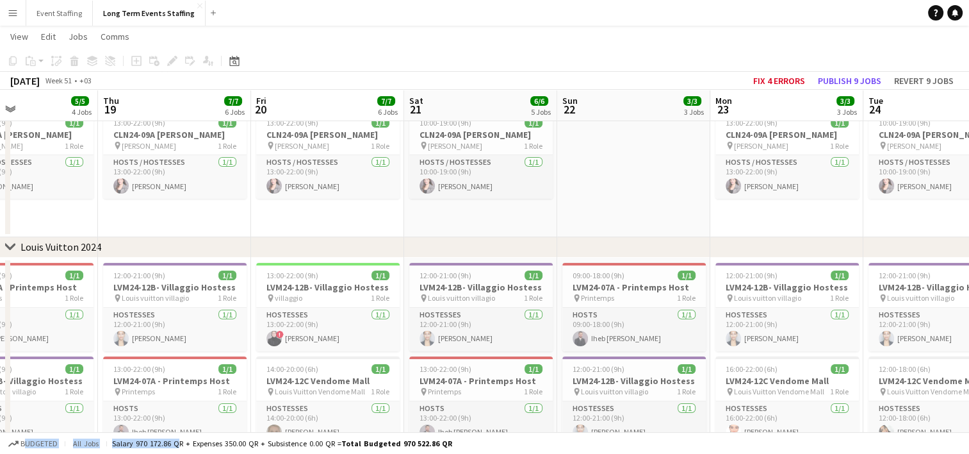
drag, startPoint x: 217, startPoint y: 330, endPoint x: 472, endPoint y: 284, distance: 258.4
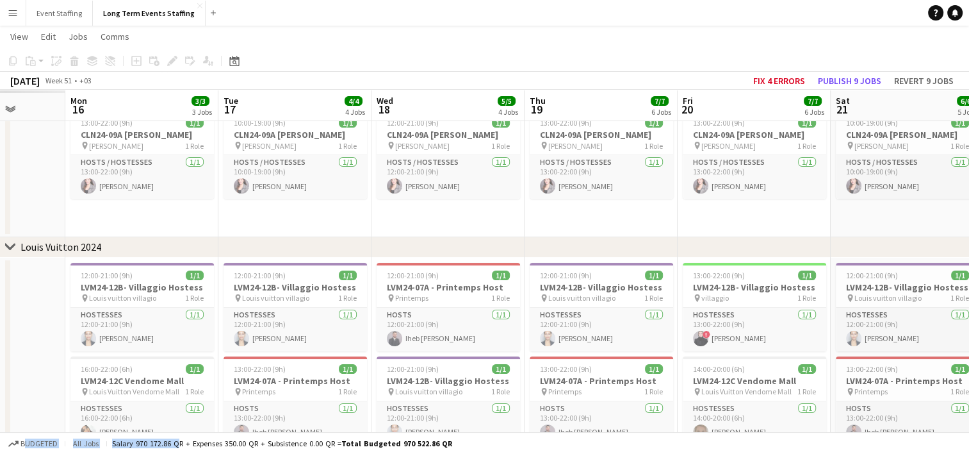
drag, startPoint x: 129, startPoint y: 284, endPoint x: 422, endPoint y: 337, distance: 298.2
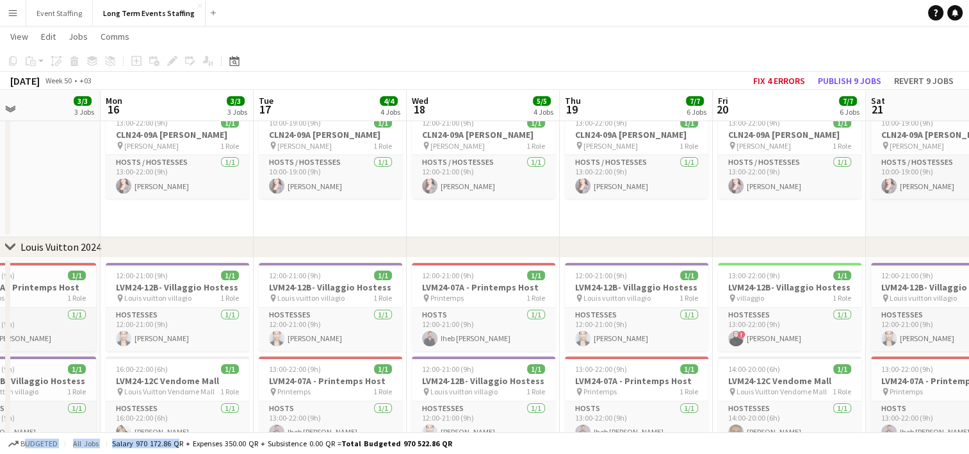
scroll to position [0, 264]
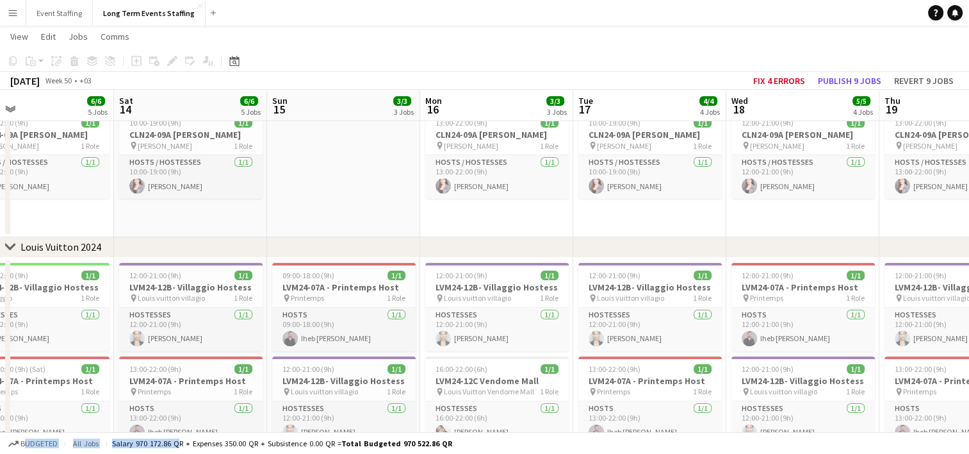
scroll to position [0, 341]
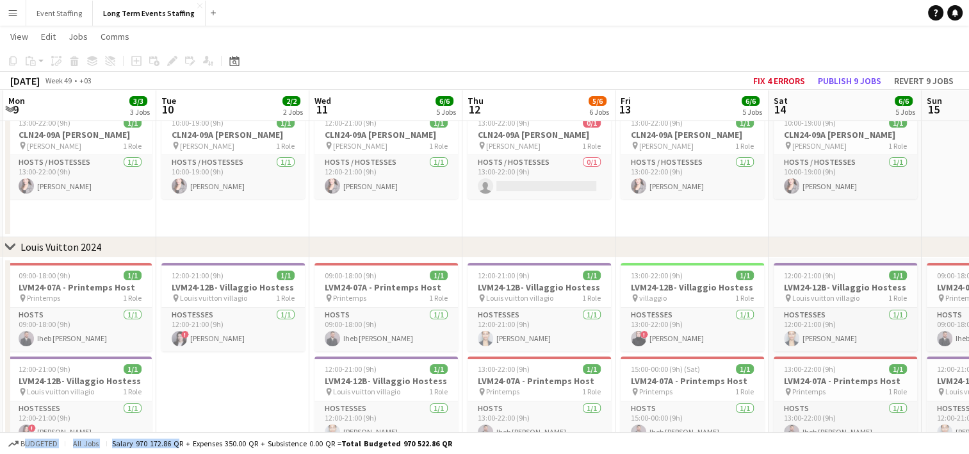
scroll to position [0, 284]
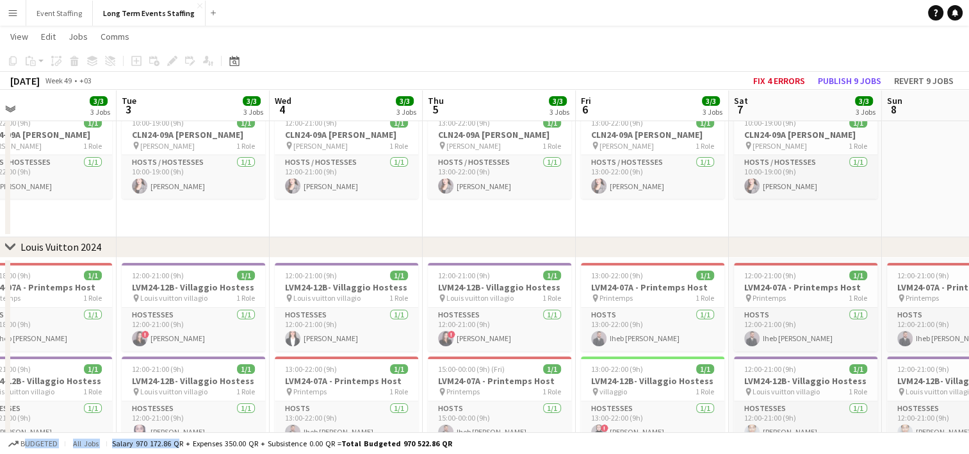
scroll to position [0, 339]
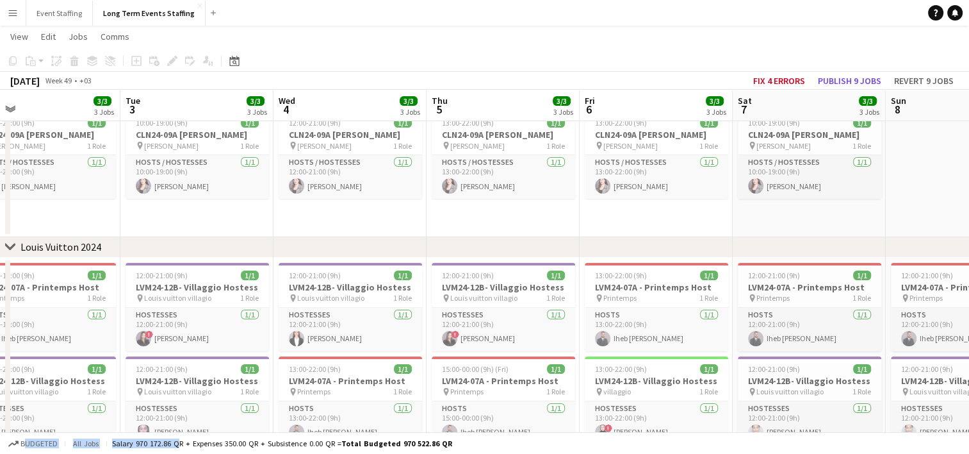
click at [187, 342] on app-card-role "Hostesses [DATE] 12:00-21:00 (9h) ! [PERSON_NAME]" at bounding box center [198, 330] width 144 height 44
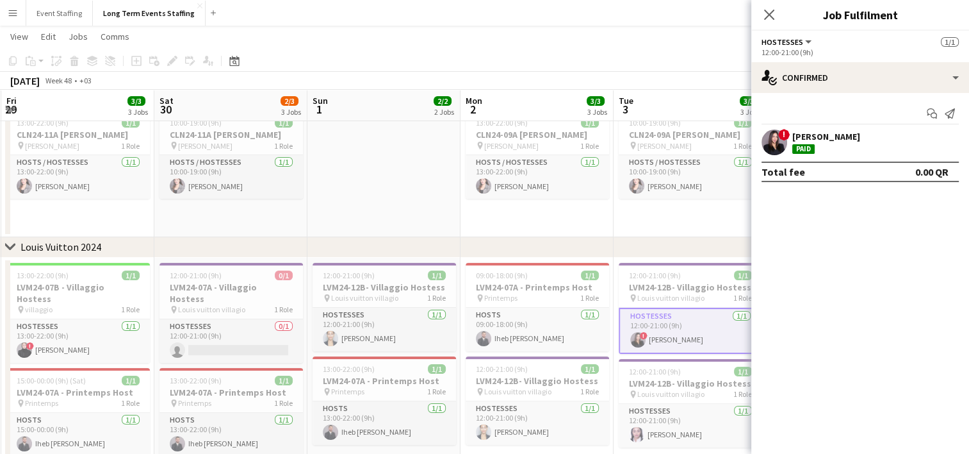
scroll to position [0, 383]
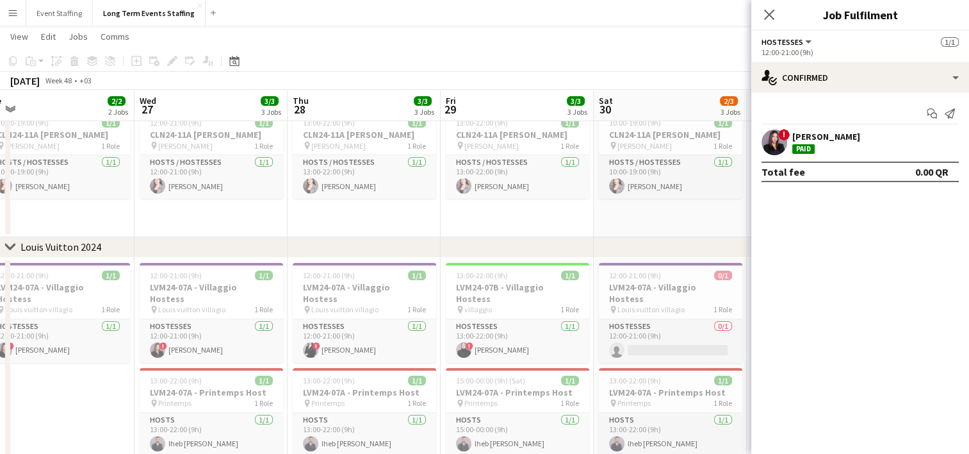
scroll to position [0, 375]
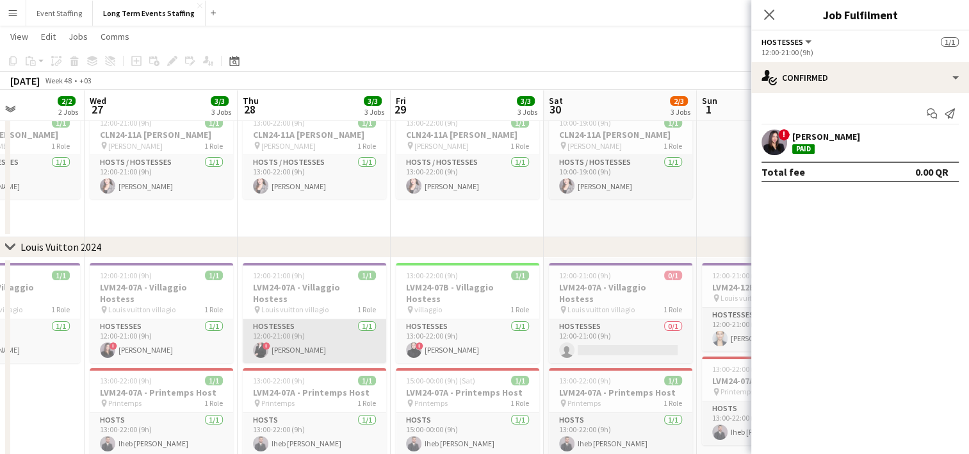
click at [297, 343] on app-card-role "Hostesses [DATE] 12:00-21:00 (9h) ! Aml Hesham" at bounding box center [315, 341] width 144 height 44
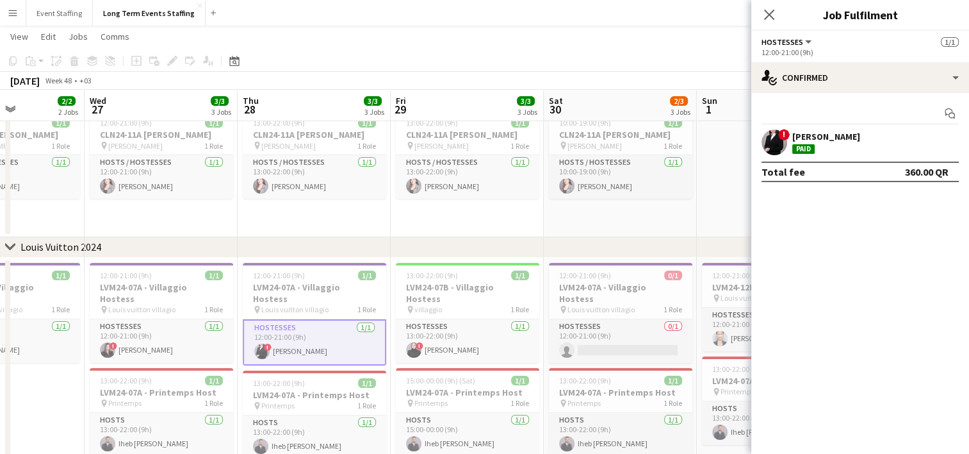
click at [774, 136] on app-user-avatar at bounding box center [775, 142] width 26 height 26
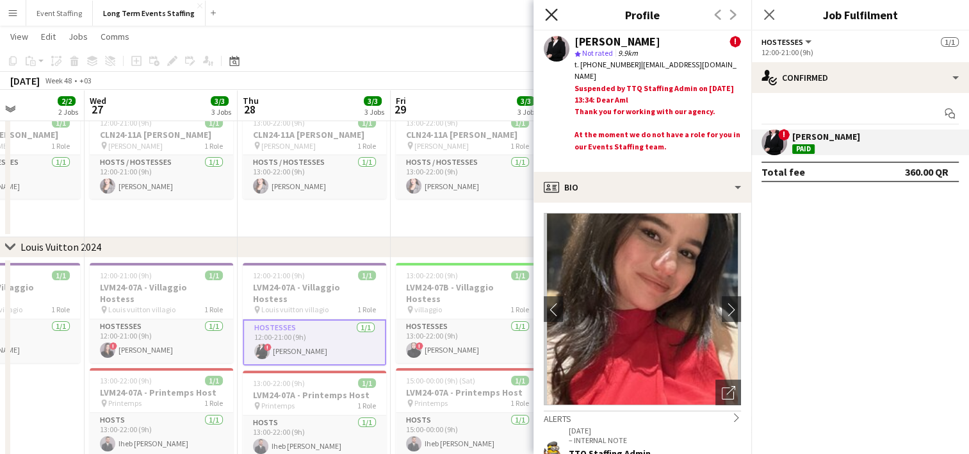
click at [546, 18] on icon at bounding box center [551, 14] width 12 height 12
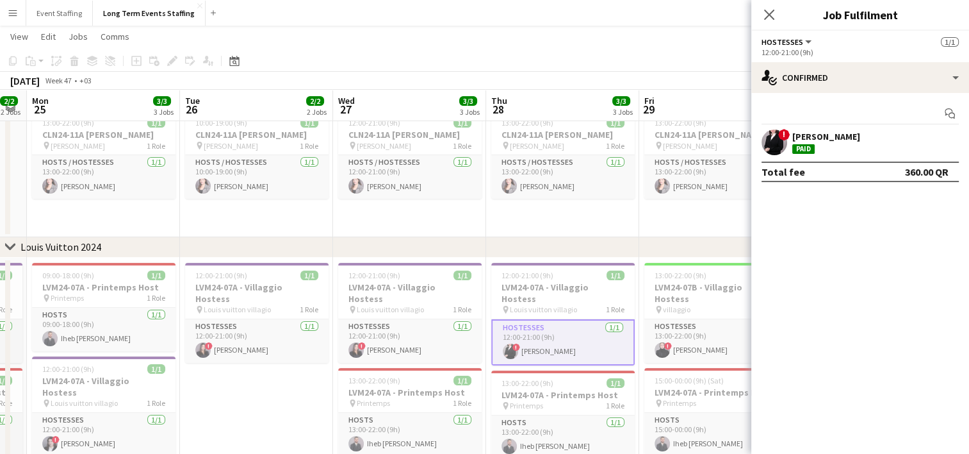
drag, startPoint x: 44, startPoint y: 373, endPoint x: 293, endPoint y: 315, distance: 255.8
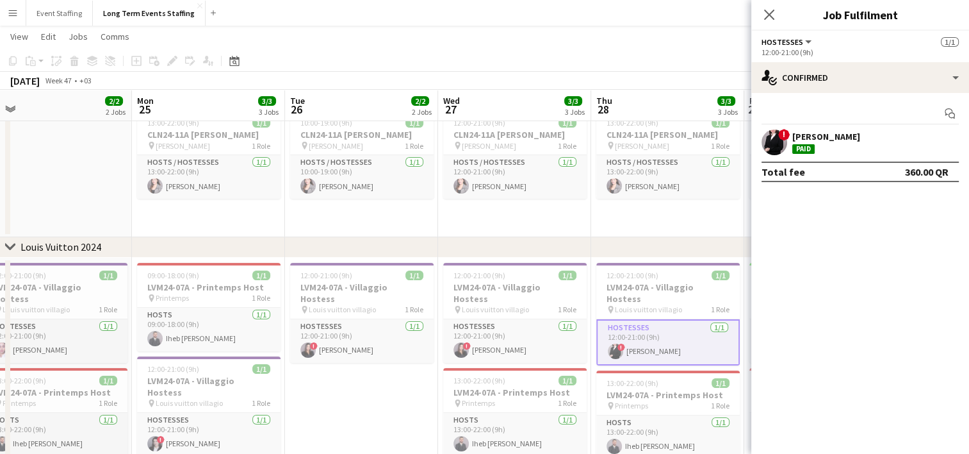
scroll to position [0, 261]
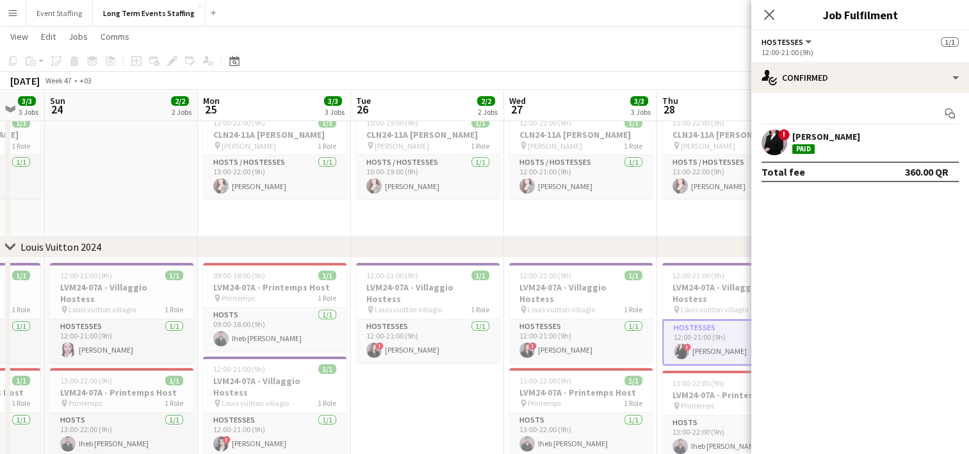
drag, startPoint x: 204, startPoint y: 398, endPoint x: 374, endPoint y: 400, distance: 170.4
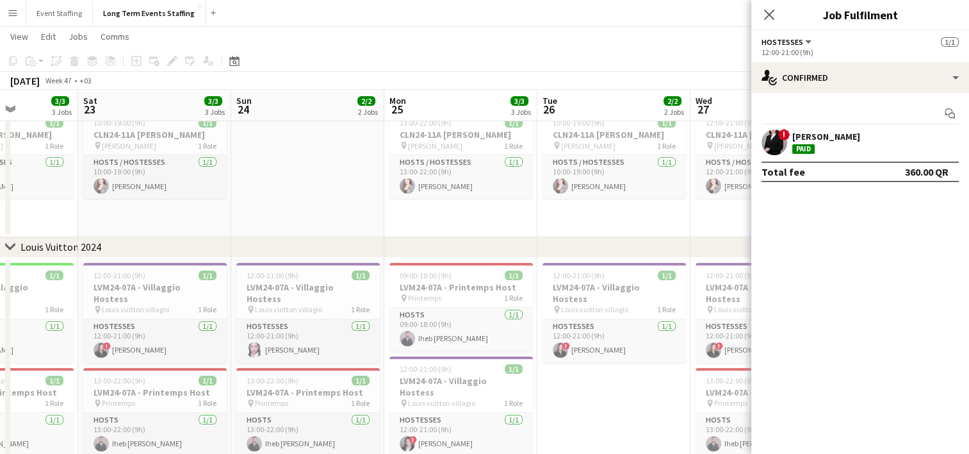
drag, startPoint x: 188, startPoint y: 384, endPoint x: 375, endPoint y: 320, distance: 197.9
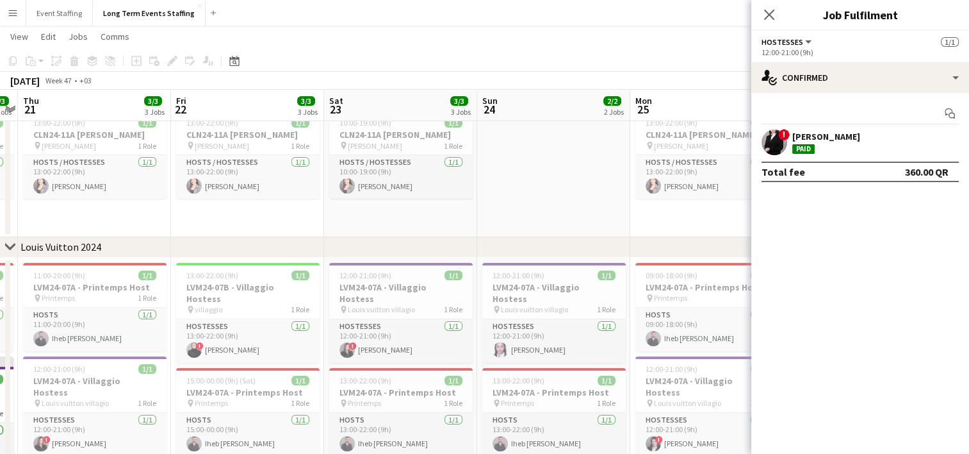
drag, startPoint x: 145, startPoint y: 331, endPoint x: 397, endPoint y: 356, distance: 253.1
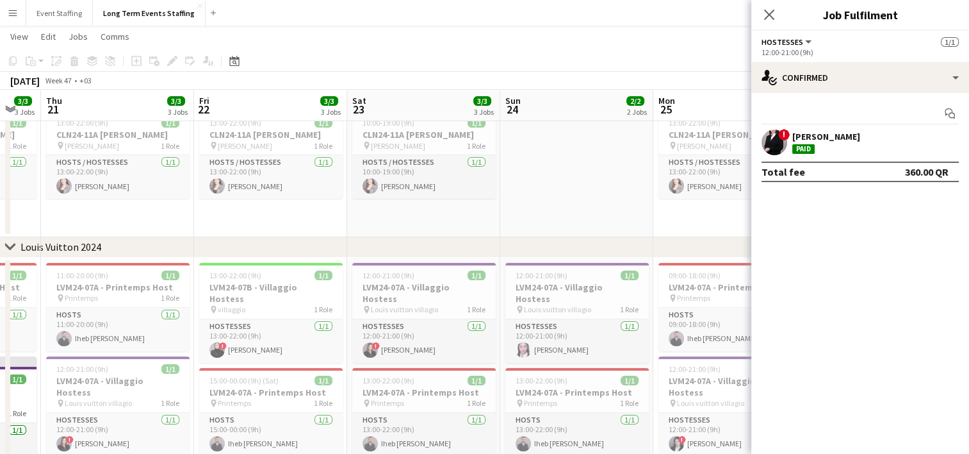
scroll to position [0, 259]
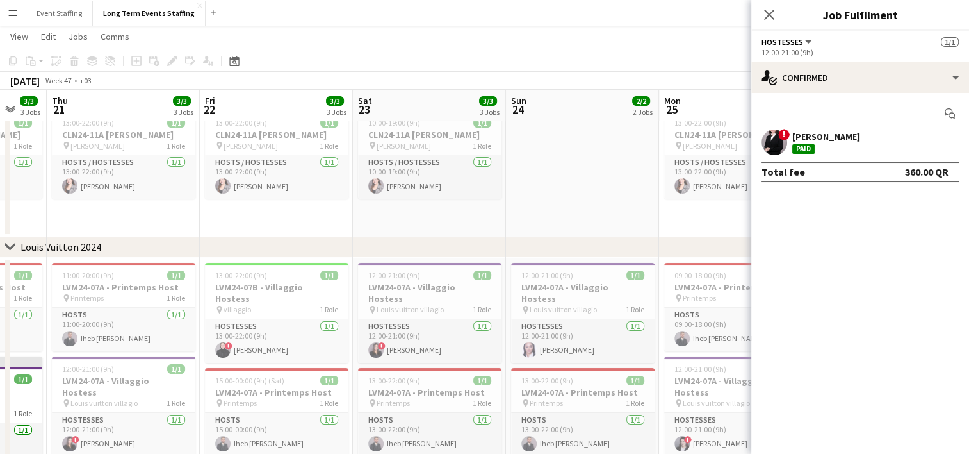
drag, startPoint x: 226, startPoint y: 357, endPoint x: 256, endPoint y: 361, distance: 30.4
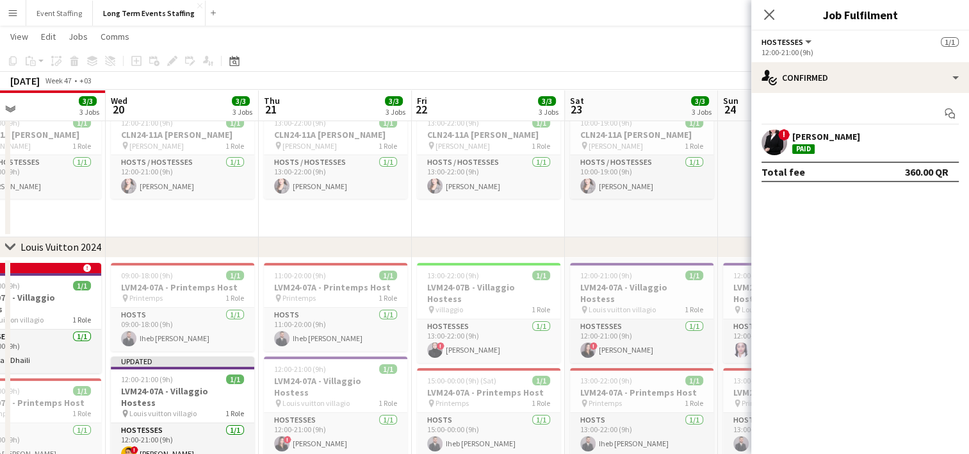
drag, startPoint x: 197, startPoint y: 364, endPoint x: 410, endPoint y: 382, distance: 214.1
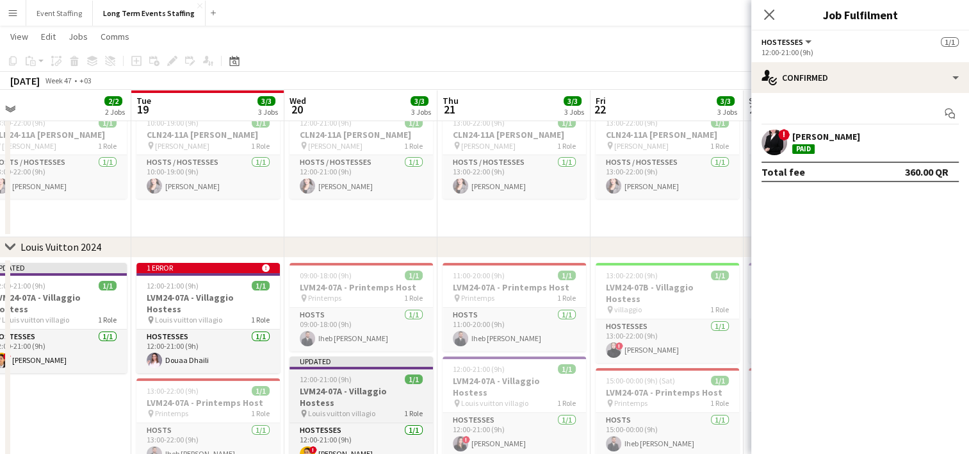
drag, startPoint x: 234, startPoint y: 382, endPoint x: 423, endPoint y: 379, distance: 188.4
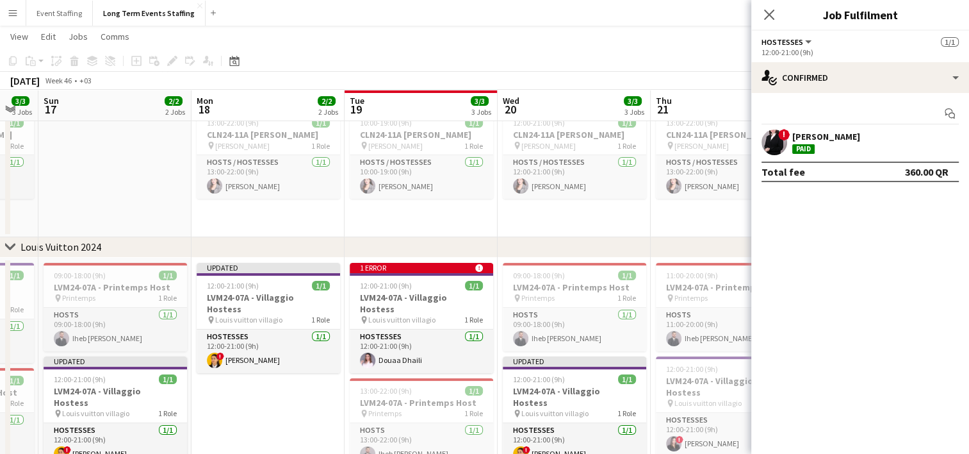
drag, startPoint x: 72, startPoint y: 392, endPoint x: 283, endPoint y: 396, distance: 210.8
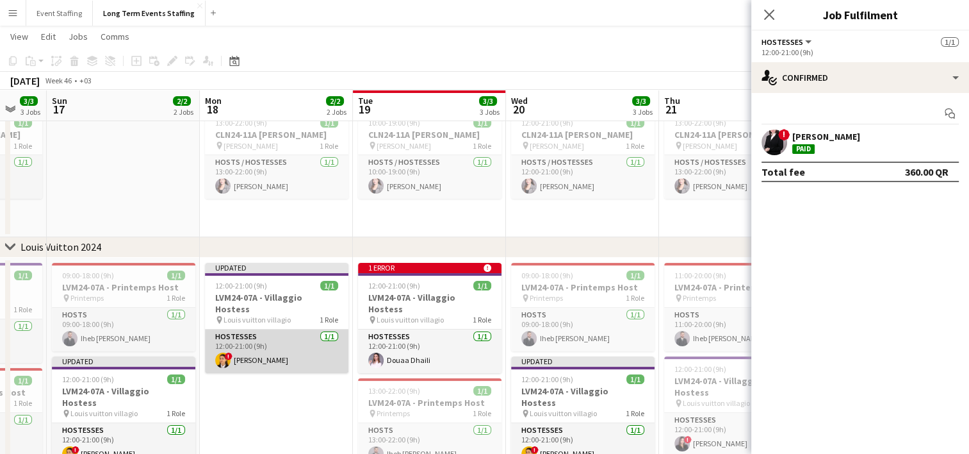
click at [217, 352] on app-user-avatar at bounding box center [222, 359] width 15 height 15
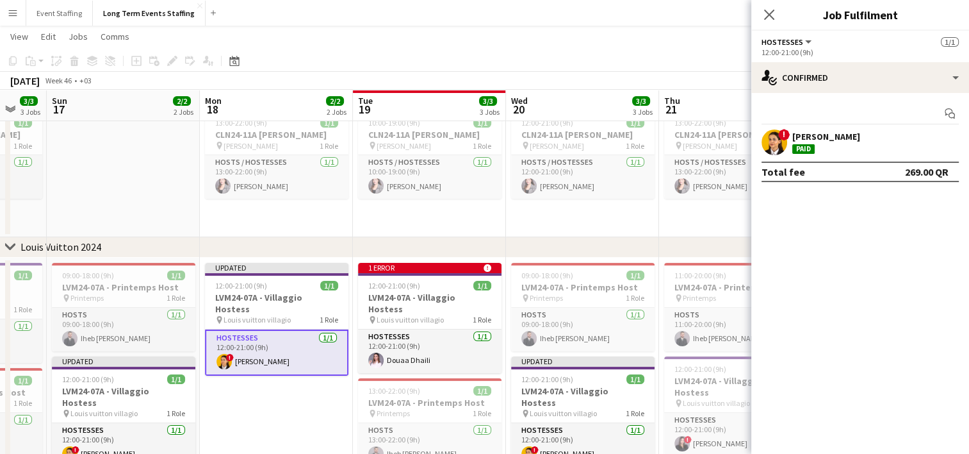
click at [775, 146] on app-user-avatar at bounding box center [775, 142] width 26 height 26
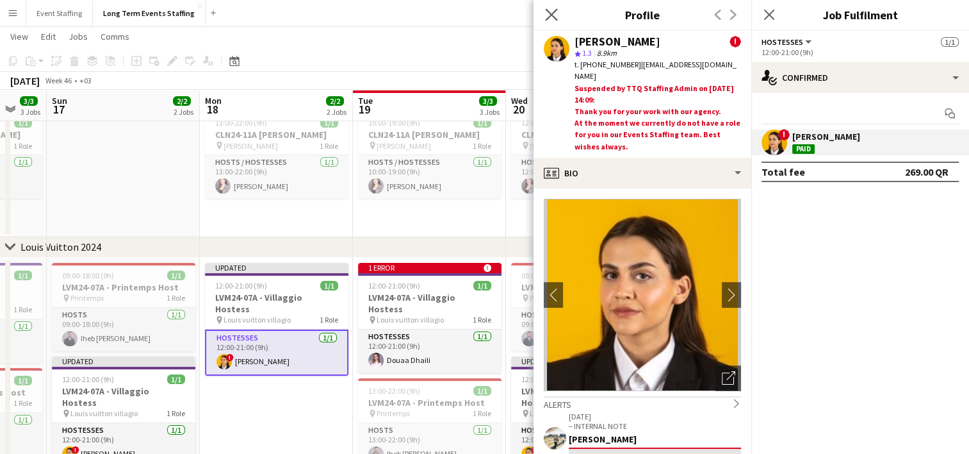
click at [559, 17] on app-icon "Close pop-in" at bounding box center [552, 15] width 19 height 19
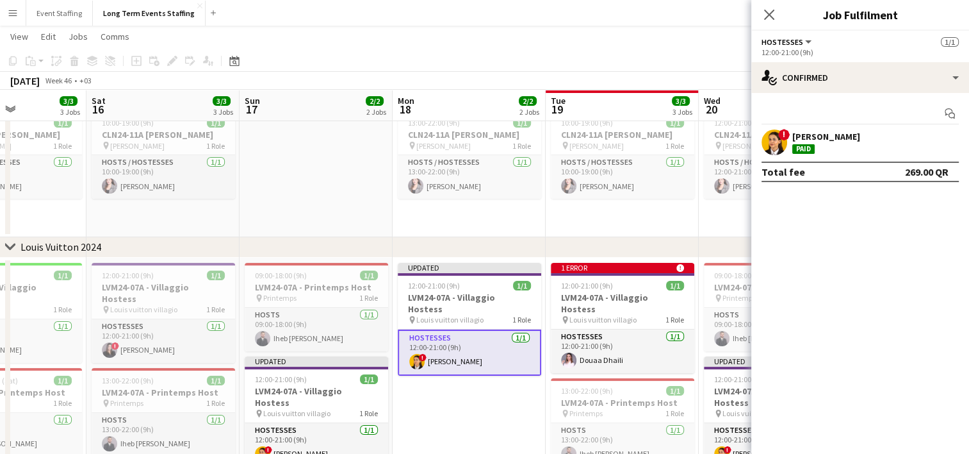
scroll to position [0, 374]
drag, startPoint x: 240, startPoint y: 391, endPoint x: 431, endPoint y: 390, distance: 191.6
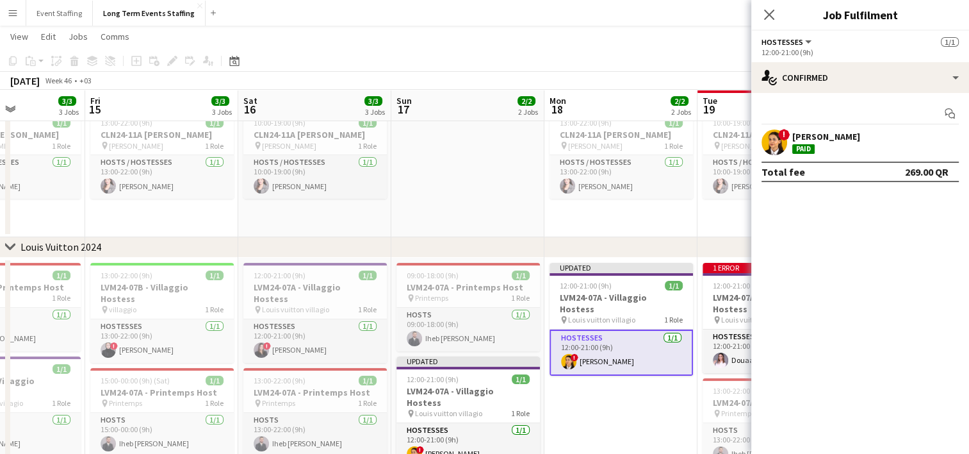
drag, startPoint x: 63, startPoint y: 403, endPoint x: 220, endPoint y: 366, distance: 161.1
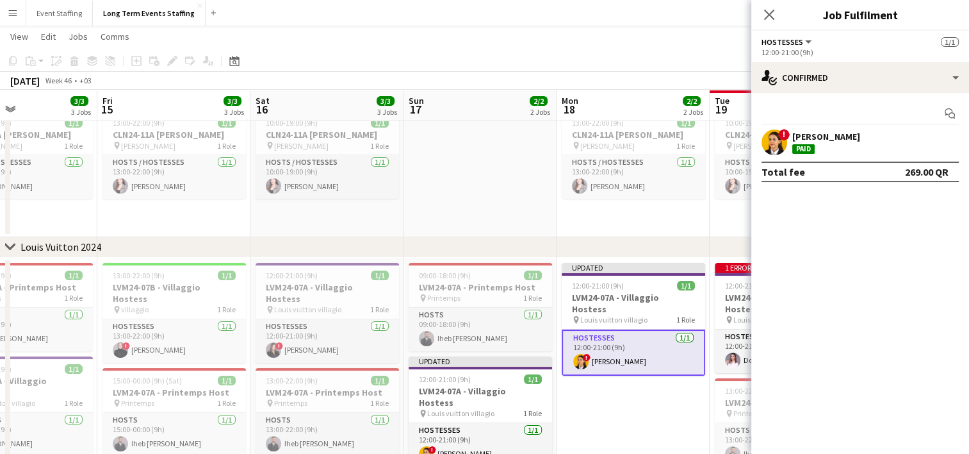
drag, startPoint x: 125, startPoint y: 368, endPoint x: 295, endPoint y: 364, distance: 169.8
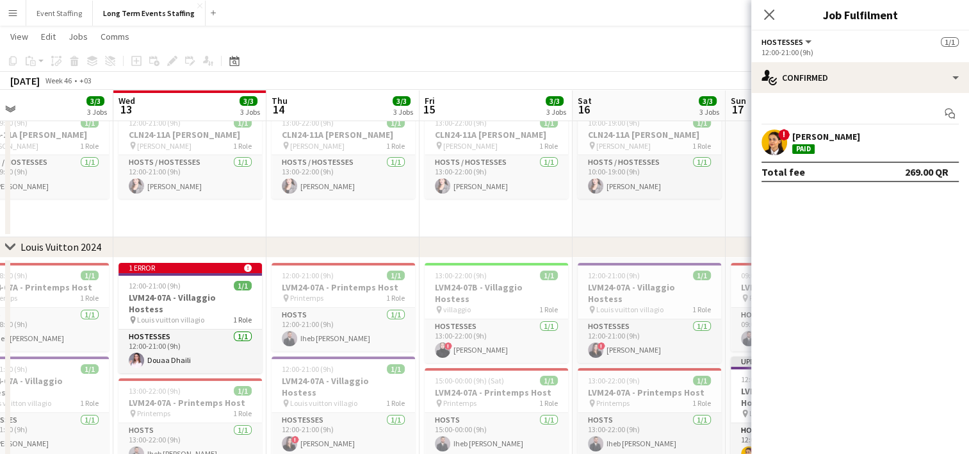
drag, startPoint x: 165, startPoint y: 374, endPoint x: 347, endPoint y: 343, distance: 184.0
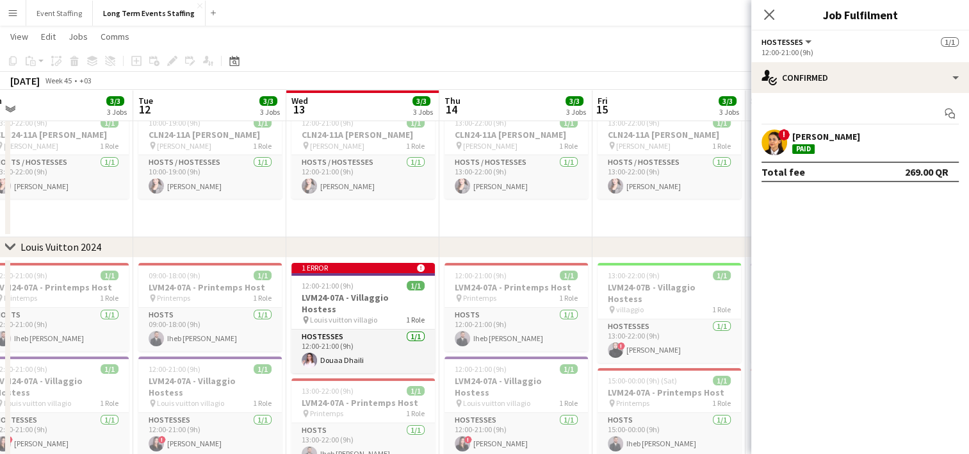
scroll to position [0, 267]
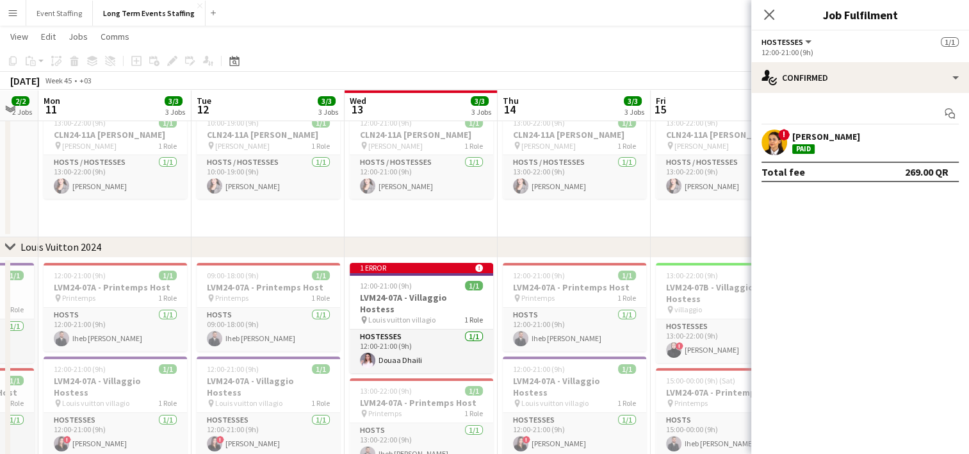
drag, startPoint x: 190, startPoint y: 356, endPoint x: 402, endPoint y: 346, distance: 212.9
drag, startPoint x: 231, startPoint y: 397, endPoint x: 453, endPoint y: 359, distance: 225.0
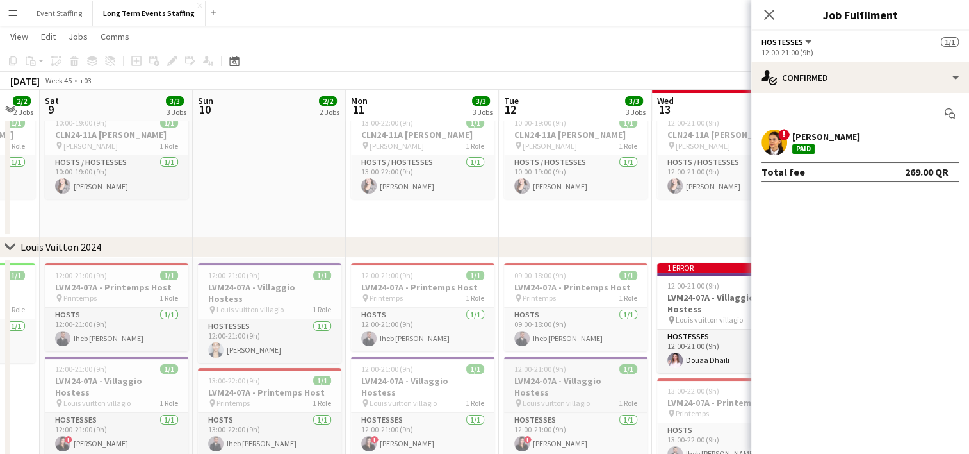
scroll to position [0, 351]
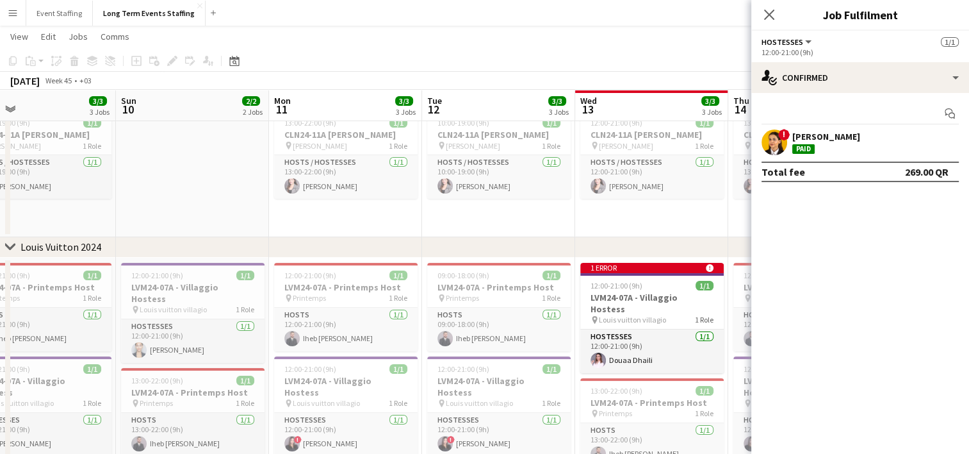
drag, startPoint x: 154, startPoint y: 384, endPoint x: 331, endPoint y: 384, distance: 176.2
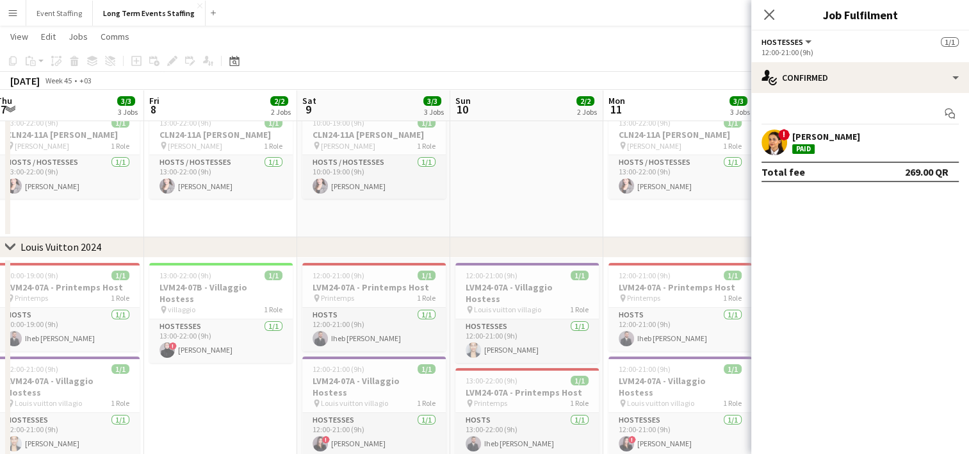
drag, startPoint x: 180, startPoint y: 381, endPoint x: 363, endPoint y: 356, distance: 184.9
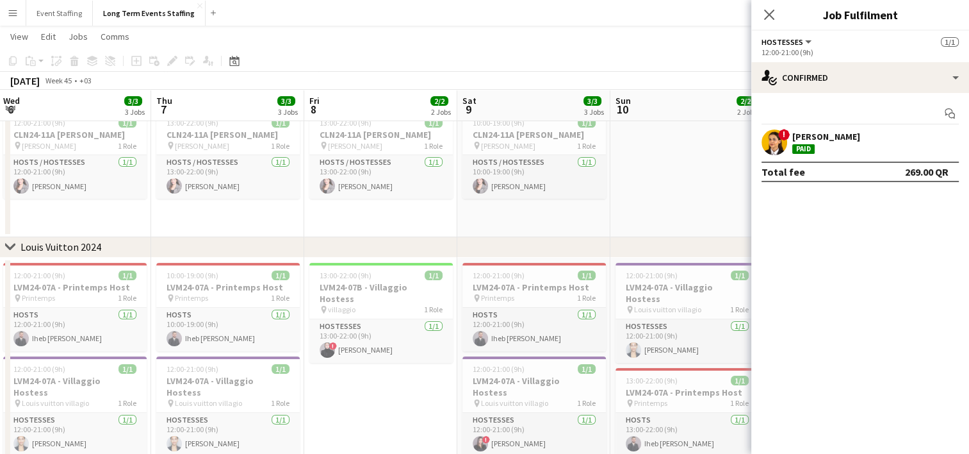
drag, startPoint x: 215, startPoint y: 379, endPoint x: 413, endPoint y: 372, distance: 198.1
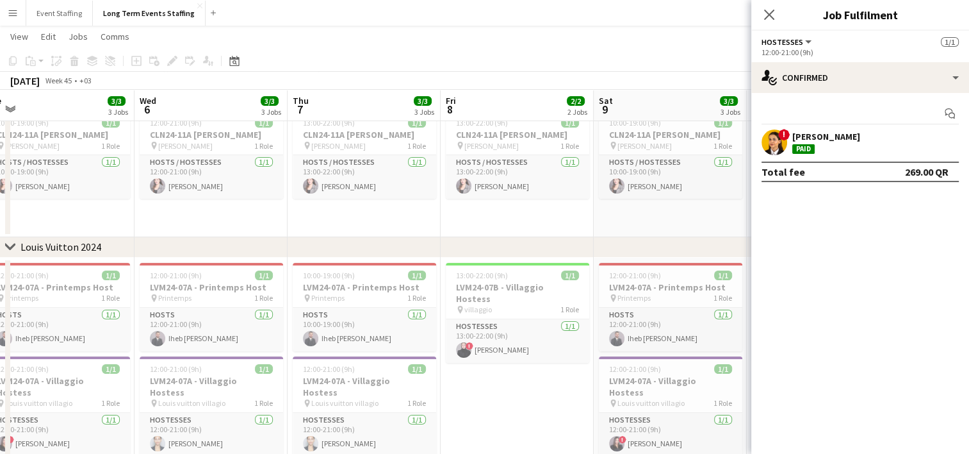
drag, startPoint x: 178, startPoint y: 397, endPoint x: 414, endPoint y: 400, distance: 235.8
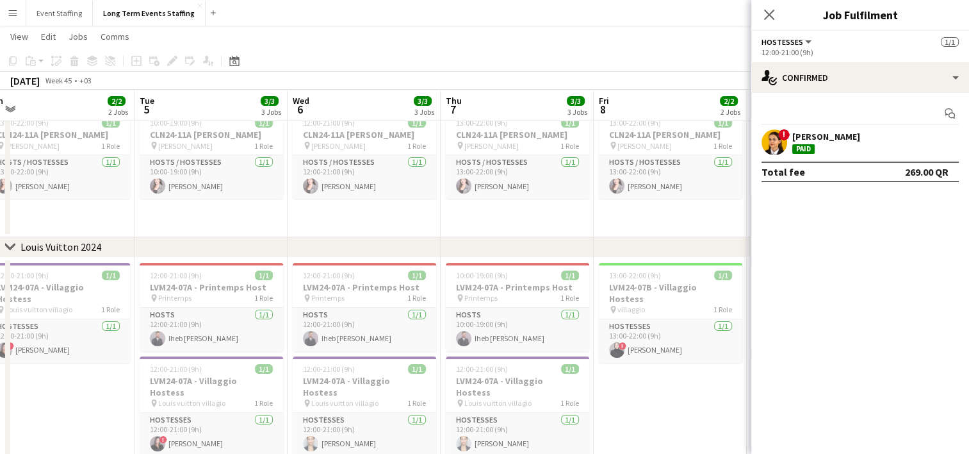
scroll to position [0, 324]
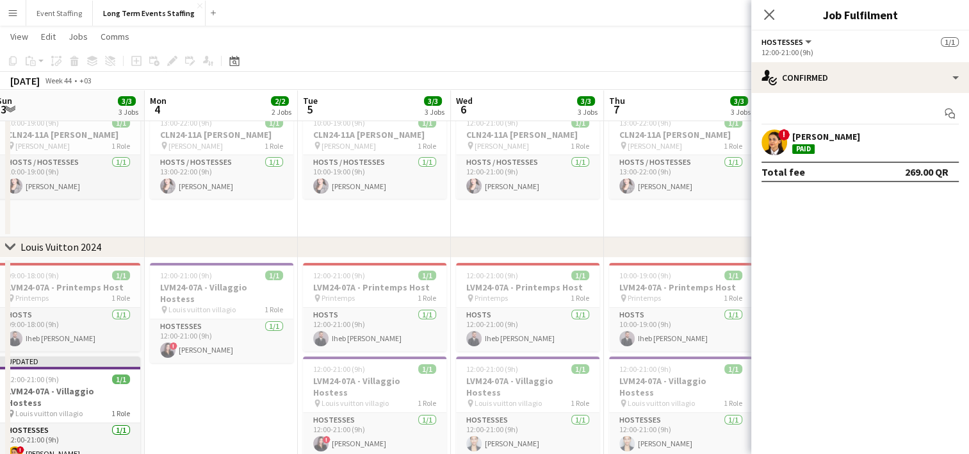
drag, startPoint x: 129, startPoint y: 386, endPoint x: 347, endPoint y: 363, distance: 219.1
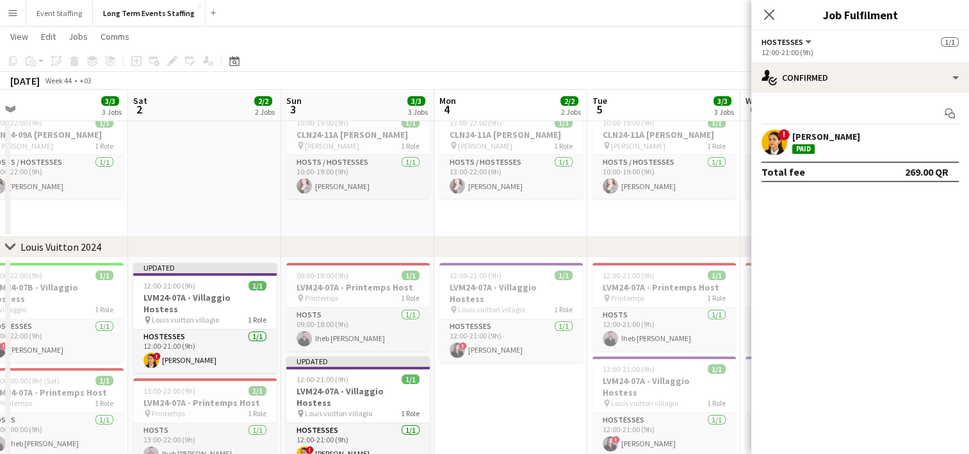
scroll to position [0, 369]
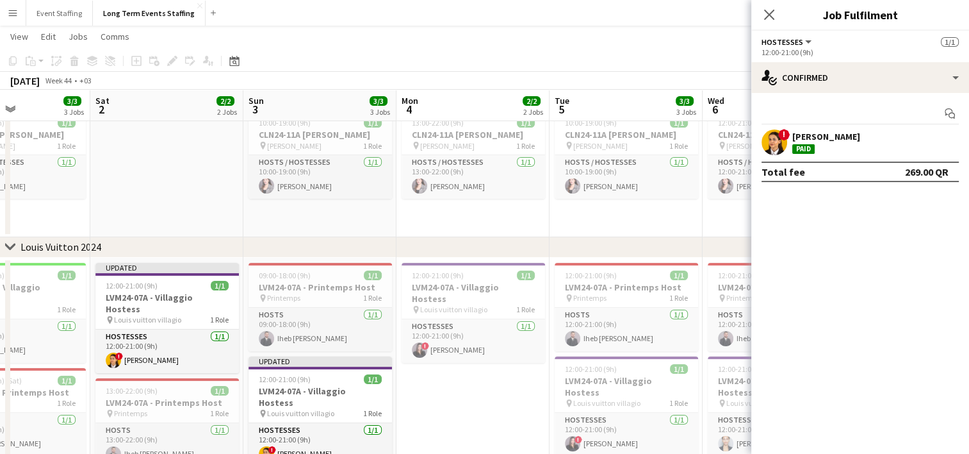
drag, startPoint x: 177, startPoint y: 384, endPoint x: 375, endPoint y: 373, distance: 197.6
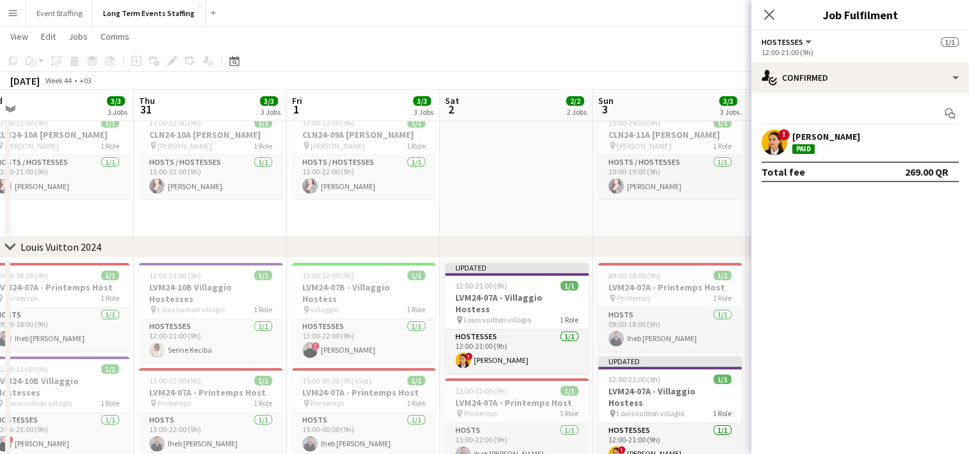
scroll to position [0, 325]
drag, startPoint x: 123, startPoint y: 379, endPoint x: 472, endPoint y: 422, distance: 351.8
click at [183, 338] on app-card-role "Hostesses [DATE] 12:00-21:00 (9h) Serine Keciba" at bounding box center [211, 341] width 144 height 44
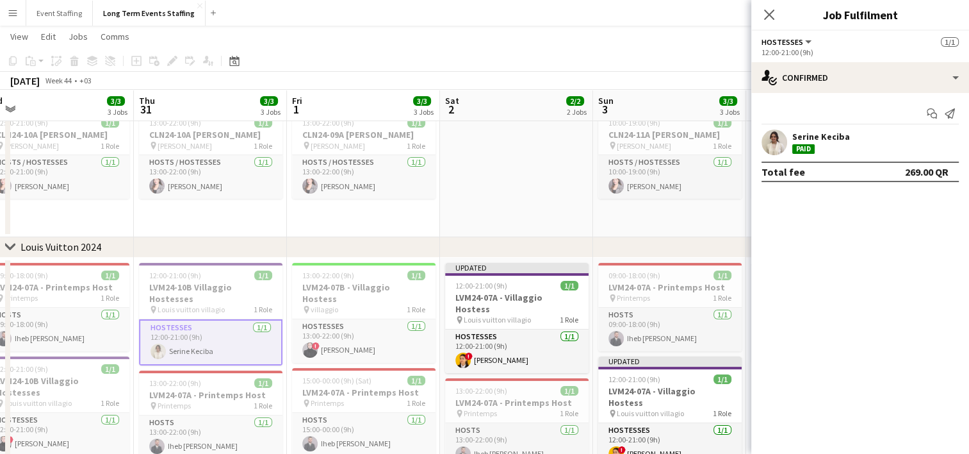
click at [774, 141] on app-user-avatar at bounding box center [775, 142] width 26 height 26
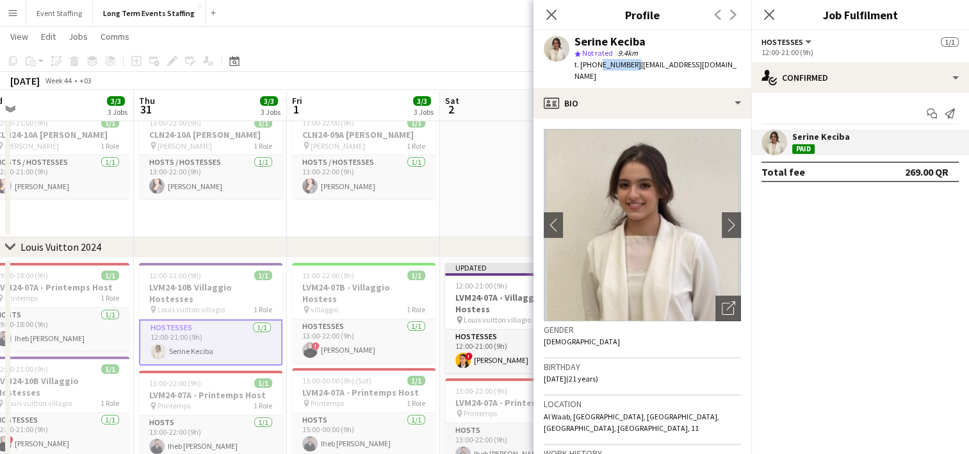
drag, startPoint x: 627, startPoint y: 64, endPoint x: 597, endPoint y: 66, distance: 30.2
click at [597, 66] on span "t. [PHONE_NUMBER]" at bounding box center [608, 65] width 67 height 10
copy span "50508999"
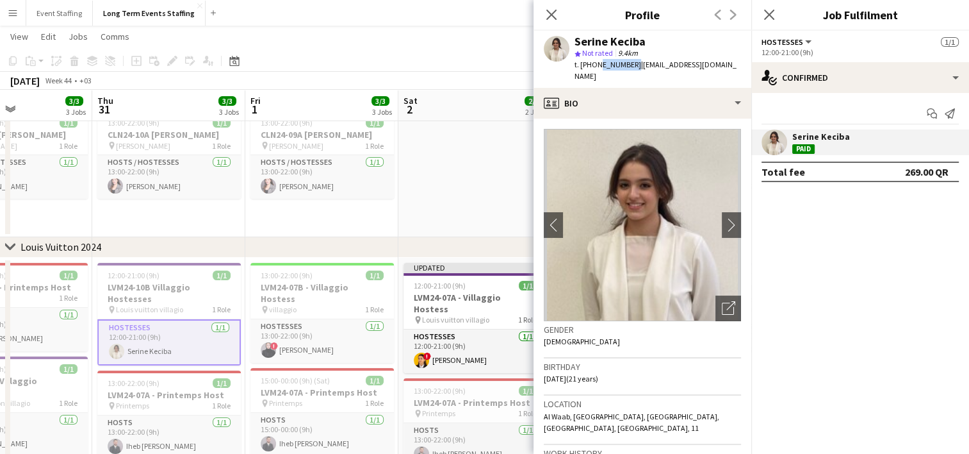
drag, startPoint x: 183, startPoint y: 295, endPoint x: 370, endPoint y: 290, distance: 186.5
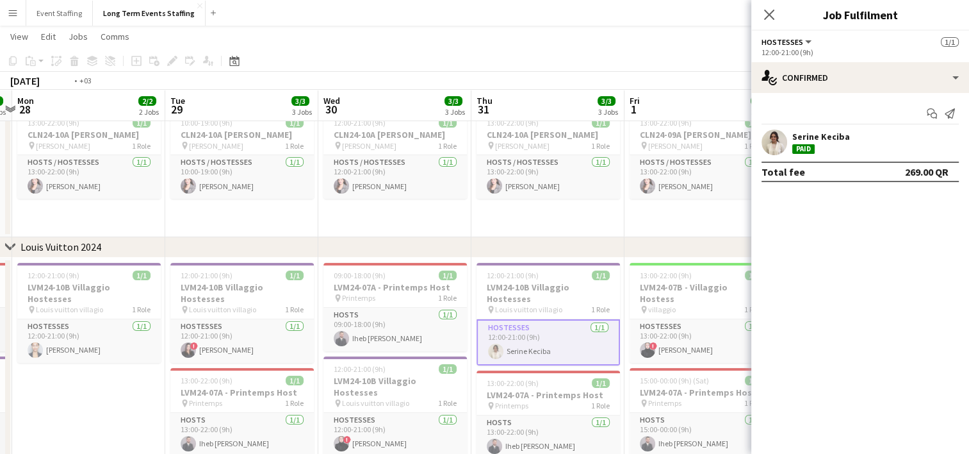
drag, startPoint x: 263, startPoint y: 299, endPoint x: 414, endPoint y: 281, distance: 152.3
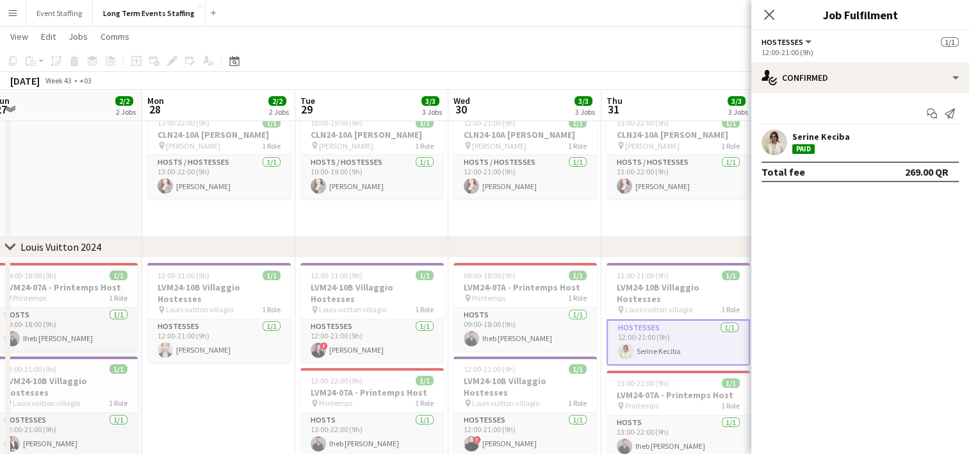
drag, startPoint x: 265, startPoint y: 297, endPoint x: 433, endPoint y: 306, distance: 168.1
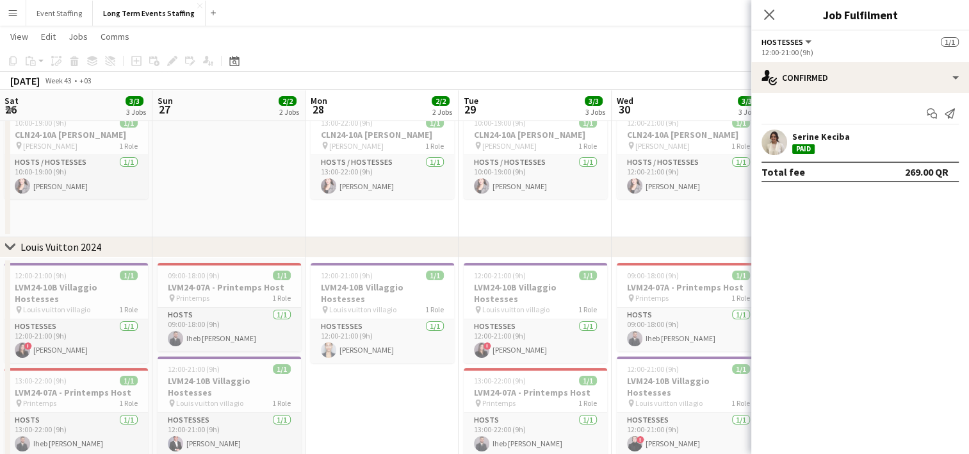
scroll to position [0, 308]
drag, startPoint x: 264, startPoint y: 327, endPoint x: 390, endPoint y: 326, distance: 125.6
click at [201, 432] on app-card-role "Hostesses [DATE] 12:00-21:00 (9h) [PERSON_NAME]" at bounding box center [229, 435] width 144 height 44
click at [773, 136] on app-user-avatar at bounding box center [775, 142] width 26 height 26
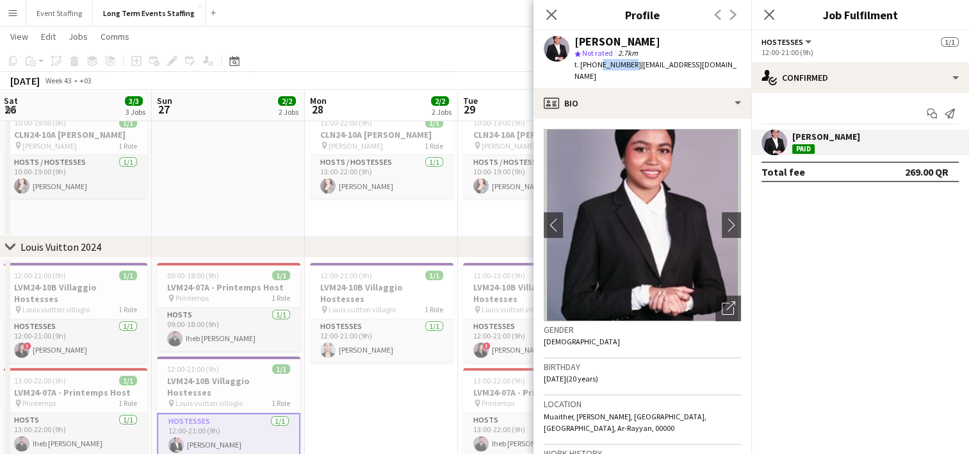
drag, startPoint x: 625, startPoint y: 64, endPoint x: 597, endPoint y: 65, distance: 28.2
click at [597, 65] on span "t. [PHONE_NUMBER]" at bounding box center [608, 65] width 67 height 10
copy span "66770887"
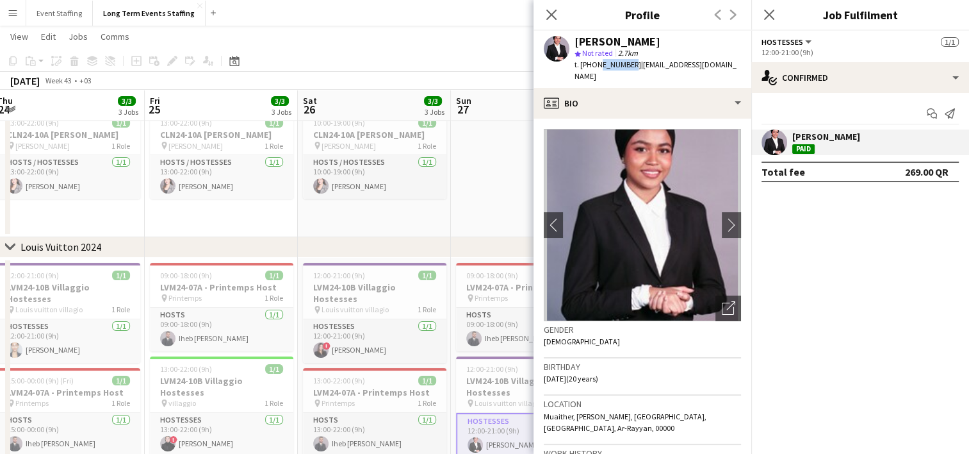
drag, startPoint x: 169, startPoint y: 381, endPoint x: 470, endPoint y: 372, distance: 300.6
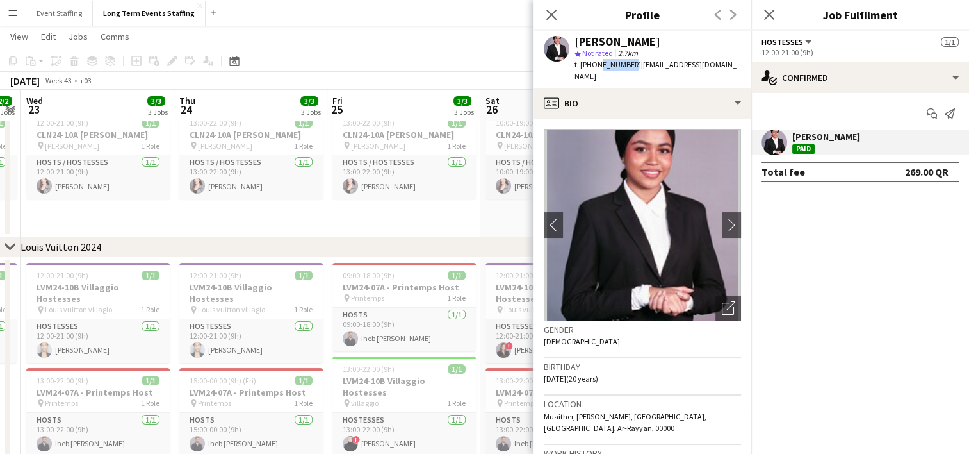
drag, startPoint x: 218, startPoint y: 409, endPoint x: 400, endPoint y: 382, distance: 183.9
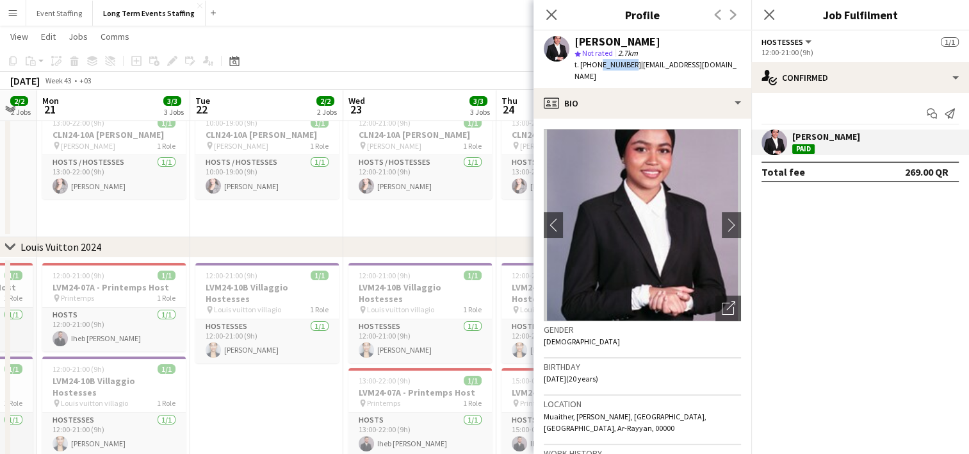
drag, startPoint x: 171, startPoint y: 400, endPoint x: 357, endPoint y: 384, distance: 187.1
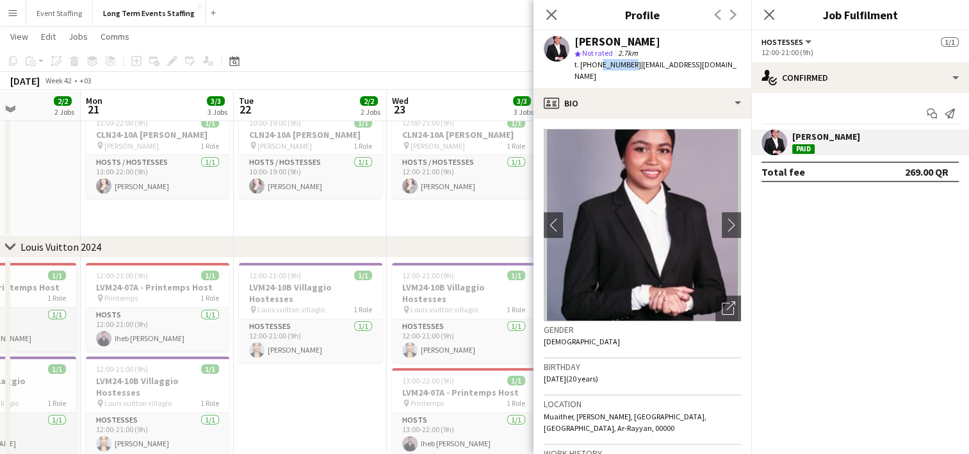
drag, startPoint x: 152, startPoint y: 397, endPoint x: 354, endPoint y: 365, distance: 204.4
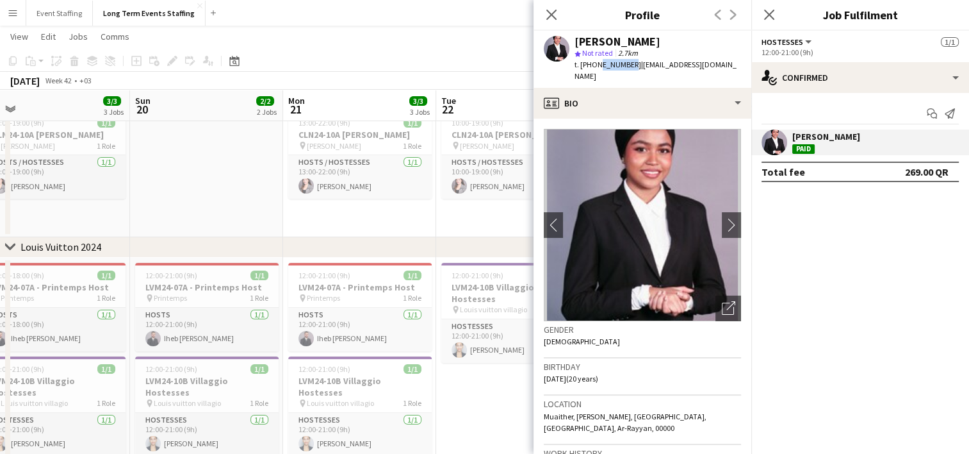
drag, startPoint x: 218, startPoint y: 361, endPoint x: 406, endPoint y: 336, distance: 189.4
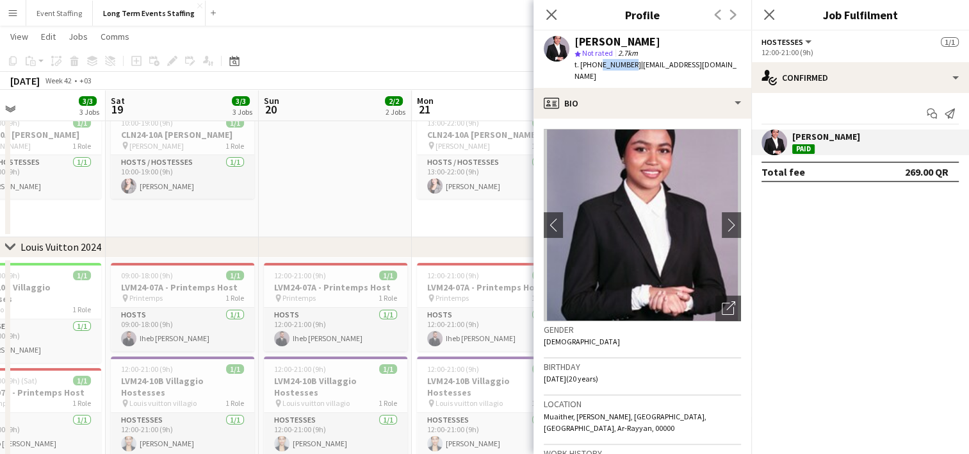
scroll to position [0, 354]
drag, startPoint x: 199, startPoint y: 347, endPoint x: 320, endPoint y: 346, distance: 121.1
click at [550, 15] on icon at bounding box center [551, 14] width 12 height 12
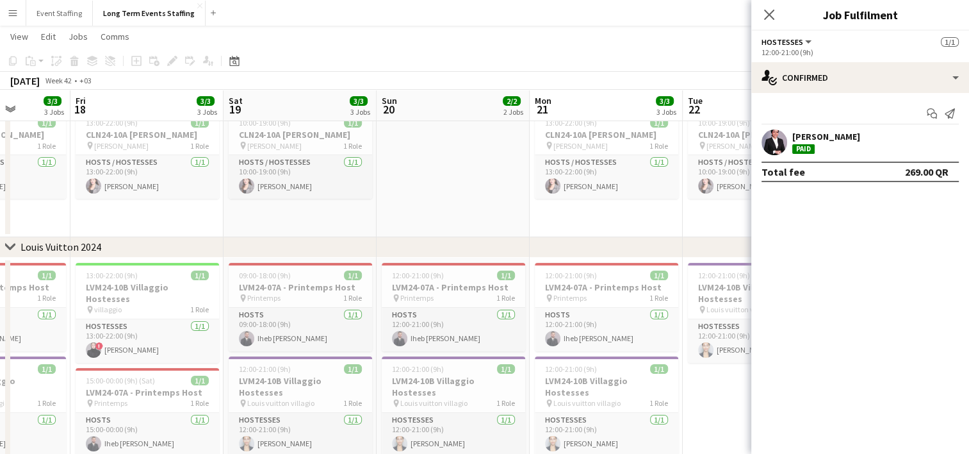
scroll to position [0, 382]
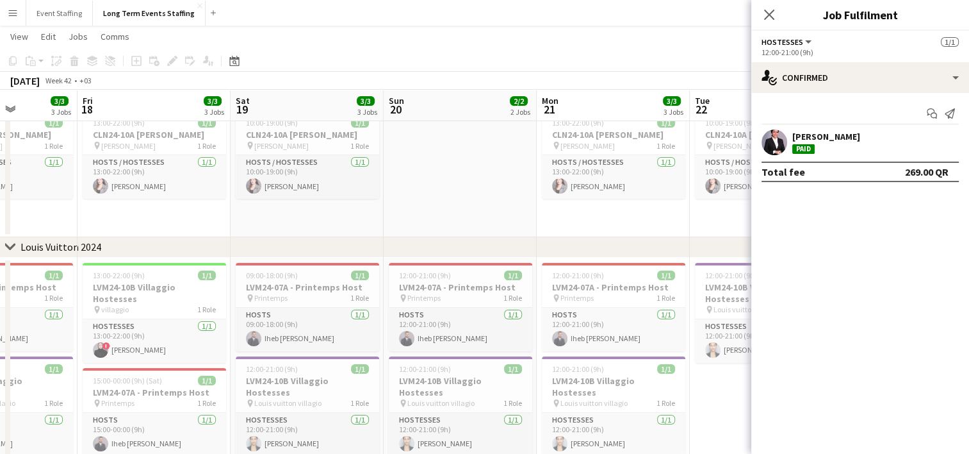
drag, startPoint x: 172, startPoint y: 229, endPoint x: 297, endPoint y: 221, distance: 125.2
click at [276, 185] on app-card-role "Hosts / Hostesses [DATE] 10:00-19:00 (9h) [PERSON_NAME]" at bounding box center [308, 177] width 144 height 44
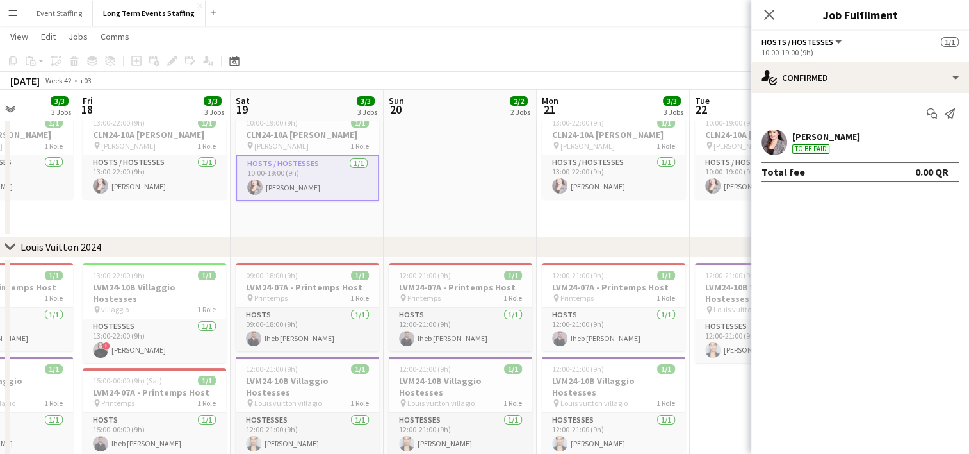
click at [781, 143] on app-user-avatar at bounding box center [775, 142] width 26 height 26
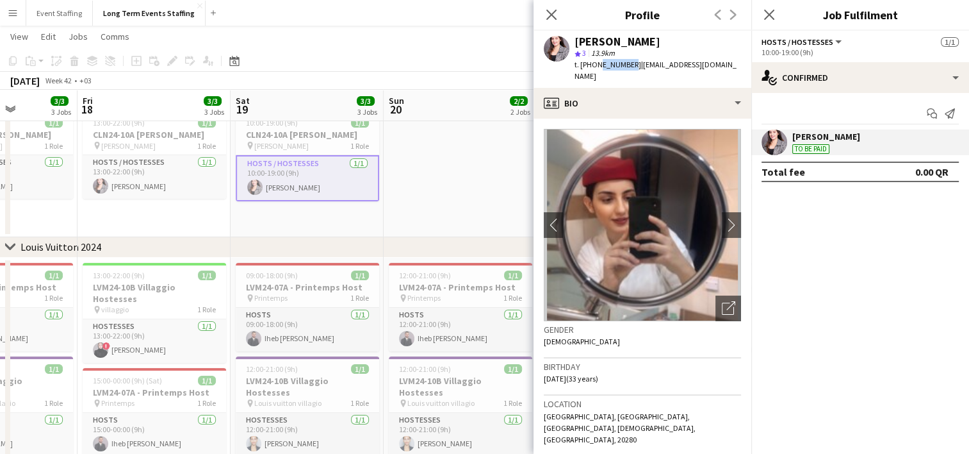
drag, startPoint x: 625, startPoint y: 64, endPoint x: 595, endPoint y: 69, distance: 30.4
click at [595, 69] on span "t. [PHONE_NUMBER]" at bounding box center [608, 65] width 67 height 10
copy span "72024566"
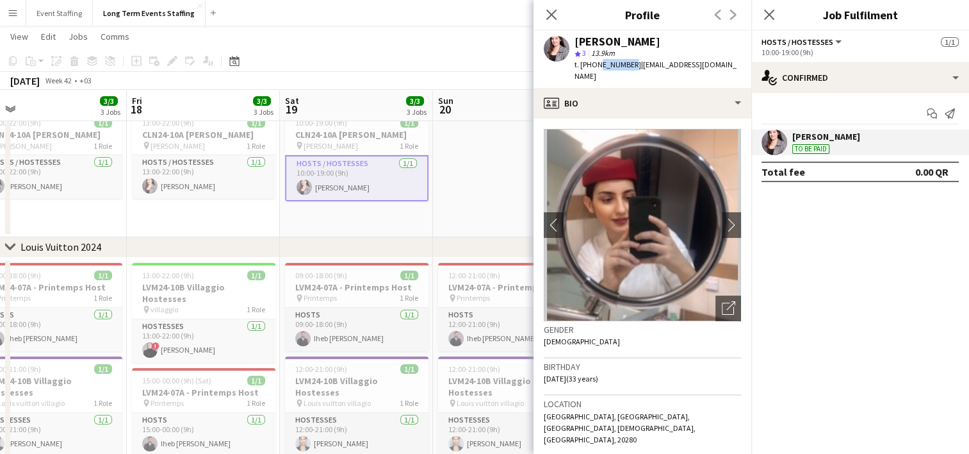
drag, startPoint x: 113, startPoint y: 333, endPoint x: 335, endPoint y: 314, distance: 222.5
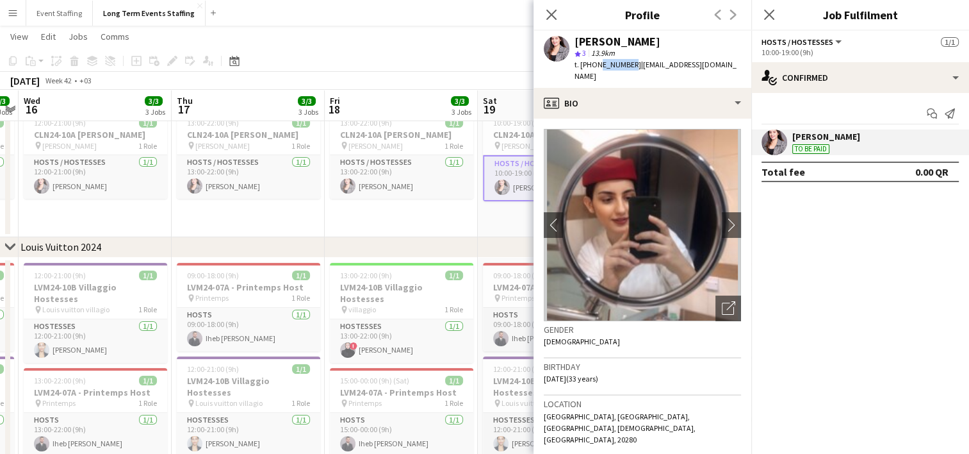
drag, startPoint x: 187, startPoint y: 311, endPoint x: 375, endPoint y: 327, distance: 189.1
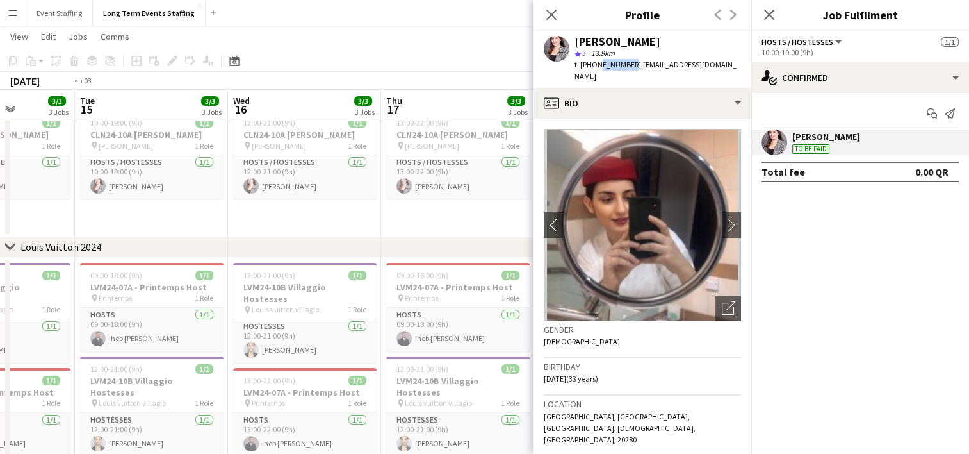
drag, startPoint x: 200, startPoint y: 348, endPoint x: 401, endPoint y: 378, distance: 203.4
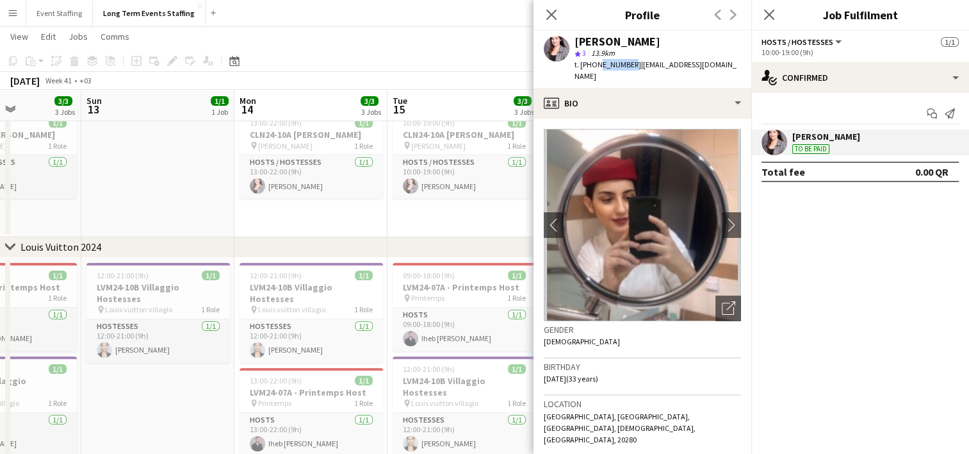
drag, startPoint x: 234, startPoint y: 386, endPoint x: 409, endPoint y: 391, distance: 175.6
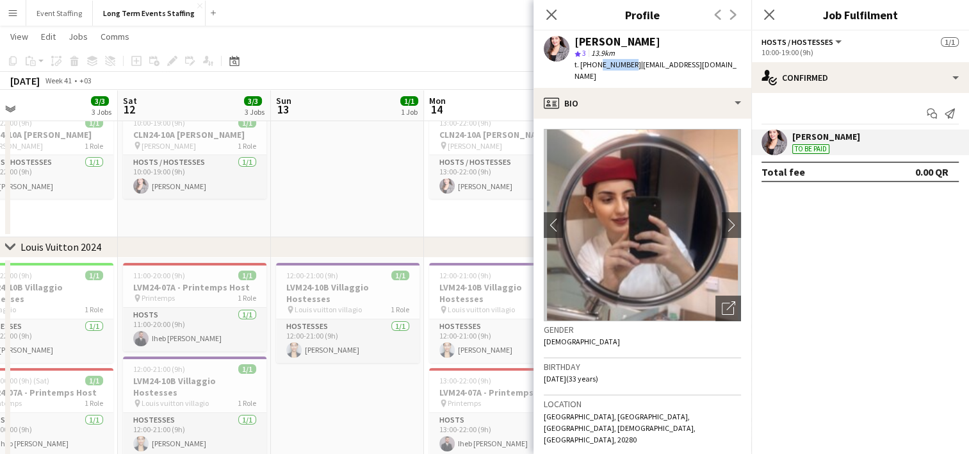
drag, startPoint x: 192, startPoint y: 388, endPoint x: 374, endPoint y: 401, distance: 183.0
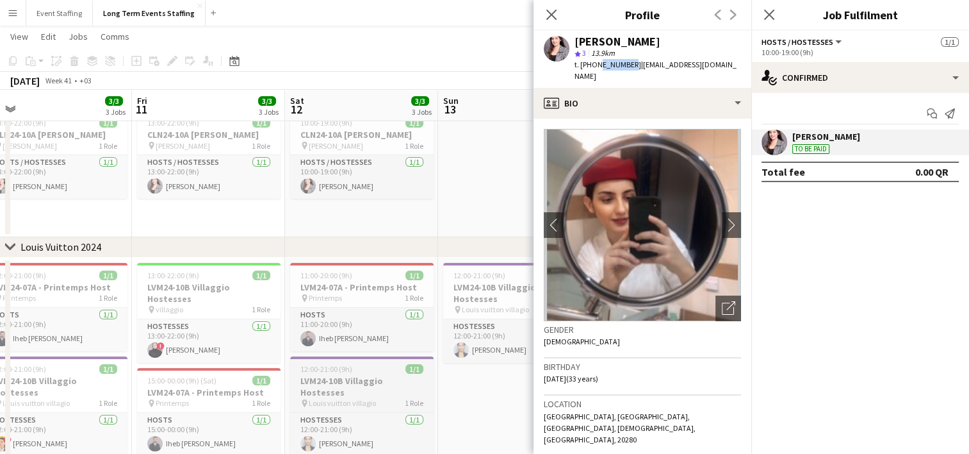
drag, startPoint x: 229, startPoint y: 401, endPoint x: 407, endPoint y: 399, distance: 177.5
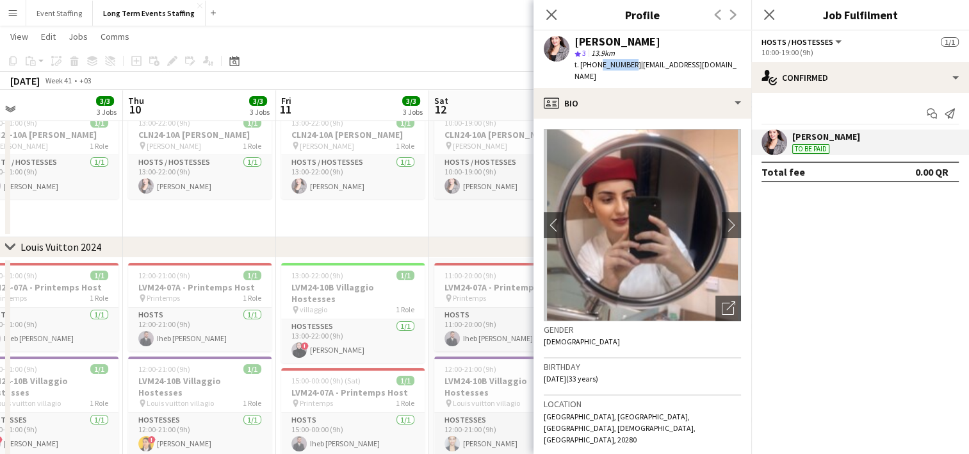
drag, startPoint x: 225, startPoint y: 398, endPoint x: 394, endPoint y: 407, distance: 169.4
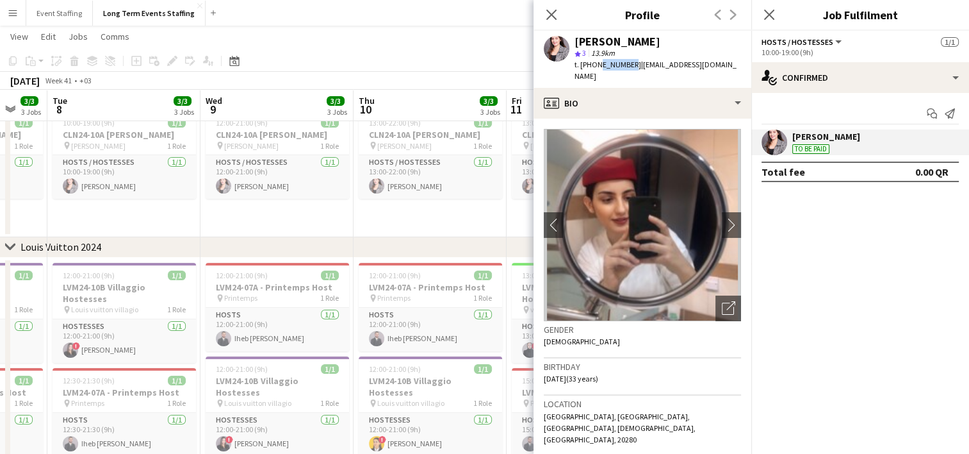
scroll to position [0, 256]
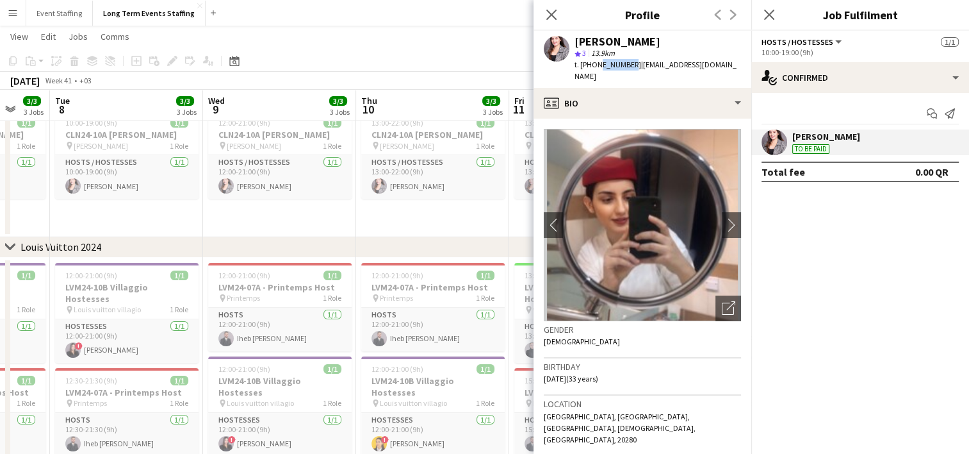
drag, startPoint x: 207, startPoint y: 402, endPoint x: 395, endPoint y: 425, distance: 189.1
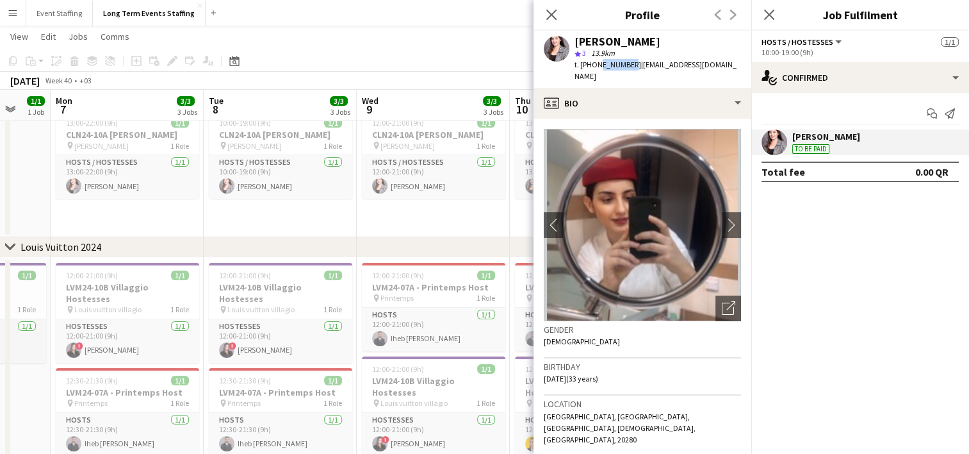
scroll to position [0, 259]
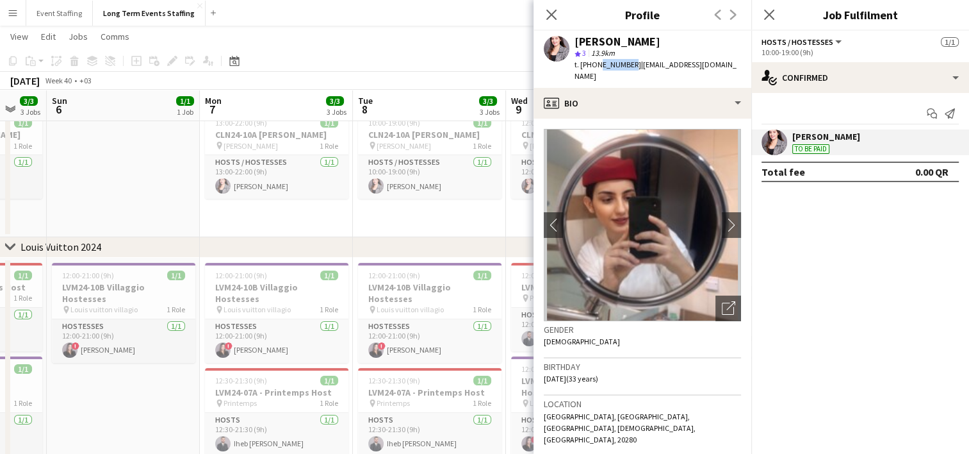
drag, startPoint x: 73, startPoint y: 211, endPoint x: 402, endPoint y: 254, distance: 332.2
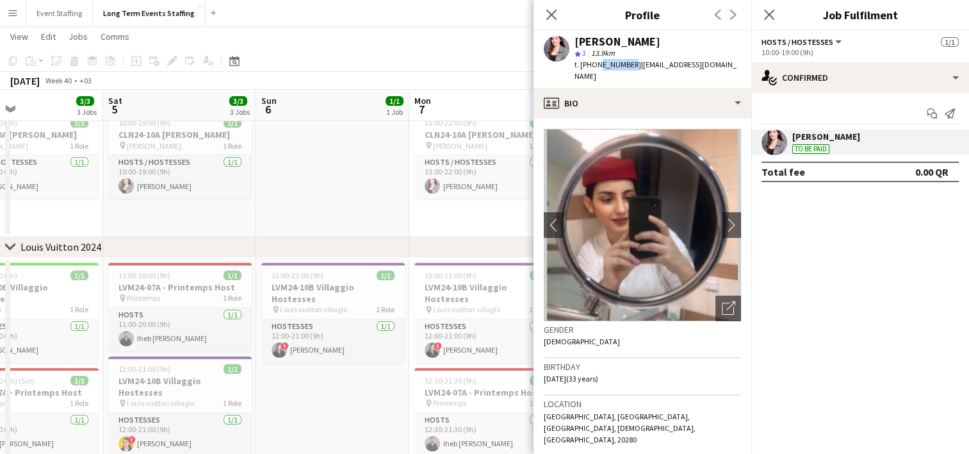
drag, startPoint x: 95, startPoint y: 383, endPoint x: 315, endPoint y: 366, distance: 221.1
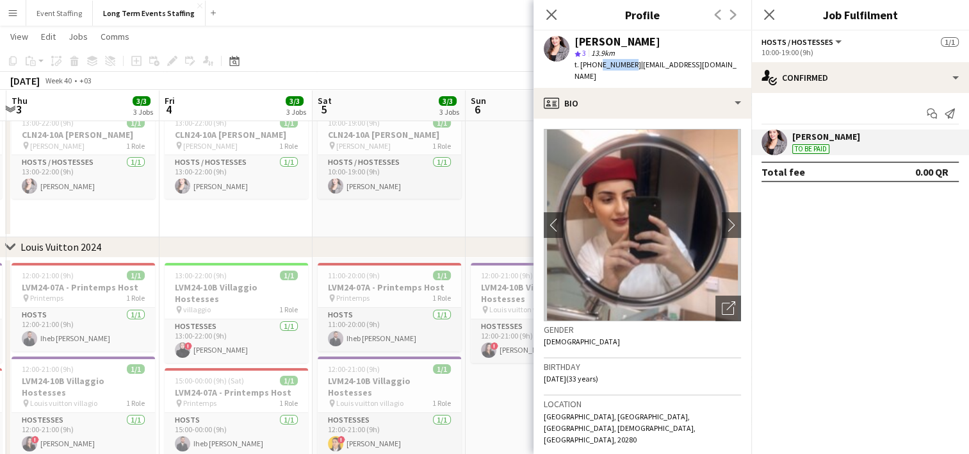
drag, startPoint x: 142, startPoint y: 391, endPoint x: 343, endPoint y: 400, distance: 201.4
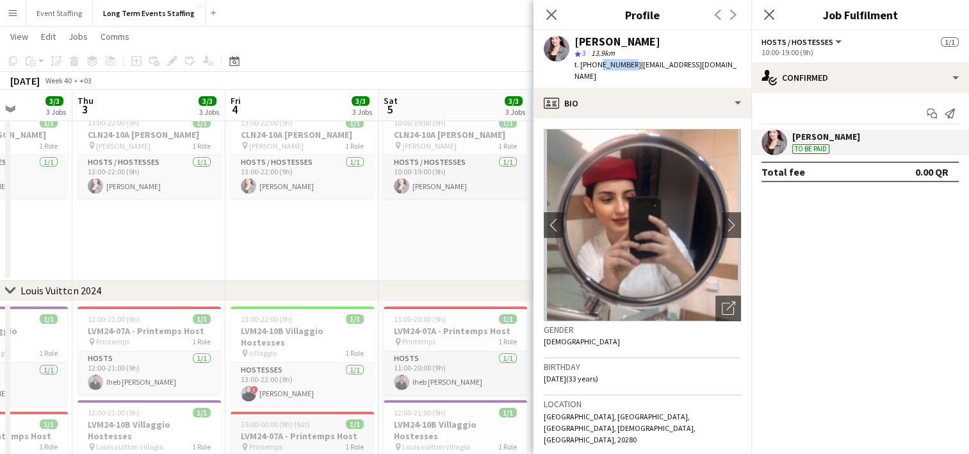
drag, startPoint x: 185, startPoint y: 406, endPoint x: 413, endPoint y: 407, distance: 227.4
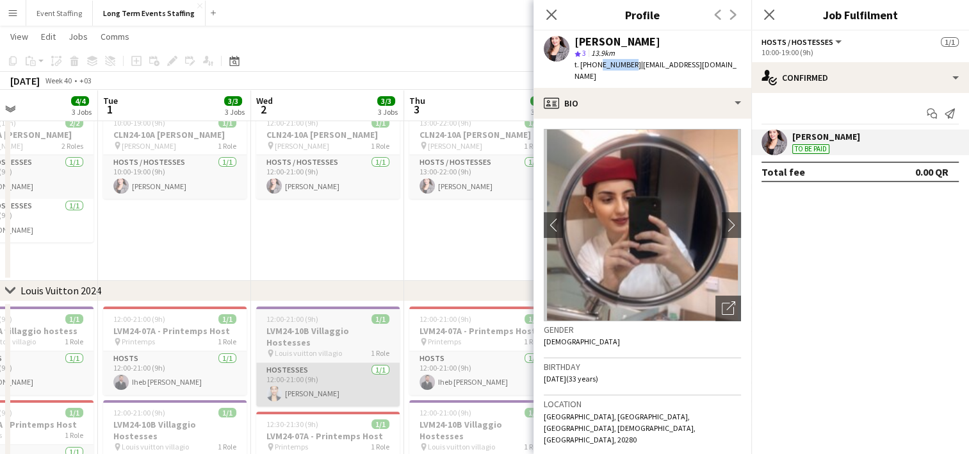
drag, startPoint x: 153, startPoint y: 343, endPoint x: 324, endPoint y: 364, distance: 171.7
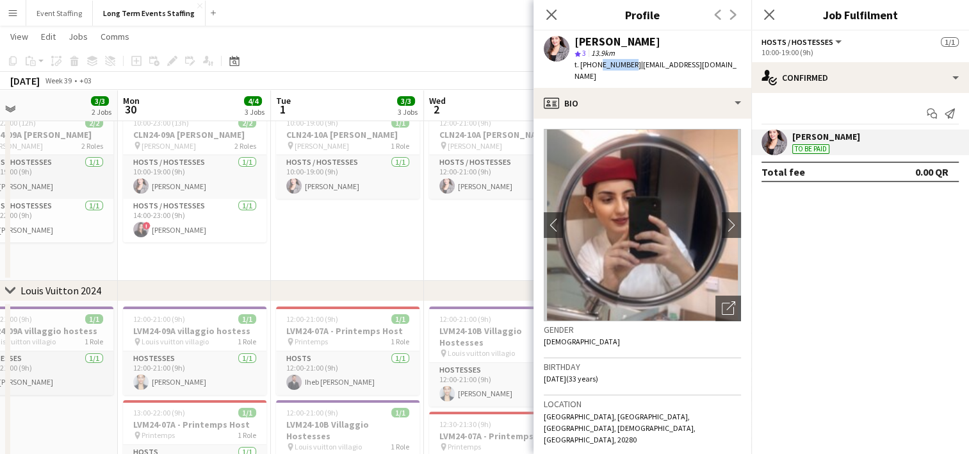
drag, startPoint x: 203, startPoint y: 377, endPoint x: 373, endPoint y: 385, distance: 170.6
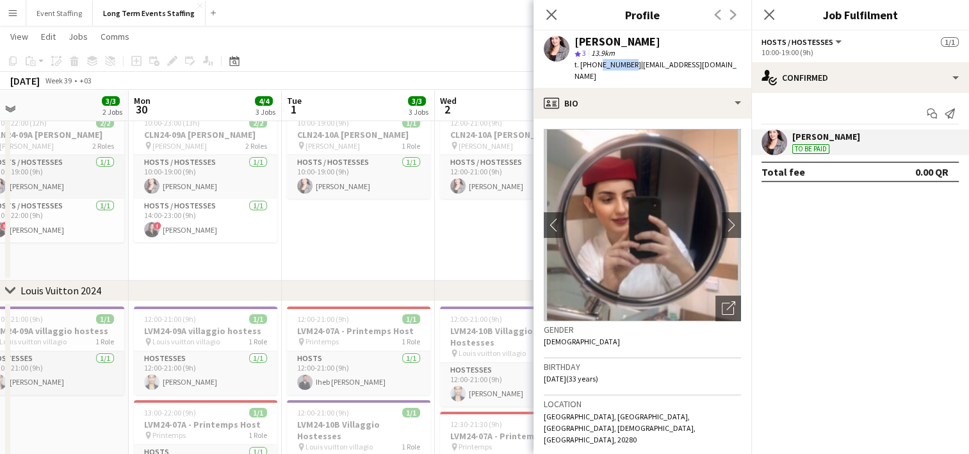
drag, startPoint x: 197, startPoint y: 382, endPoint x: 365, endPoint y: 354, distance: 169.6
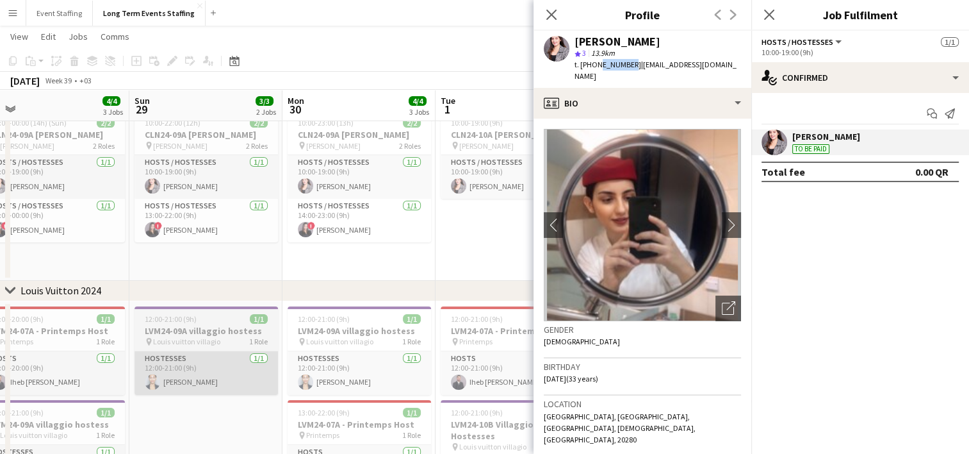
drag, startPoint x: 185, startPoint y: 395, endPoint x: 341, endPoint y: 384, distance: 156.1
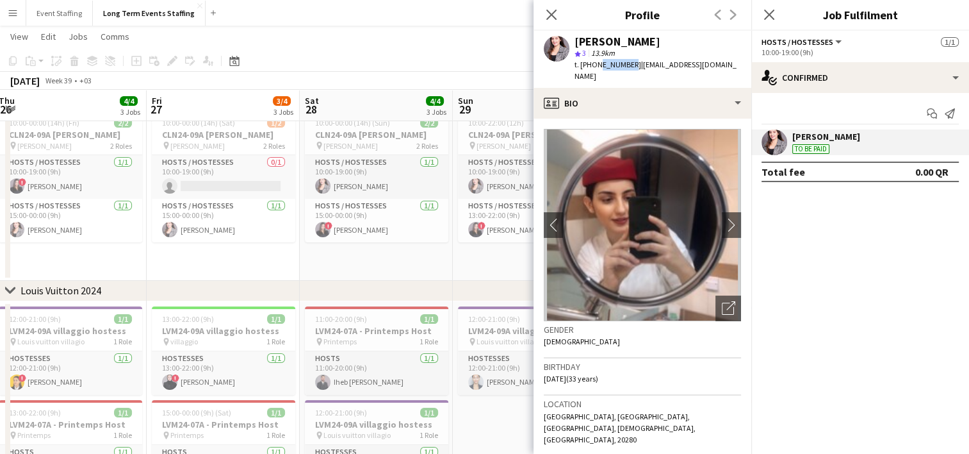
drag, startPoint x: 192, startPoint y: 384, endPoint x: 374, endPoint y: 398, distance: 183.1
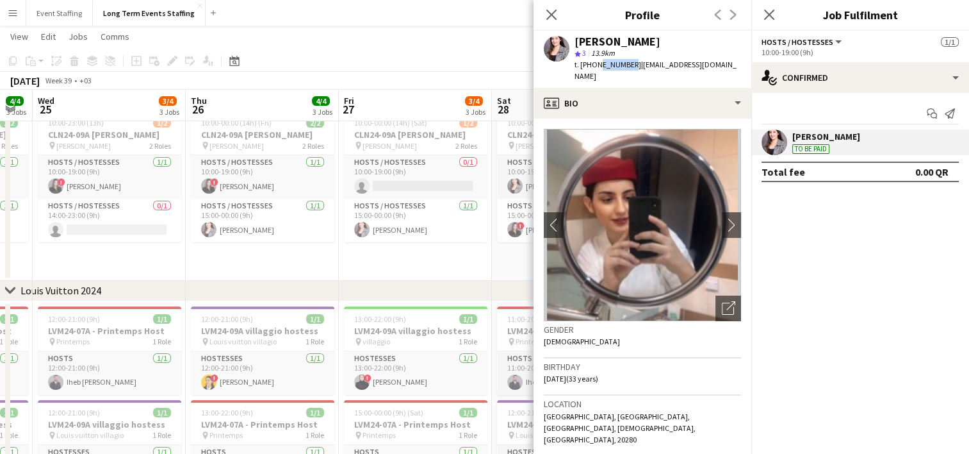
drag, startPoint x: 229, startPoint y: 381, endPoint x: 422, endPoint y: 365, distance: 193.5
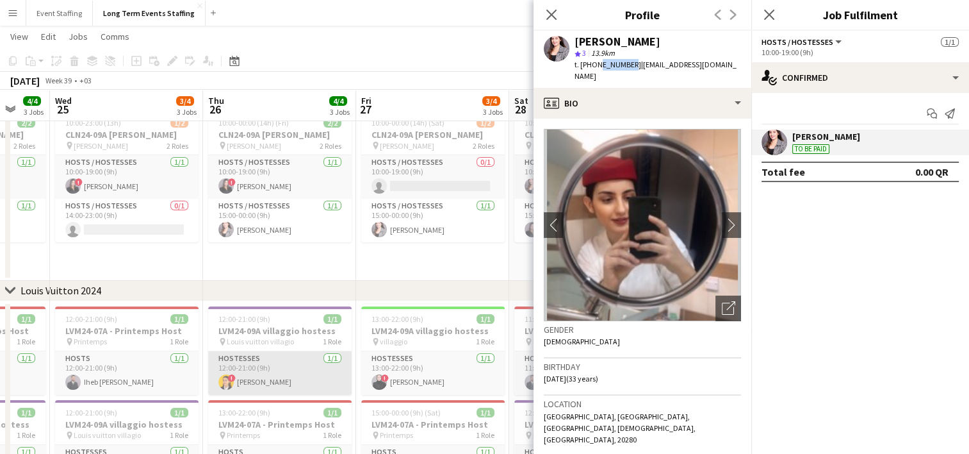
click at [253, 377] on app-card-role "Hostesses [DATE] 12:00-21:00 (9h) ! [PERSON_NAME]" at bounding box center [280, 373] width 144 height 44
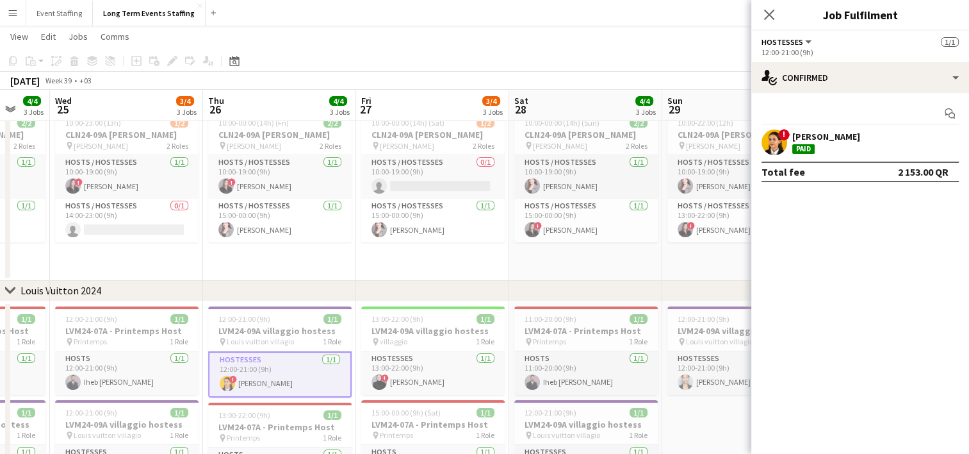
click at [772, 136] on app-user-avatar at bounding box center [775, 142] width 26 height 26
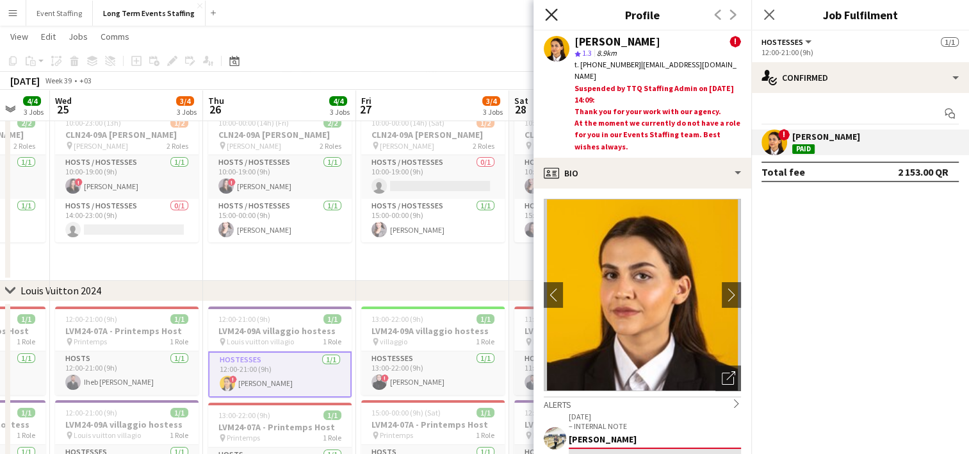
click at [546, 18] on icon "Close pop-in" at bounding box center [551, 14] width 12 height 12
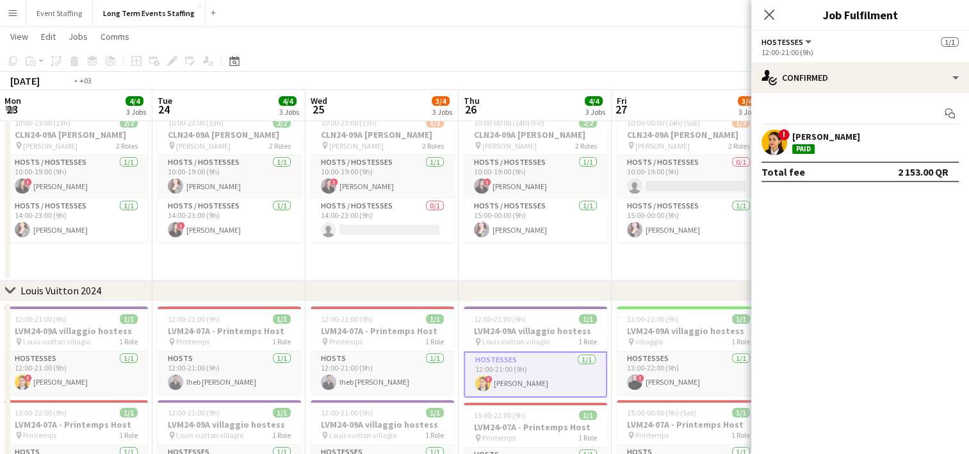
drag, startPoint x: 218, startPoint y: 251, endPoint x: 475, endPoint y: 206, distance: 261.4
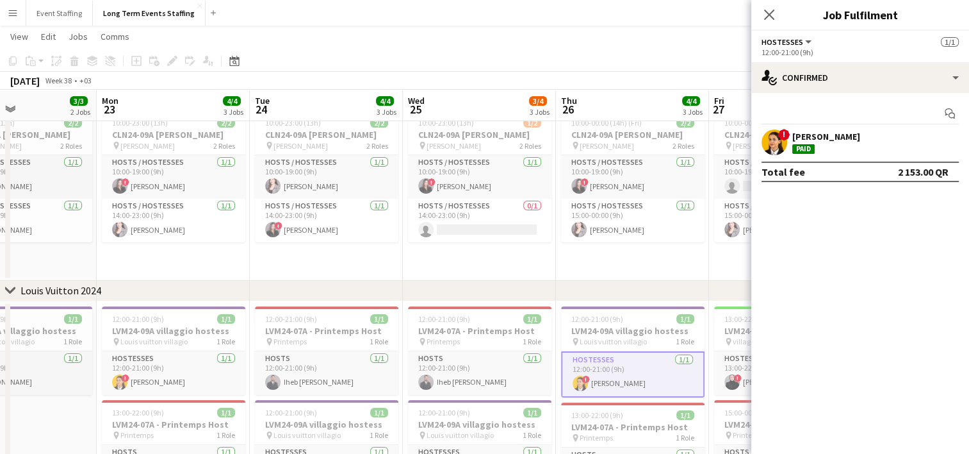
drag, startPoint x: 179, startPoint y: 267, endPoint x: 394, endPoint y: 263, distance: 214.6
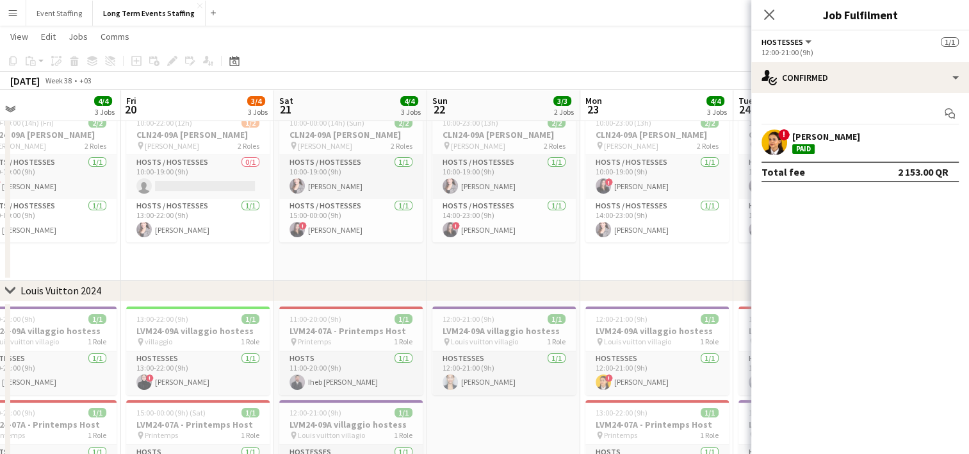
scroll to position [0, 292]
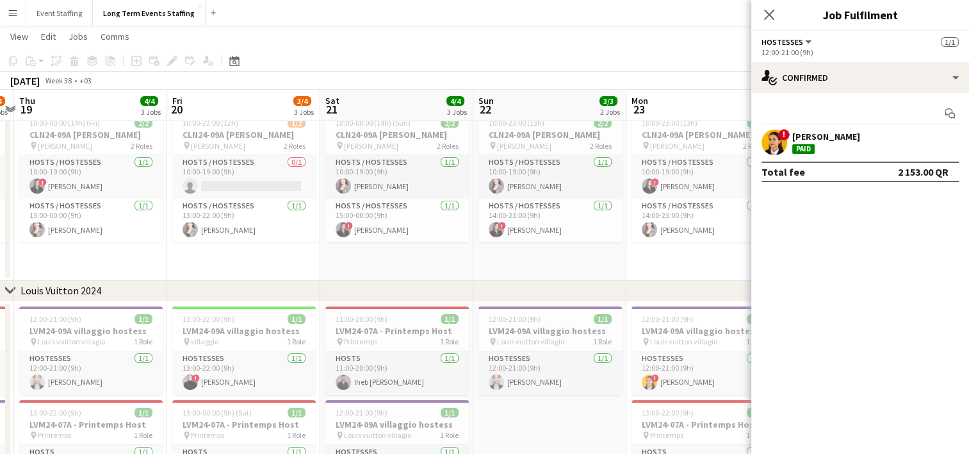
drag, startPoint x: 197, startPoint y: 267, endPoint x: 607, endPoint y: 338, distance: 416.9
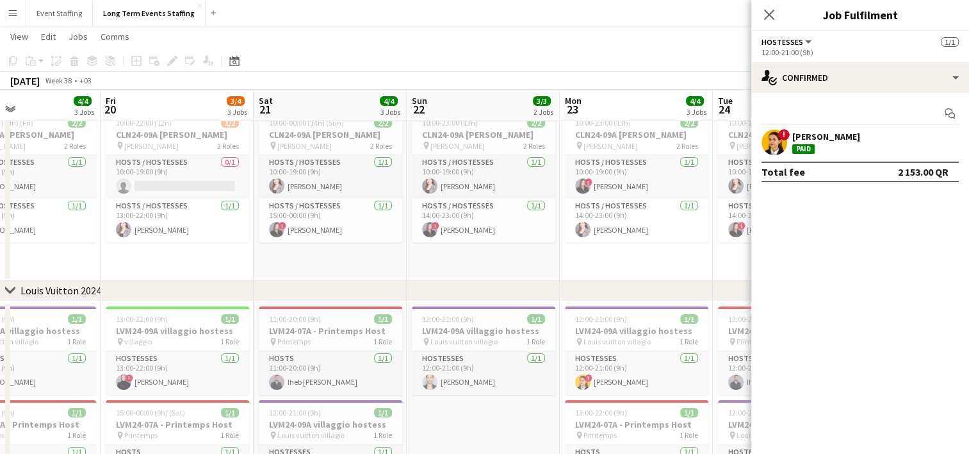
drag, startPoint x: 110, startPoint y: 379, endPoint x: 381, endPoint y: 372, distance: 270.4
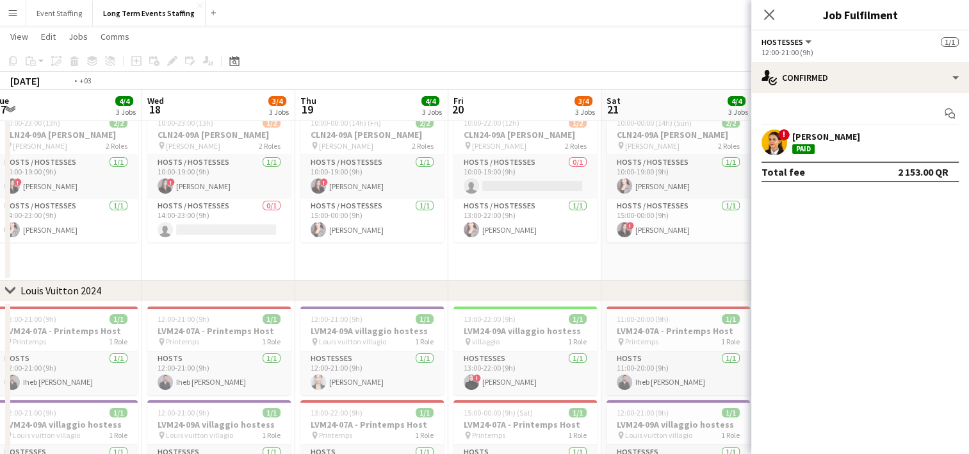
drag, startPoint x: 227, startPoint y: 384, endPoint x: 436, endPoint y: 374, distance: 209.1
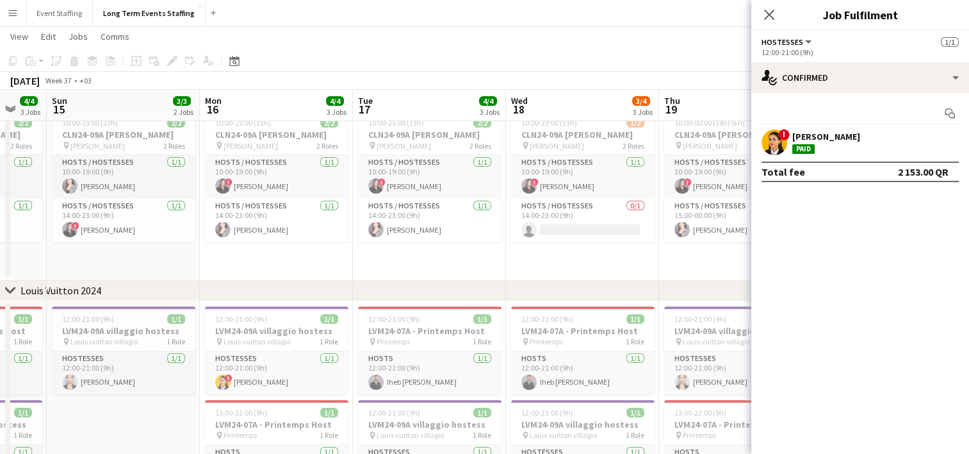
drag, startPoint x: 213, startPoint y: 376, endPoint x: 380, endPoint y: 391, distance: 167.2
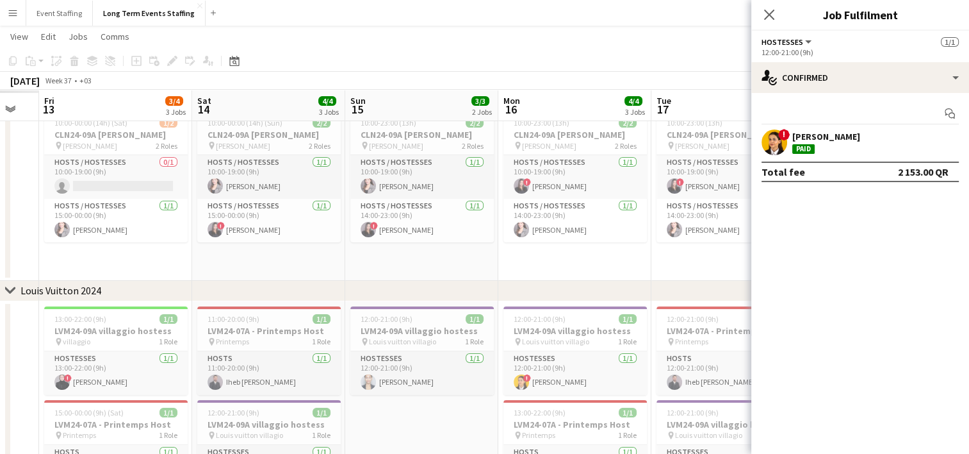
drag, startPoint x: 176, startPoint y: 393, endPoint x: 400, endPoint y: 411, distance: 224.9
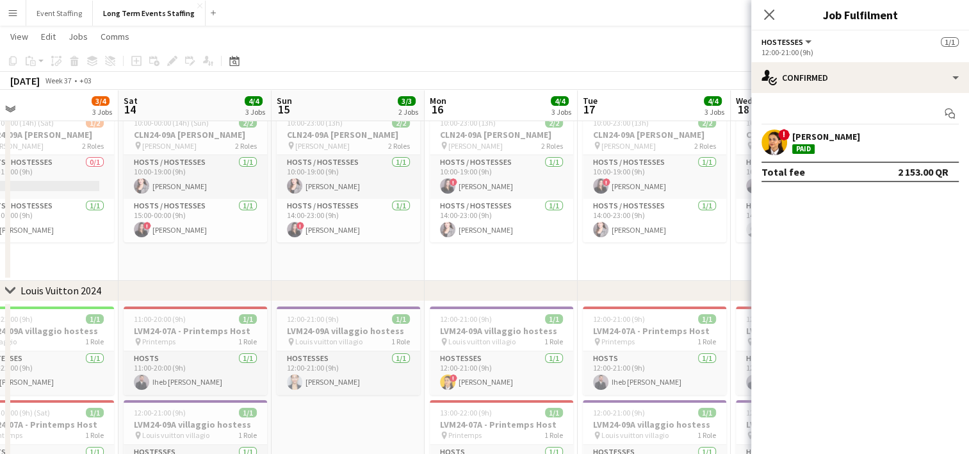
drag, startPoint x: 231, startPoint y: 417, endPoint x: 403, endPoint y: 411, distance: 172.4
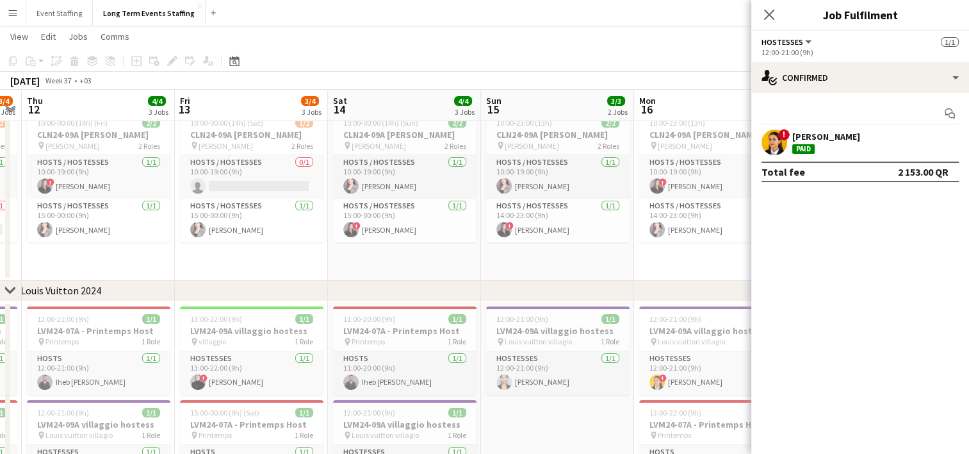
drag, startPoint x: 201, startPoint y: 404, endPoint x: 395, endPoint y: 434, distance: 195.8
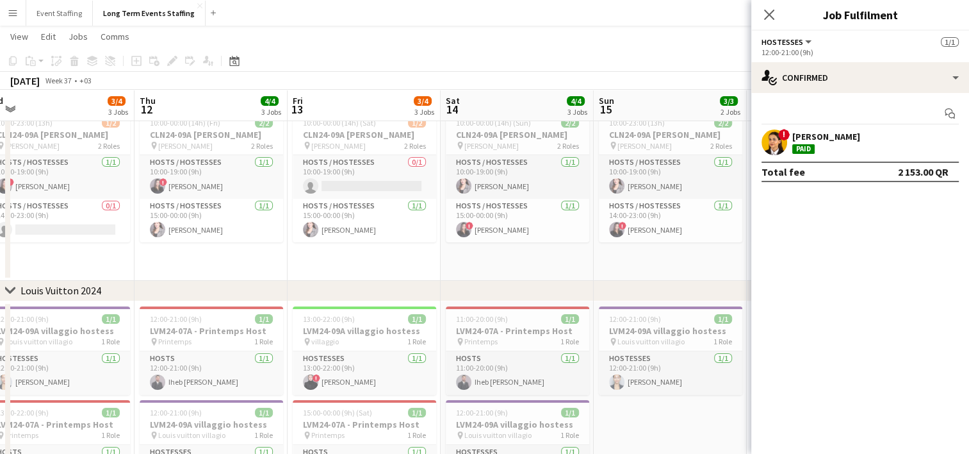
drag, startPoint x: 225, startPoint y: 422, endPoint x: 415, endPoint y: 407, distance: 190.8
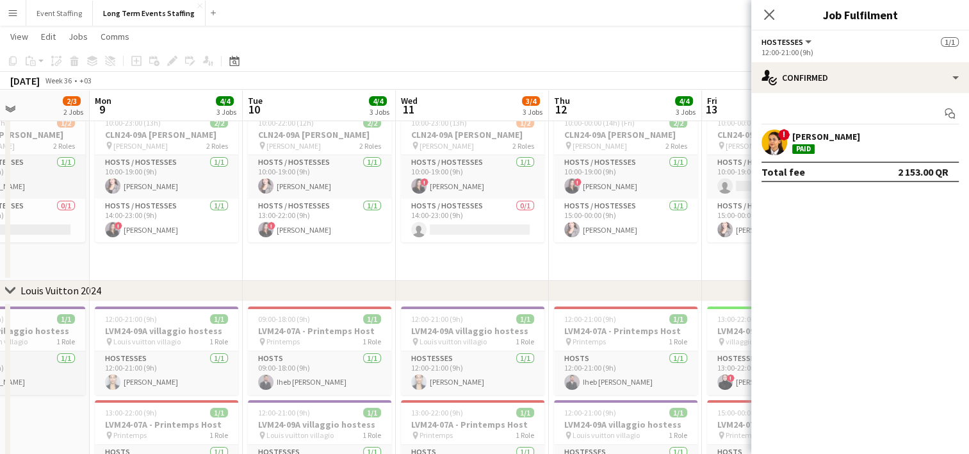
drag, startPoint x: 201, startPoint y: 402, endPoint x: 431, endPoint y: 377, distance: 231.4
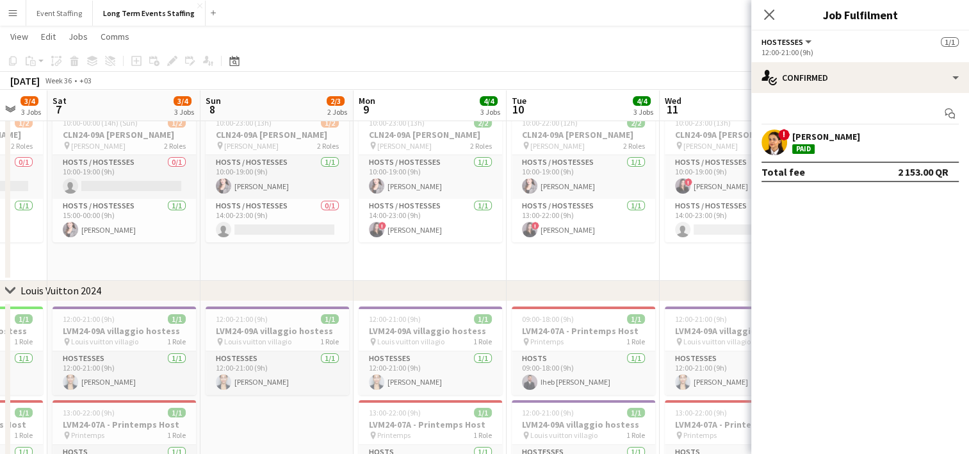
drag, startPoint x: 215, startPoint y: 377, endPoint x: 434, endPoint y: 392, distance: 220.3
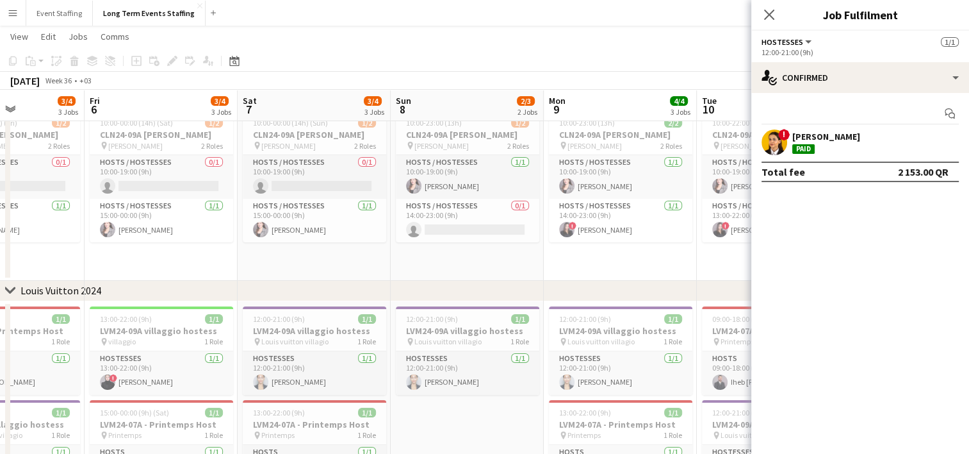
drag, startPoint x: 200, startPoint y: 418, endPoint x: 406, endPoint y: 420, distance: 206.3
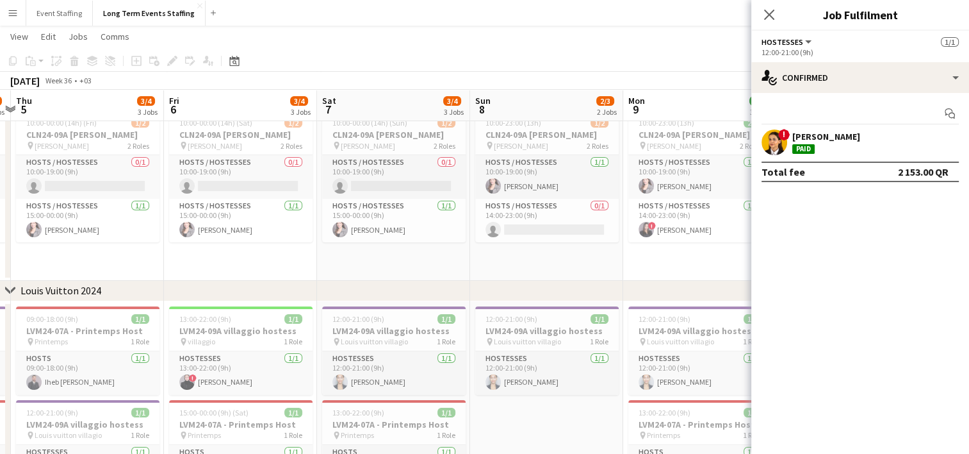
drag, startPoint x: 102, startPoint y: 391, endPoint x: 315, endPoint y: 398, distance: 213.4
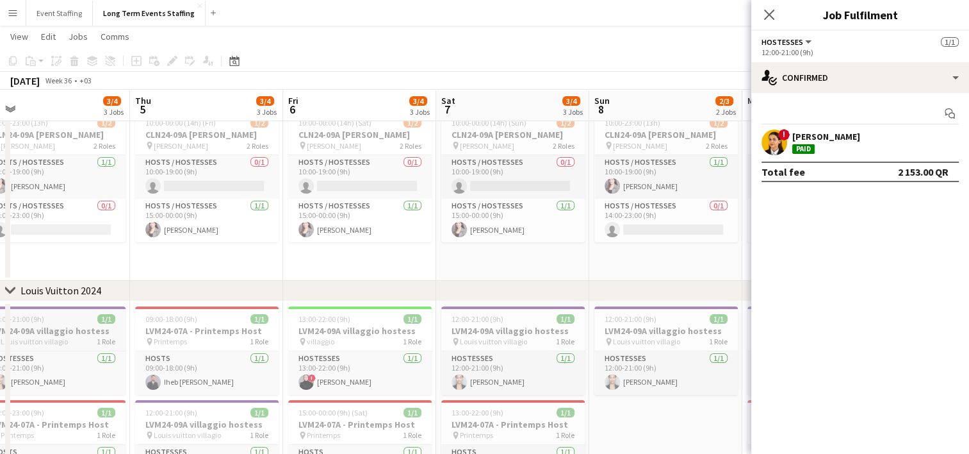
drag, startPoint x: 138, startPoint y: 388, endPoint x: 338, endPoint y: 342, distance: 204.4
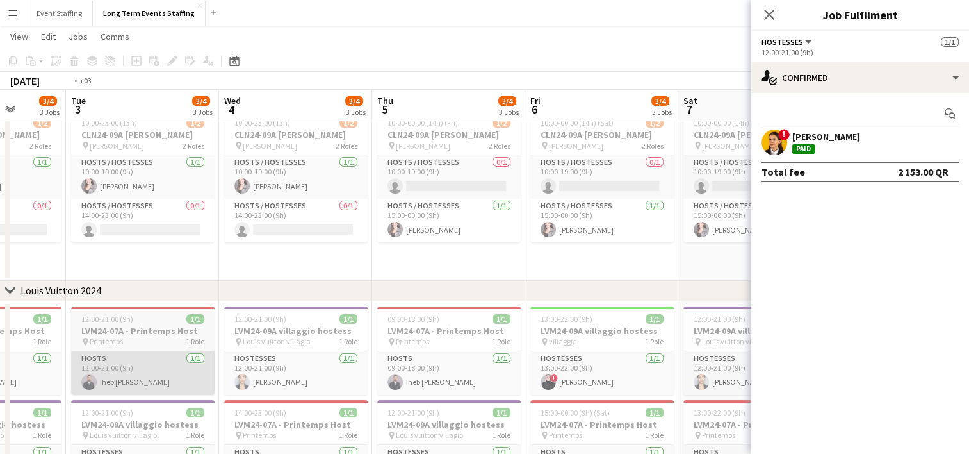
drag, startPoint x: 130, startPoint y: 364, endPoint x: 308, endPoint y: 366, distance: 177.5
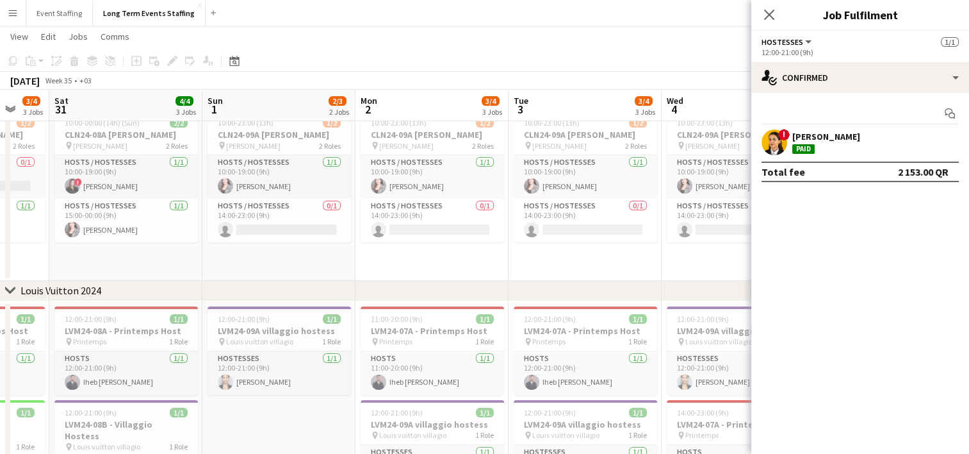
drag, startPoint x: 145, startPoint y: 370, endPoint x: 446, endPoint y: 355, distance: 300.8
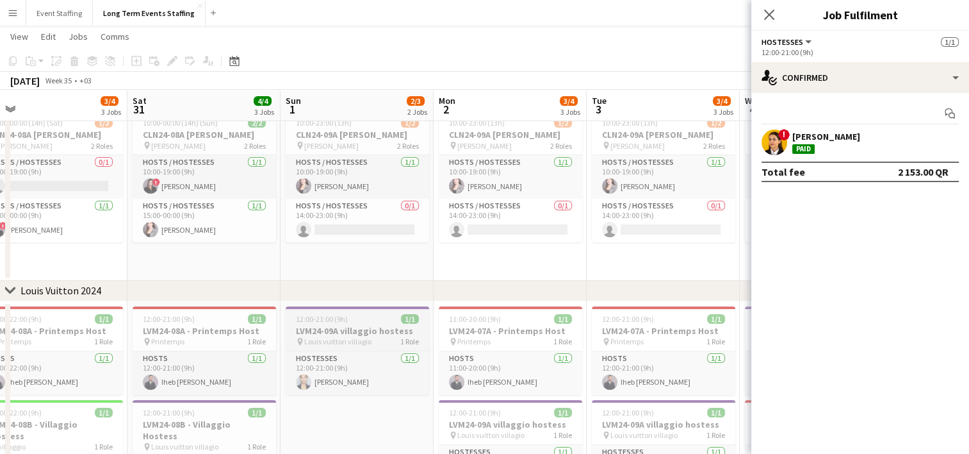
drag, startPoint x: 287, startPoint y: 373, endPoint x: 492, endPoint y: 334, distance: 208.7
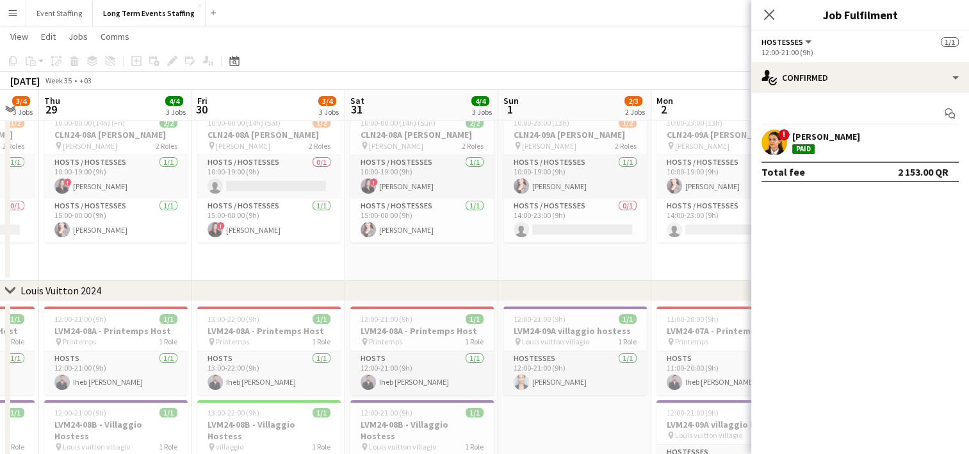
drag, startPoint x: 244, startPoint y: 356, endPoint x: 464, endPoint y: 371, distance: 220.3
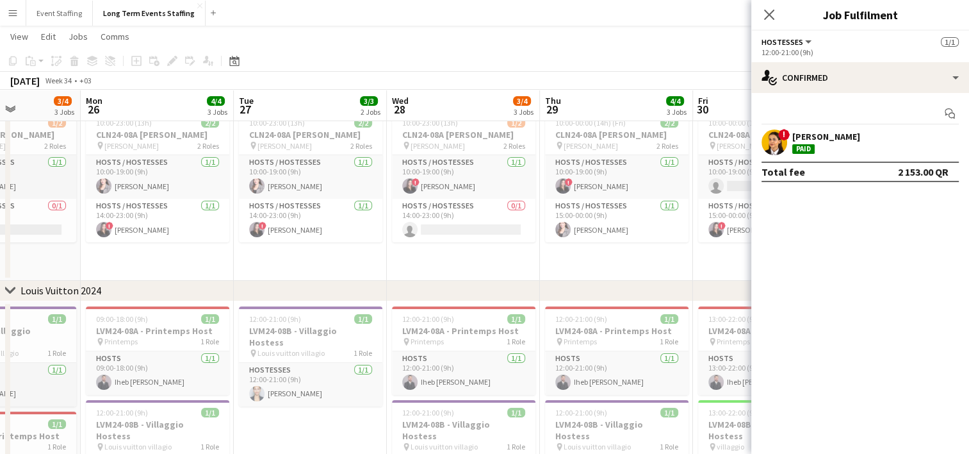
scroll to position [0, 354]
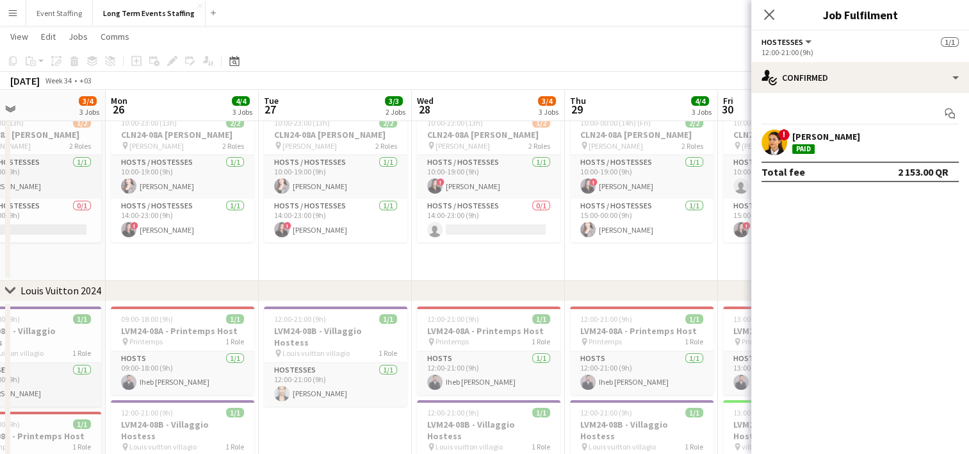
click at [302, 189] on app-card-role "Hosts / Hostesses [DATE] 10:00-19:00 (9h) [PERSON_NAME]" at bounding box center [336, 177] width 144 height 44
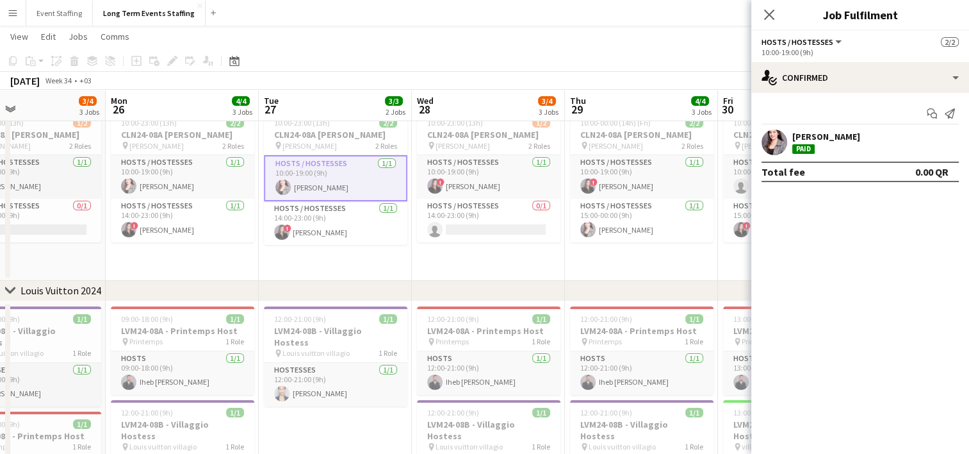
click at [780, 143] on app-user-avatar at bounding box center [775, 142] width 26 height 26
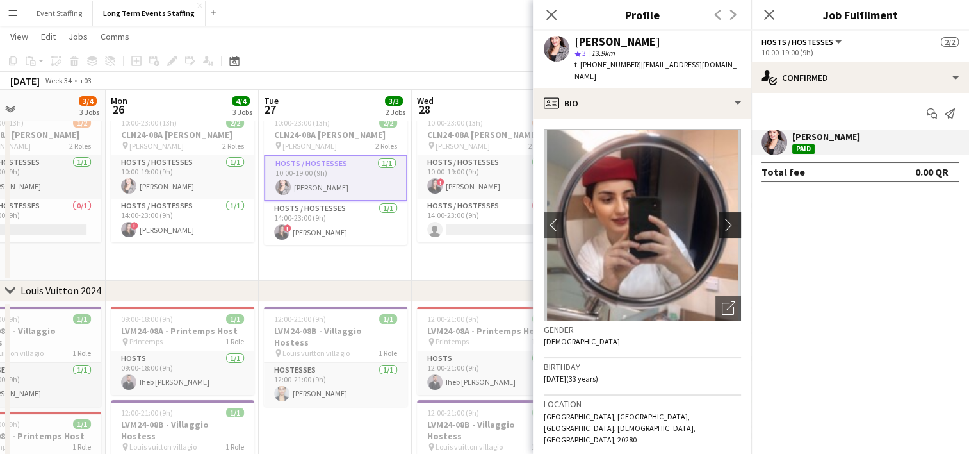
click at [721, 221] on button "chevron-right" at bounding box center [732, 225] width 26 height 26
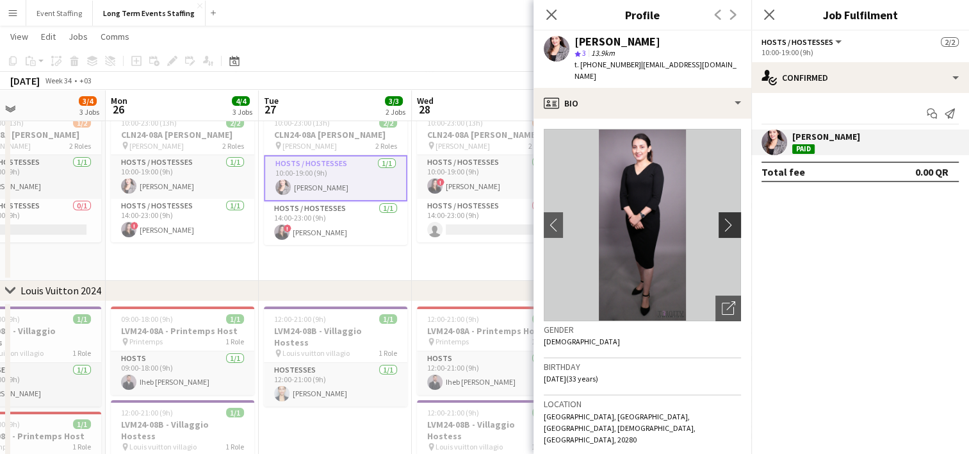
click at [721, 221] on button "chevron-right" at bounding box center [732, 225] width 26 height 26
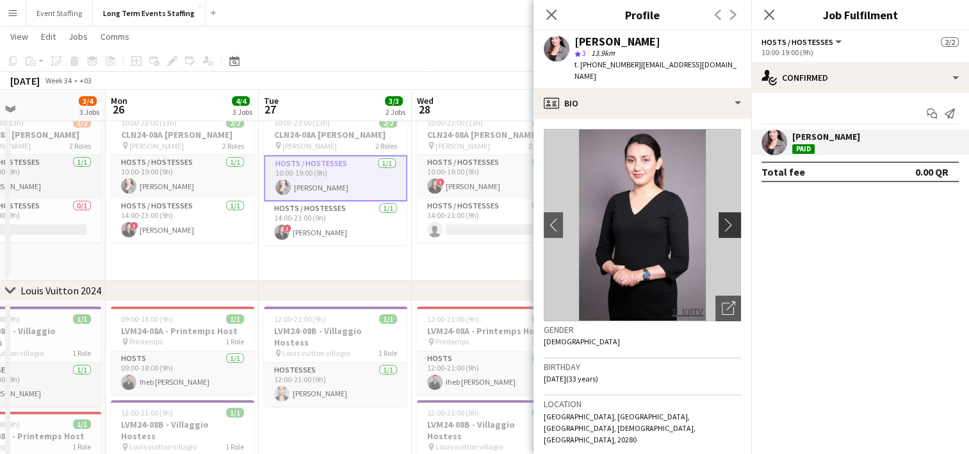
click at [721, 221] on button "chevron-right" at bounding box center [732, 225] width 26 height 26
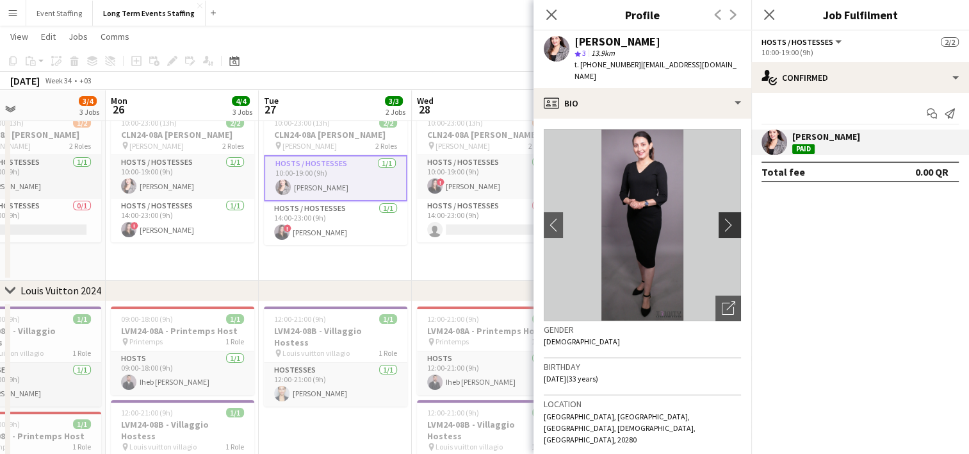
click at [721, 221] on button "chevron-right" at bounding box center [732, 225] width 26 height 26
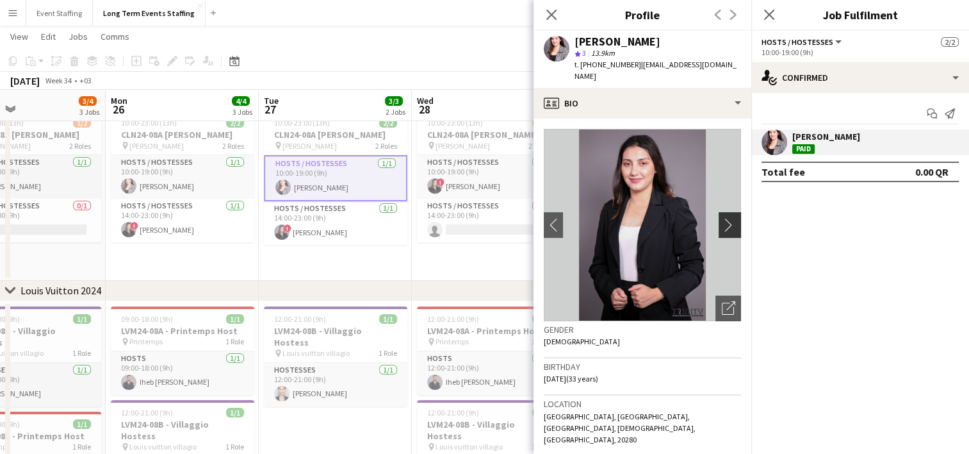
click at [721, 221] on button "chevron-right" at bounding box center [732, 225] width 26 height 26
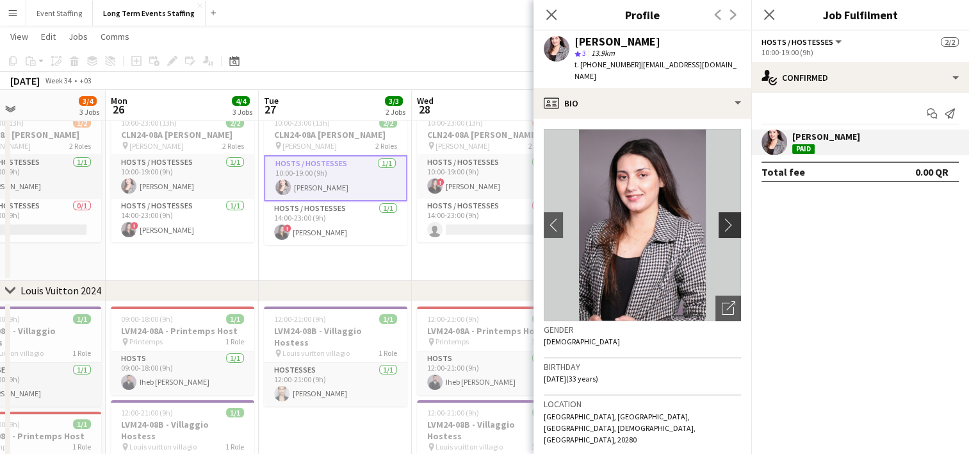
click at [721, 221] on button "chevron-right" at bounding box center [732, 225] width 26 height 26
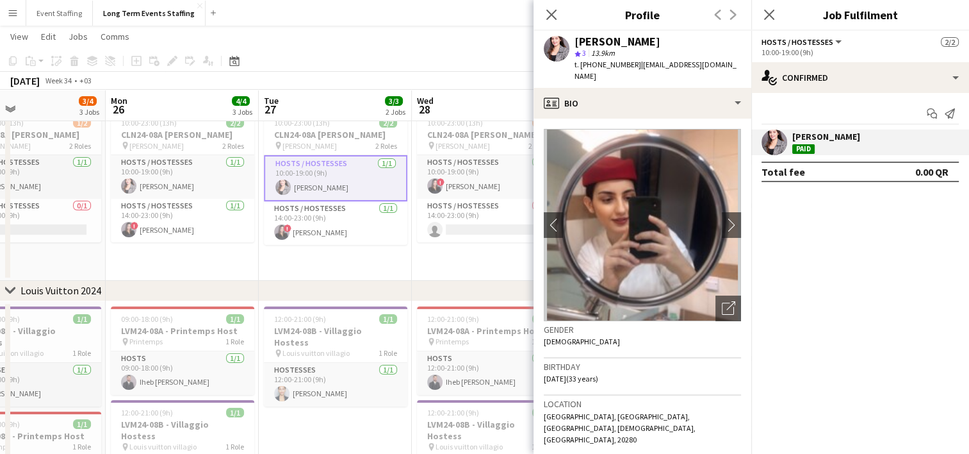
click at [548, 3] on div "Close pop-in" at bounding box center [552, 14] width 36 height 29
click at [552, 20] on icon "Close pop-in" at bounding box center [551, 14] width 12 height 12
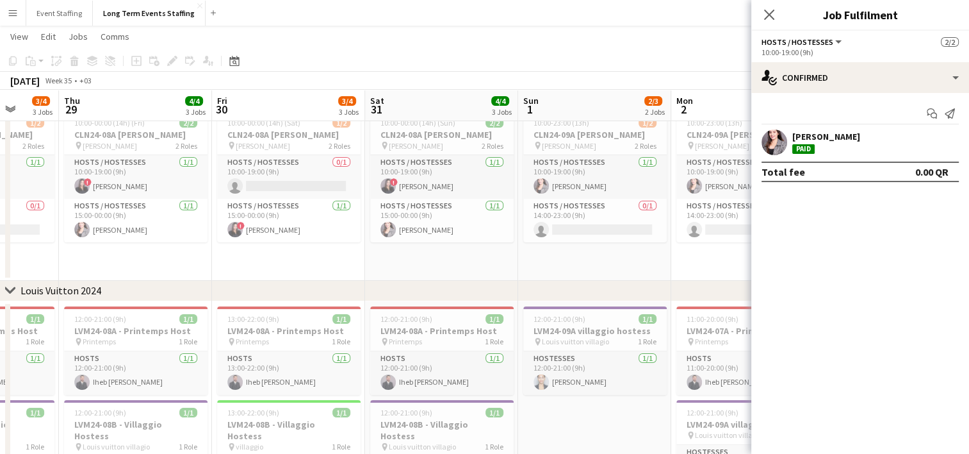
scroll to position [0, 318]
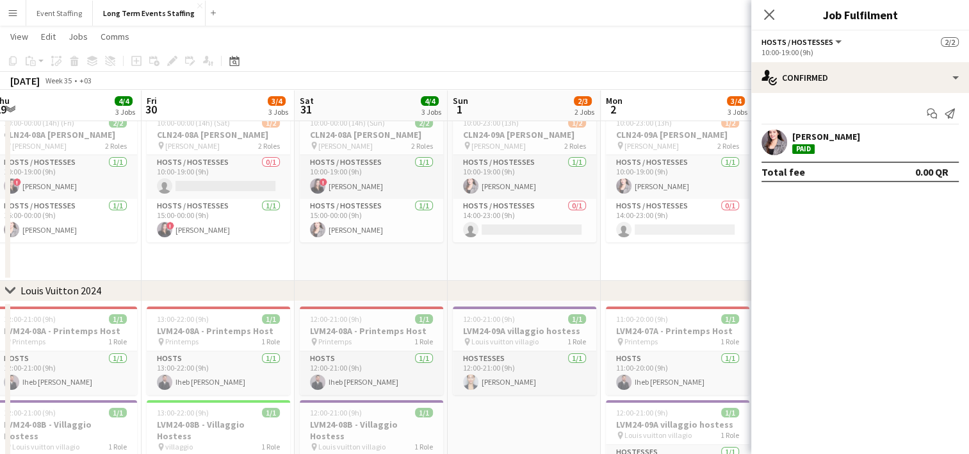
drag, startPoint x: 593, startPoint y: 375, endPoint x: 0, endPoint y: 306, distance: 597.2
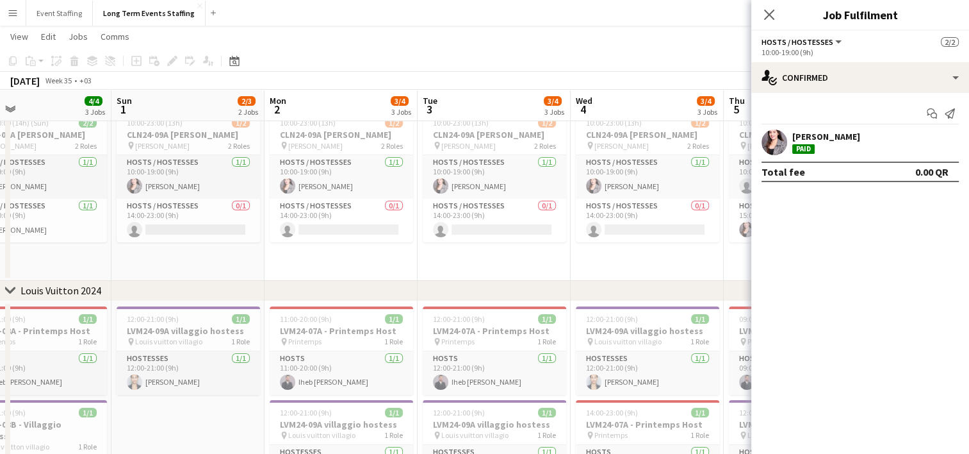
scroll to position [0, 409]
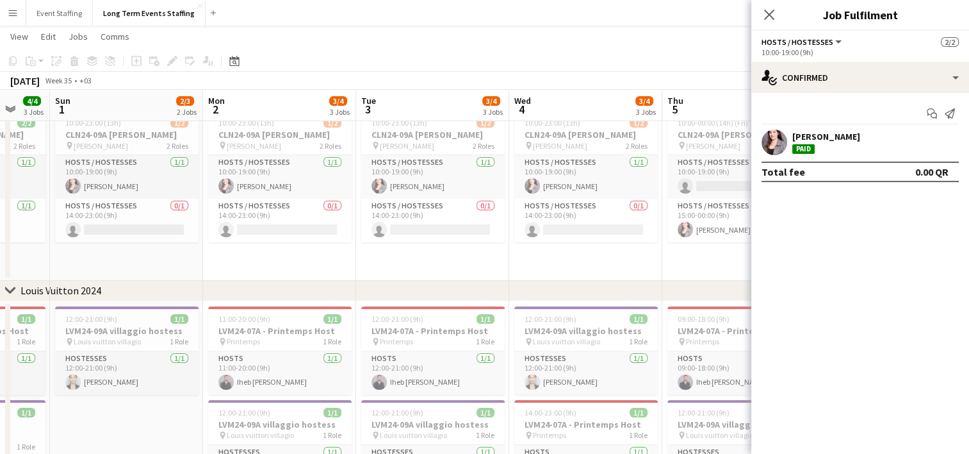
drag, startPoint x: 418, startPoint y: 395, endPoint x: -3, endPoint y: 343, distance: 423.4
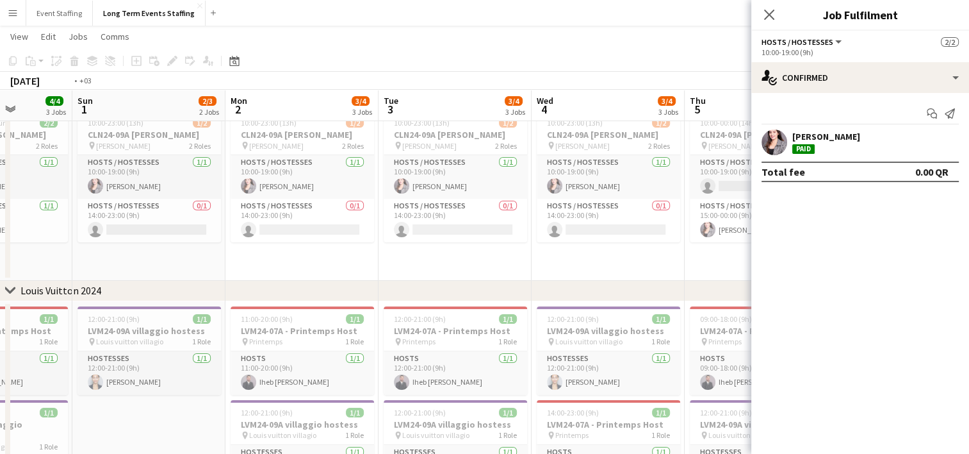
drag, startPoint x: 517, startPoint y: 392, endPoint x: 232, endPoint y: 364, distance: 286.5
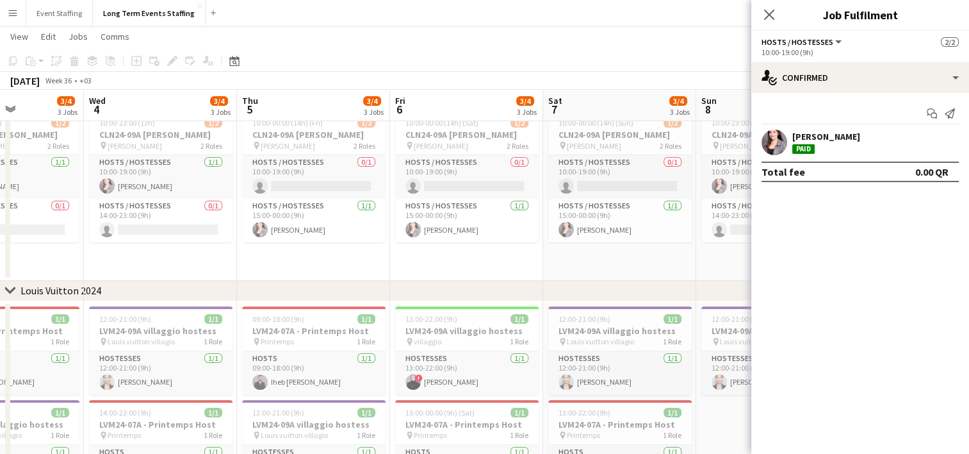
drag, startPoint x: 393, startPoint y: 363, endPoint x: 86, endPoint y: 331, distance: 309.2
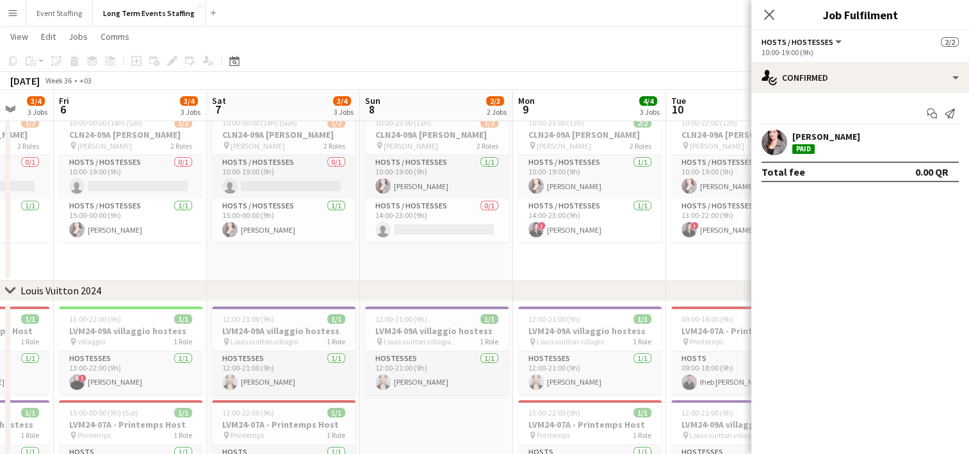
drag, startPoint x: 302, startPoint y: 349, endPoint x: 0, endPoint y: 338, distance: 302.6
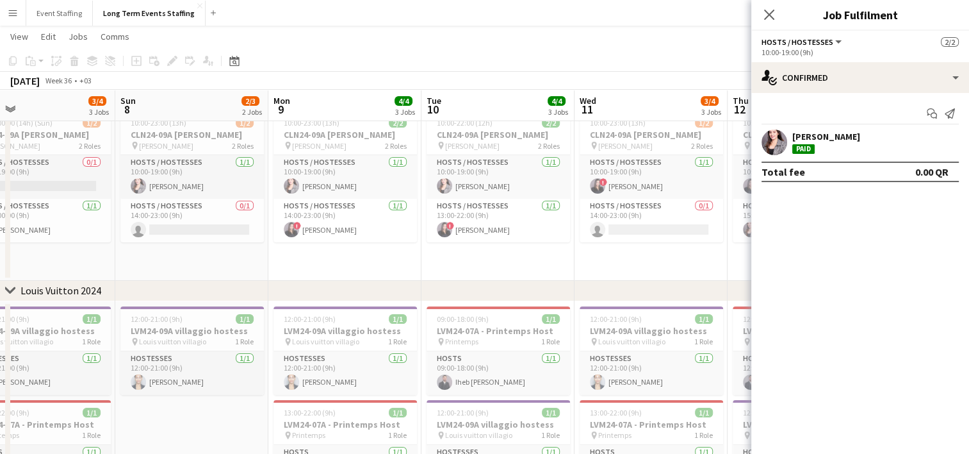
drag, startPoint x: 293, startPoint y: 380, endPoint x: 72, endPoint y: 363, distance: 222.3
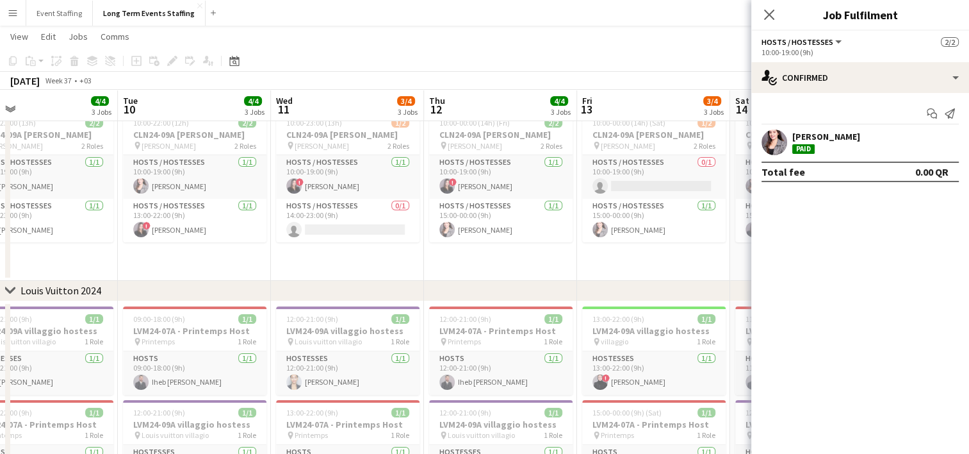
drag, startPoint x: 361, startPoint y: 373, endPoint x: 127, endPoint y: 387, distance: 234.3
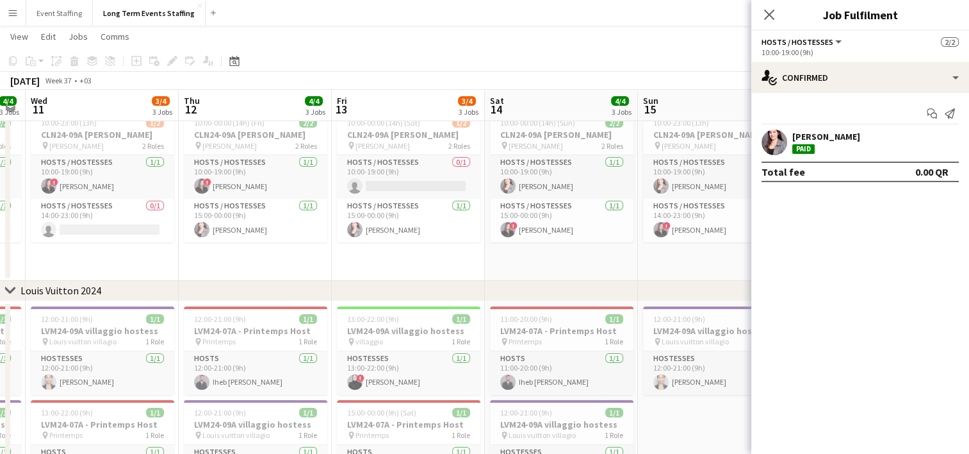
drag, startPoint x: 401, startPoint y: 393, endPoint x: 92, endPoint y: 366, distance: 310.6
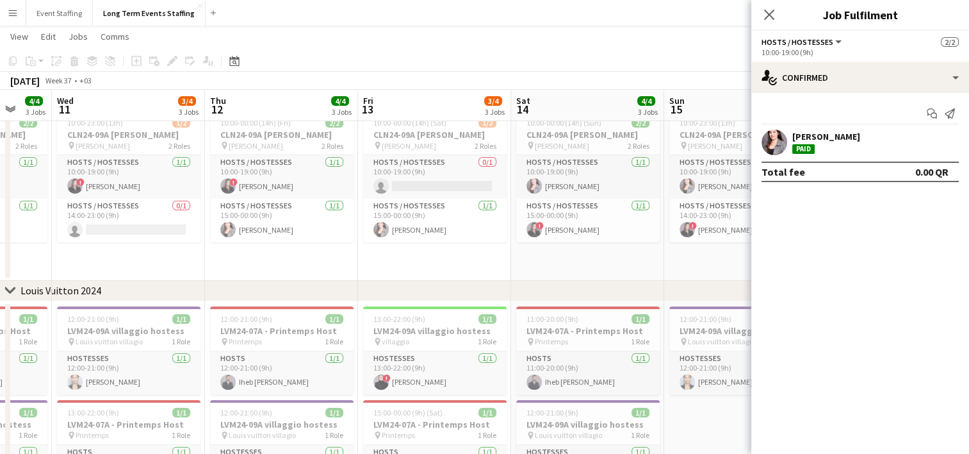
drag, startPoint x: 349, startPoint y: 387, endPoint x: 88, endPoint y: 387, distance: 260.7
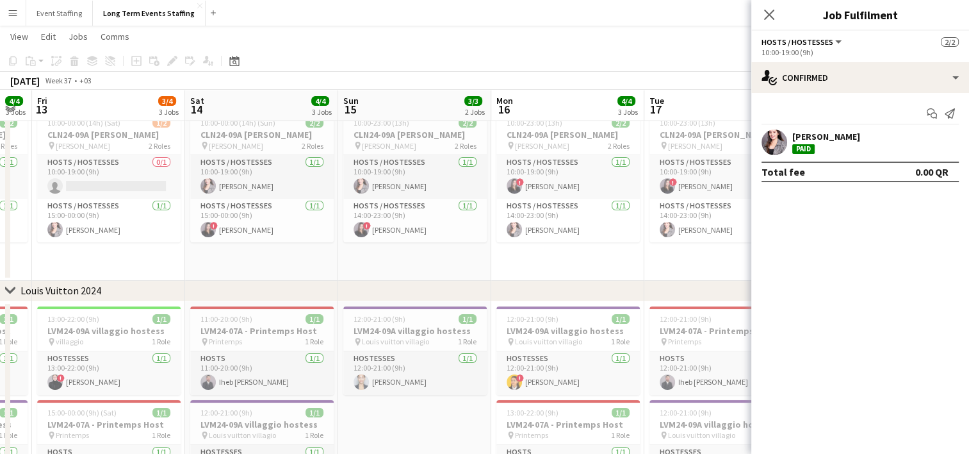
drag, startPoint x: 369, startPoint y: 404, endPoint x: 55, endPoint y: 368, distance: 316.0
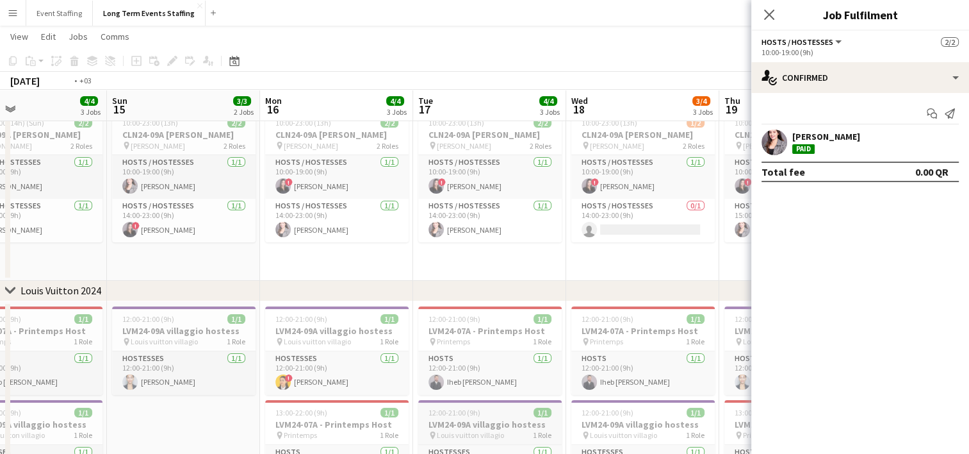
drag, startPoint x: 282, startPoint y: 370, endPoint x: 110, endPoint y: 414, distance: 177.4
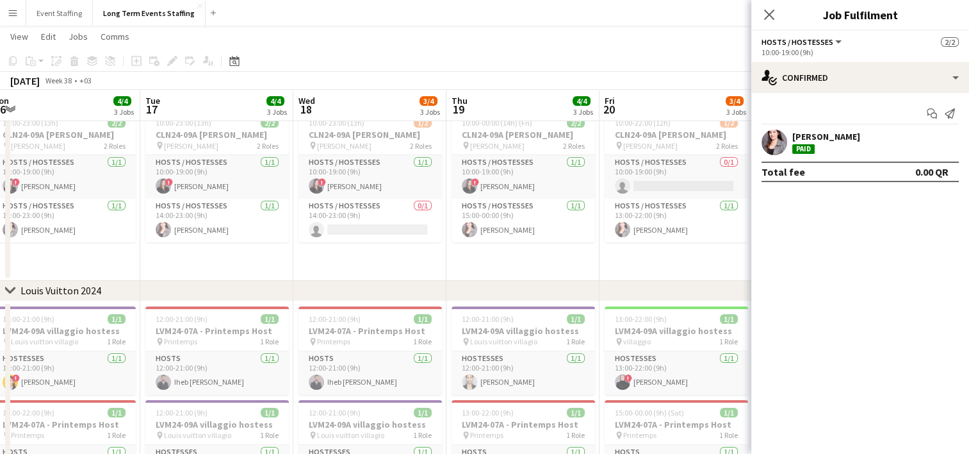
drag, startPoint x: 346, startPoint y: 433, endPoint x: 85, endPoint y: 390, distance: 265.0
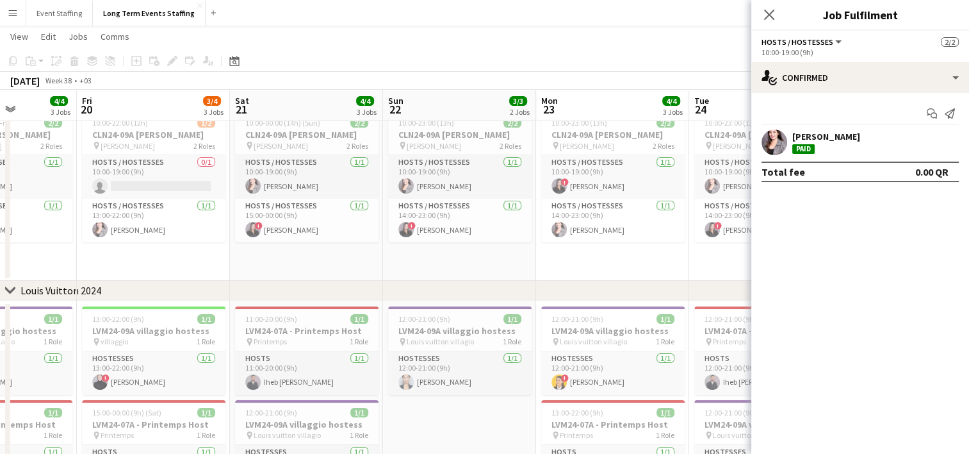
drag, startPoint x: 300, startPoint y: 400, endPoint x: 0, endPoint y: 395, distance: 299.9
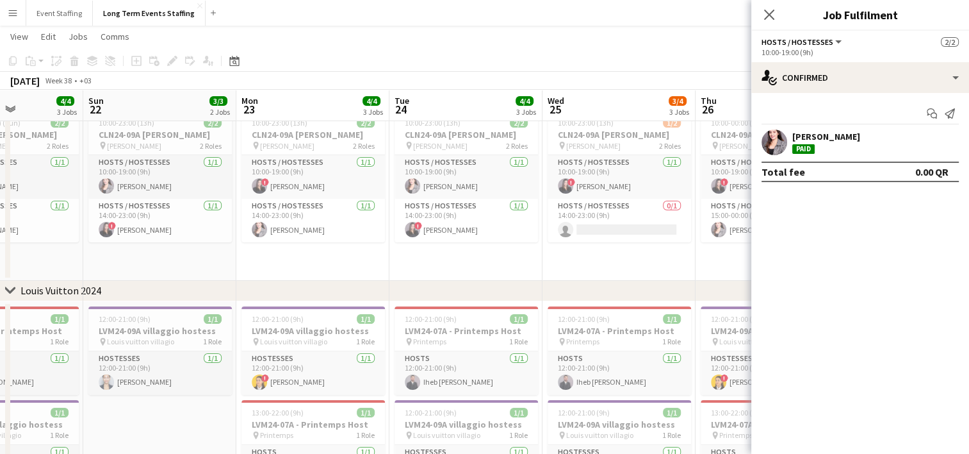
drag, startPoint x: 241, startPoint y: 391, endPoint x: 26, endPoint y: 380, distance: 215.6
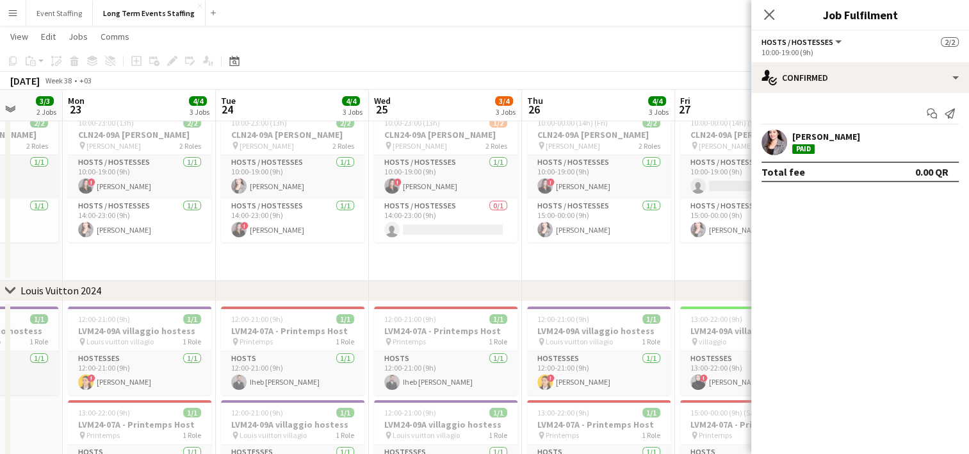
drag, startPoint x: 209, startPoint y: 395, endPoint x: 0, endPoint y: 382, distance: 209.9
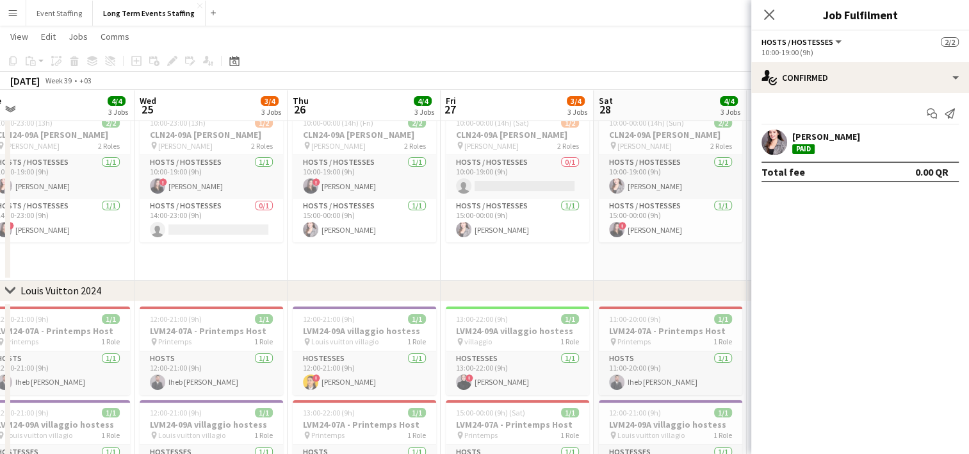
drag, startPoint x: 213, startPoint y: 400, endPoint x: -3, endPoint y: 372, distance: 217.7
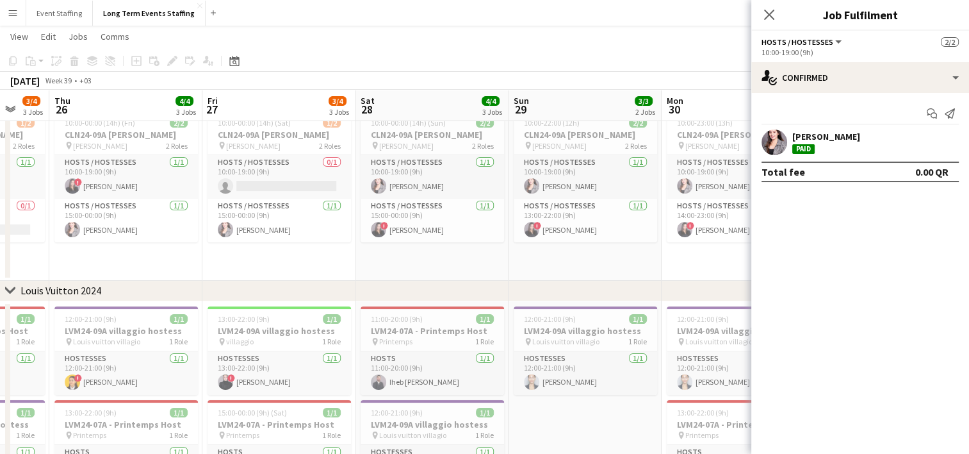
drag, startPoint x: 251, startPoint y: 386, endPoint x: 5, endPoint y: 371, distance: 246.5
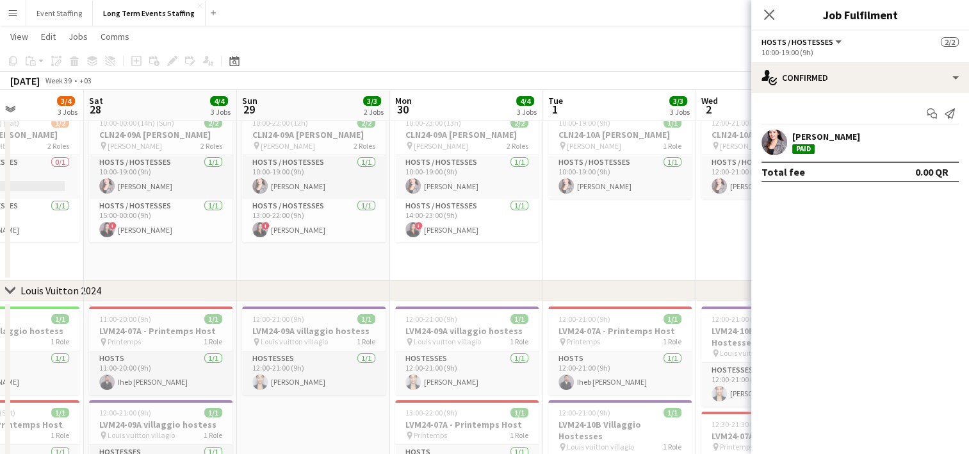
drag, startPoint x: 275, startPoint y: 396, endPoint x: -3, endPoint y: 366, distance: 279.0
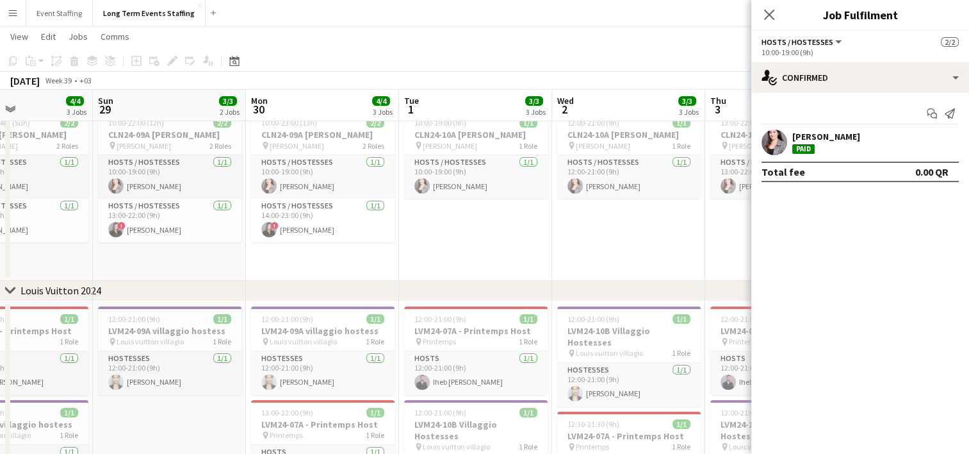
scroll to position [0, 472]
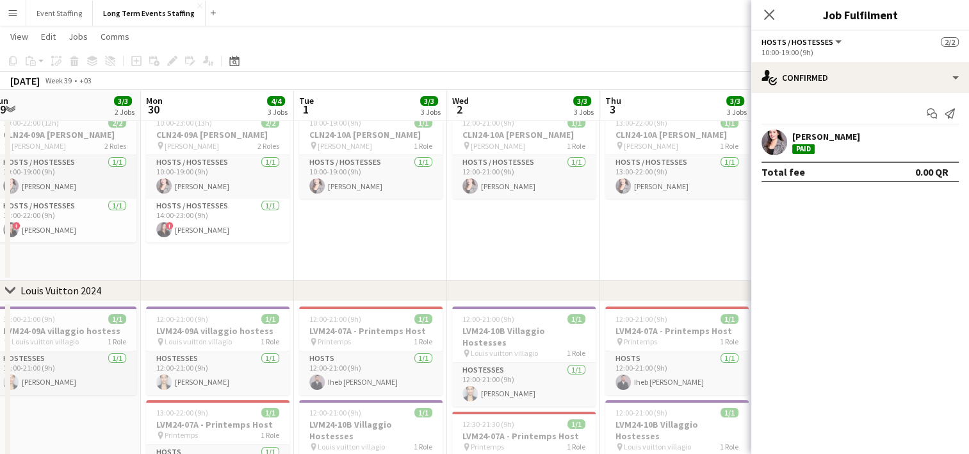
drag, startPoint x: 253, startPoint y: 388, endPoint x: -3, endPoint y: 372, distance: 256.1
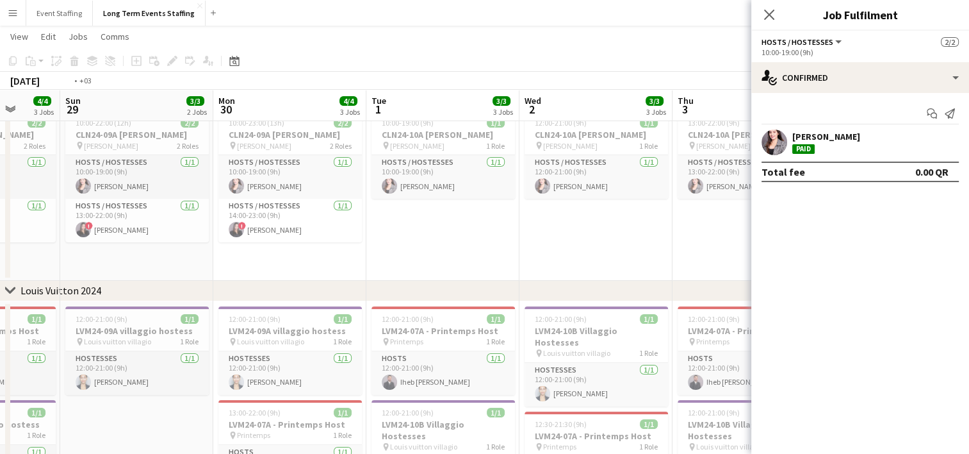
drag, startPoint x: 252, startPoint y: 397, endPoint x: 0, endPoint y: 385, distance: 252.1
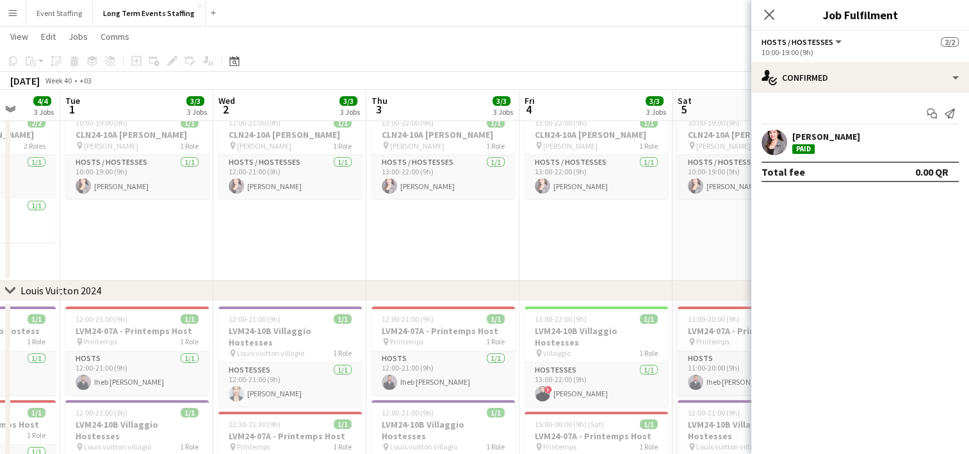
scroll to position [0, 593]
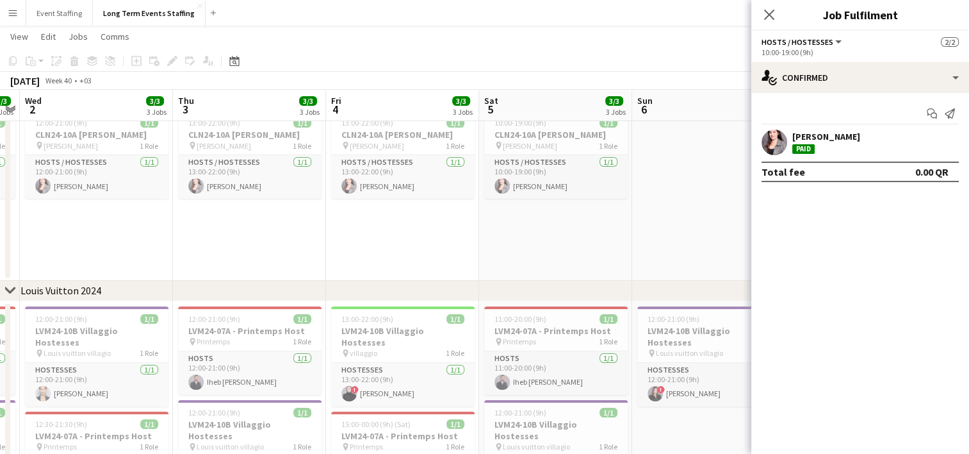
drag, startPoint x: 265, startPoint y: 393, endPoint x: 0, endPoint y: 330, distance: 271.9
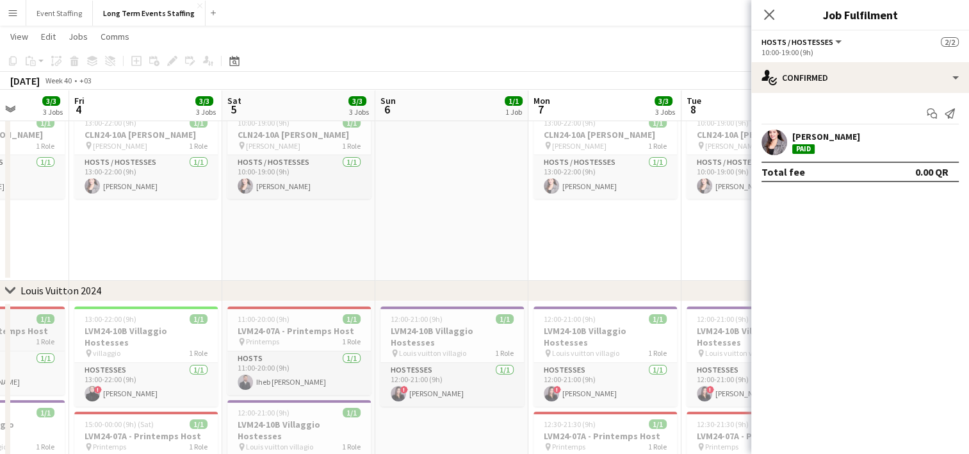
drag, startPoint x: 310, startPoint y: 363, endPoint x: 54, endPoint y: 342, distance: 257.1
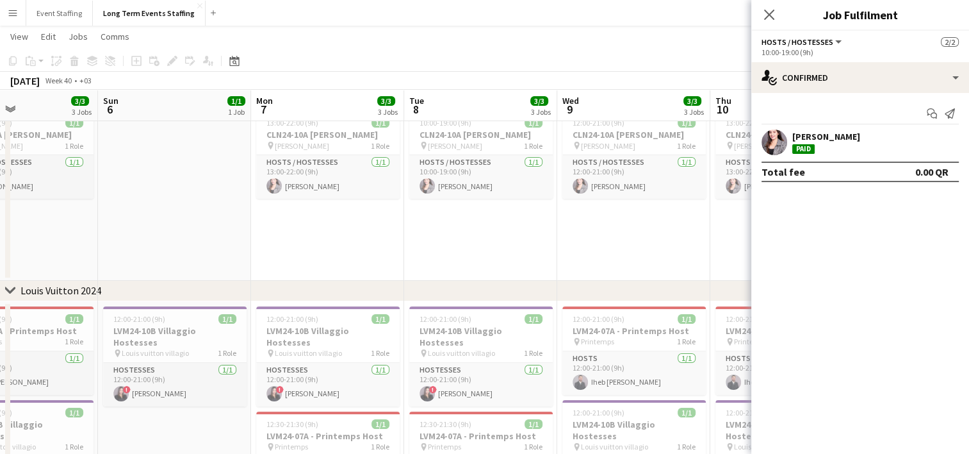
drag, startPoint x: 300, startPoint y: 384, endPoint x: 18, endPoint y: 355, distance: 283.4
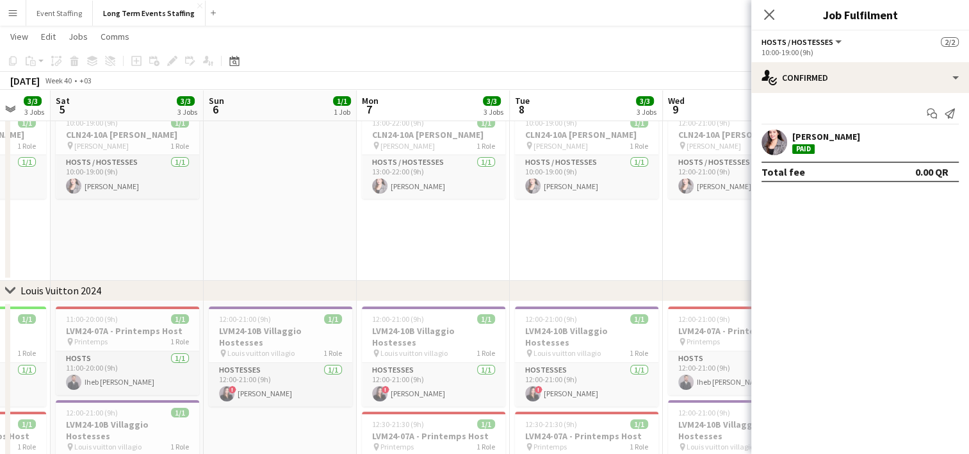
drag, startPoint x: 211, startPoint y: 388, endPoint x: 0, endPoint y: 349, distance: 214.9
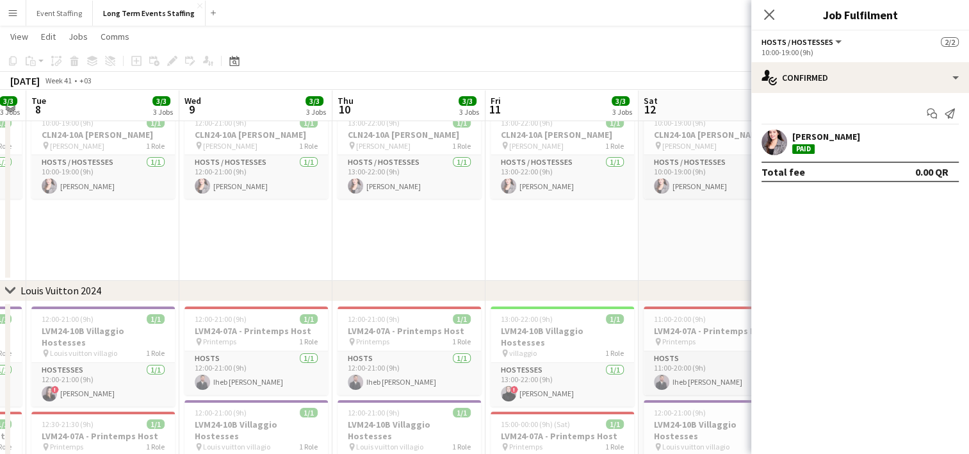
drag, startPoint x: 196, startPoint y: 377, endPoint x: 0, endPoint y: 337, distance: 200.0
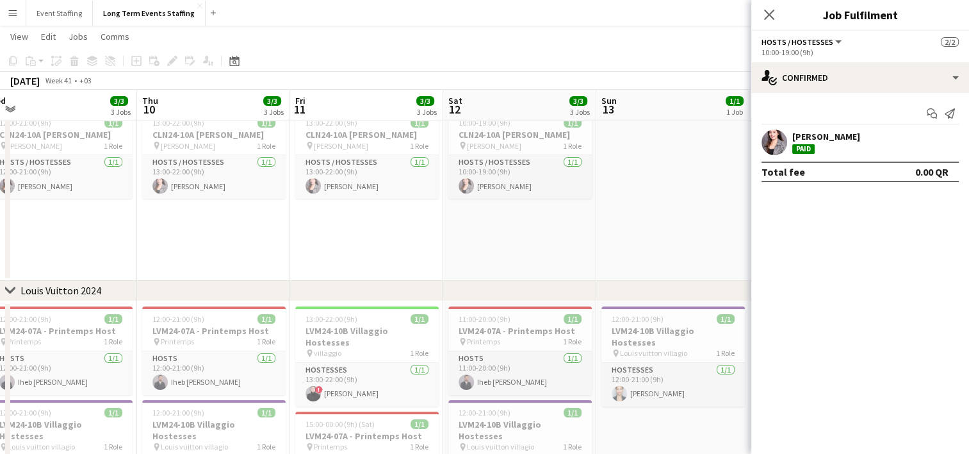
drag, startPoint x: 218, startPoint y: 359, endPoint x: 0, endPoint y: 336, distance: 219.7
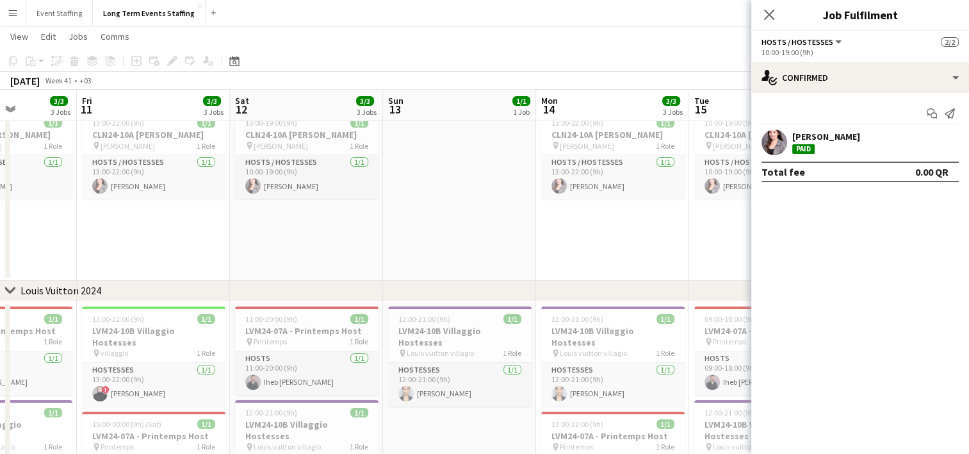
drag, startPoint x: 231, startPoint y: 371, endPoint x: 0, endPoint y: 346, distance: 232.6
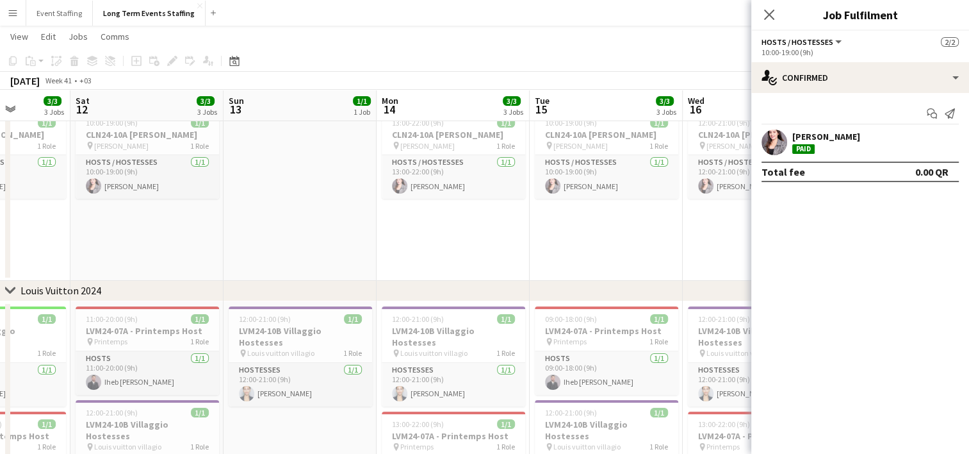
scroll to position [0, 607]
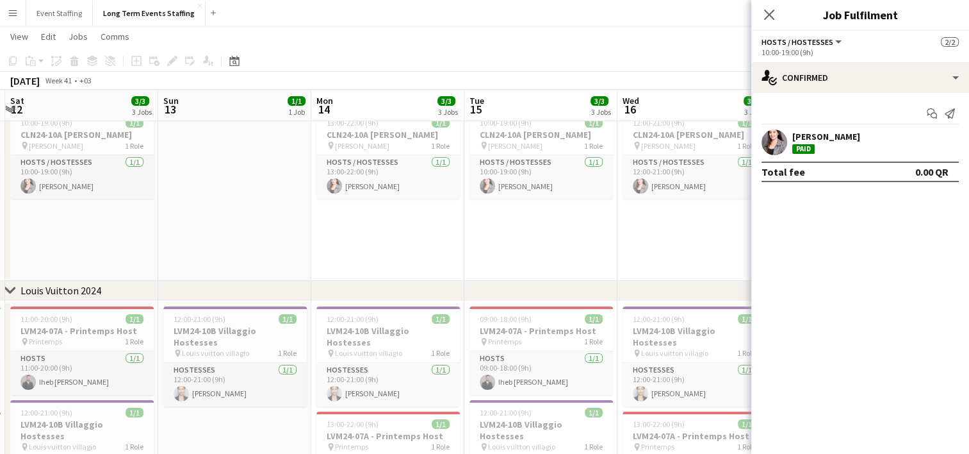
drag, startPoint x: 243, startPoint y: 377, endPoint x: 0, endPoint y: 323, distance: 248.7
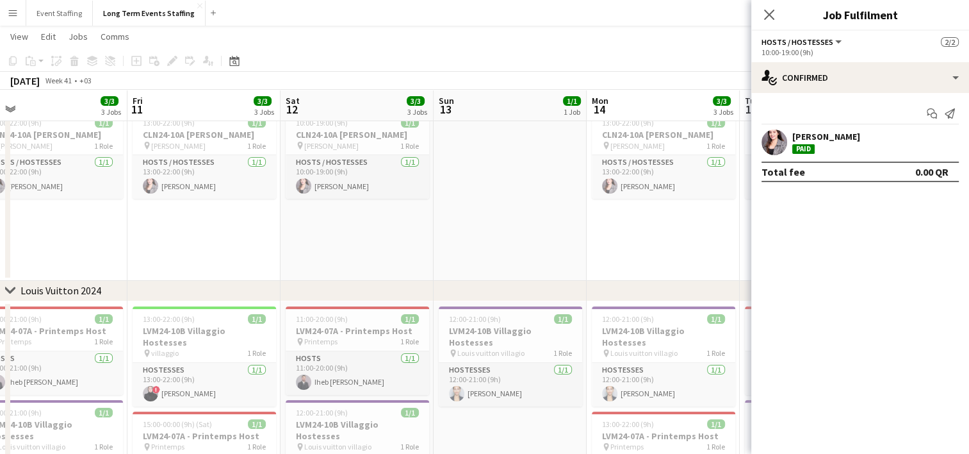
scroll to position [0, 520]
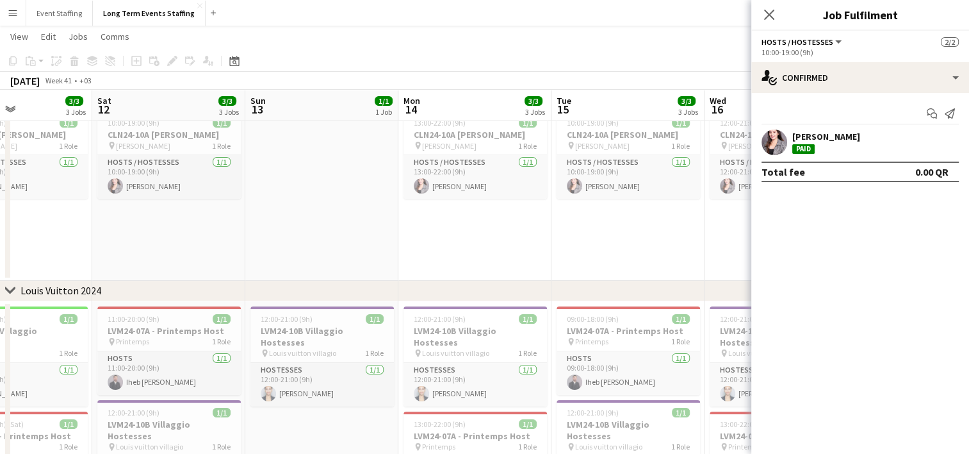
drag, startPoint x: 238, startPoint y: 312, endPoint x: -3, endPoint y: 251, distance: 247.8
